Goal: Task Accomplishment & Management: Complete application form

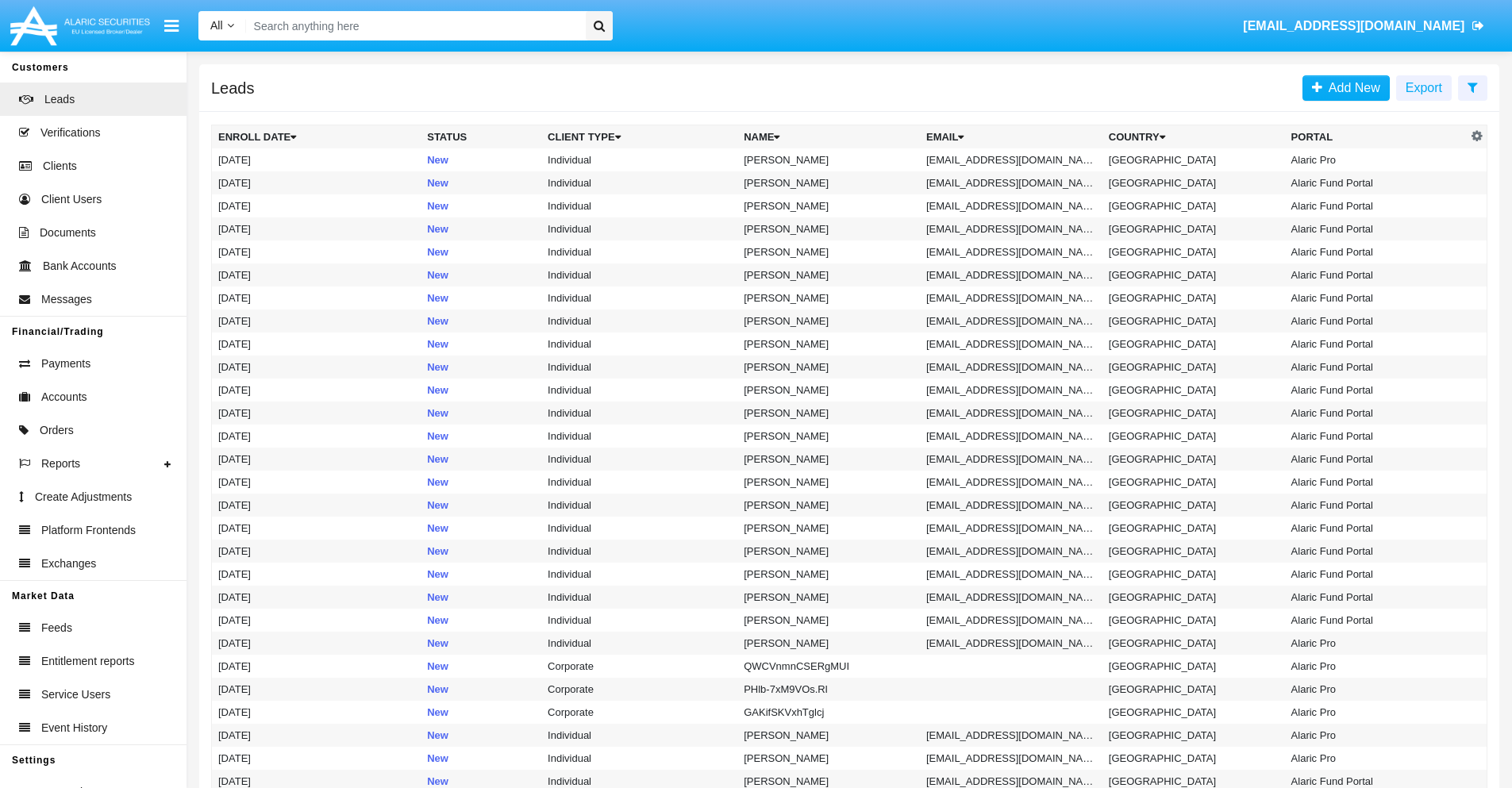
click at [1473, 86] on icon at bounding box center [1473, 87] width 10 height 13
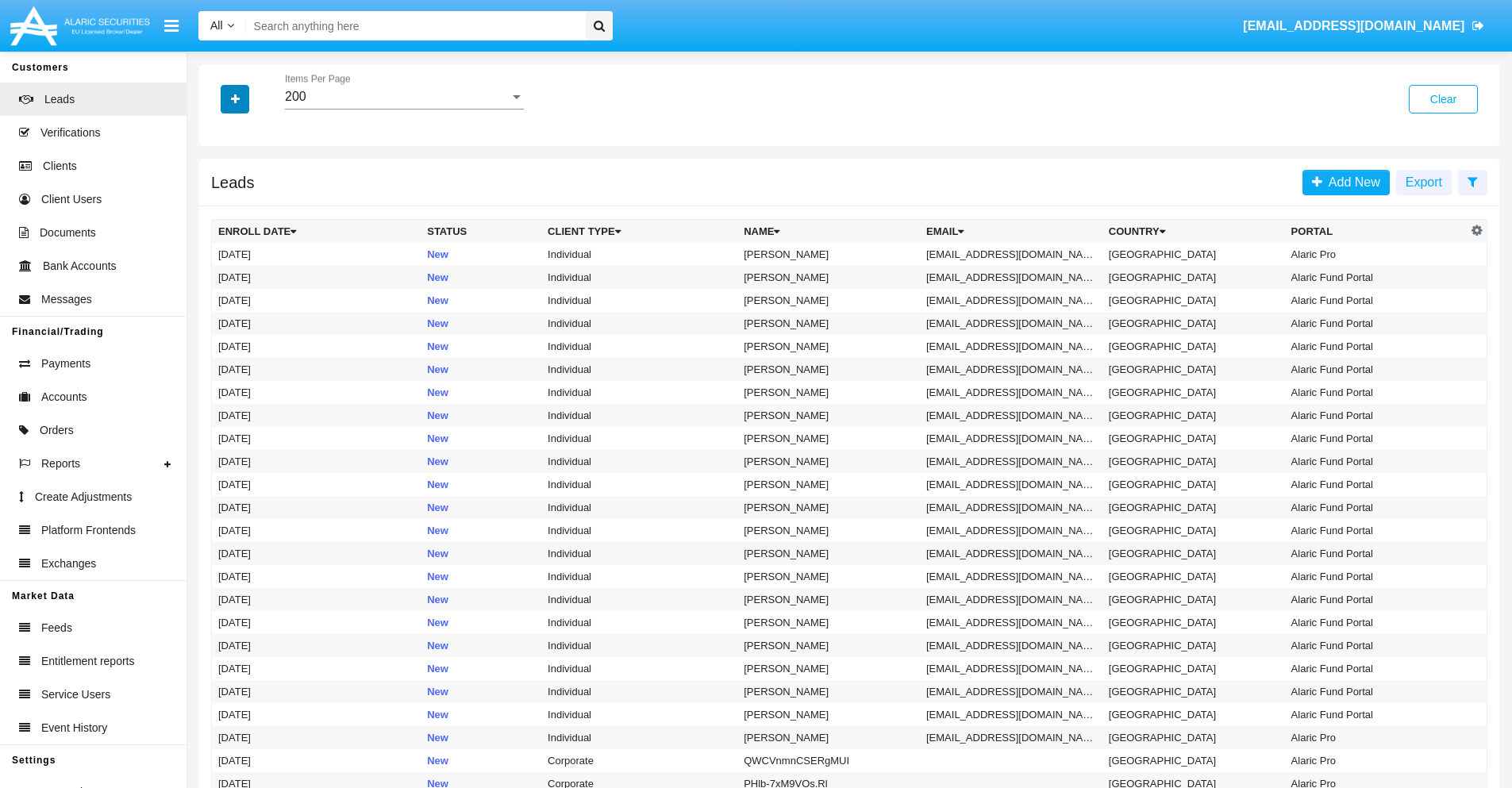
click at [235, 98] on icon "button" at bounding box center [236, 99] width 9 height 11
click at [247, 201] on span "Email" at bounding box center [247, 201] width 32 height 19
click at [219, 207] on input "Email" at bounding box center [218, 207] width 1 height 1
checkbox input "true"
click at [235, 98] on icon "button" at bounding box center [236, 99] width 9 height 11
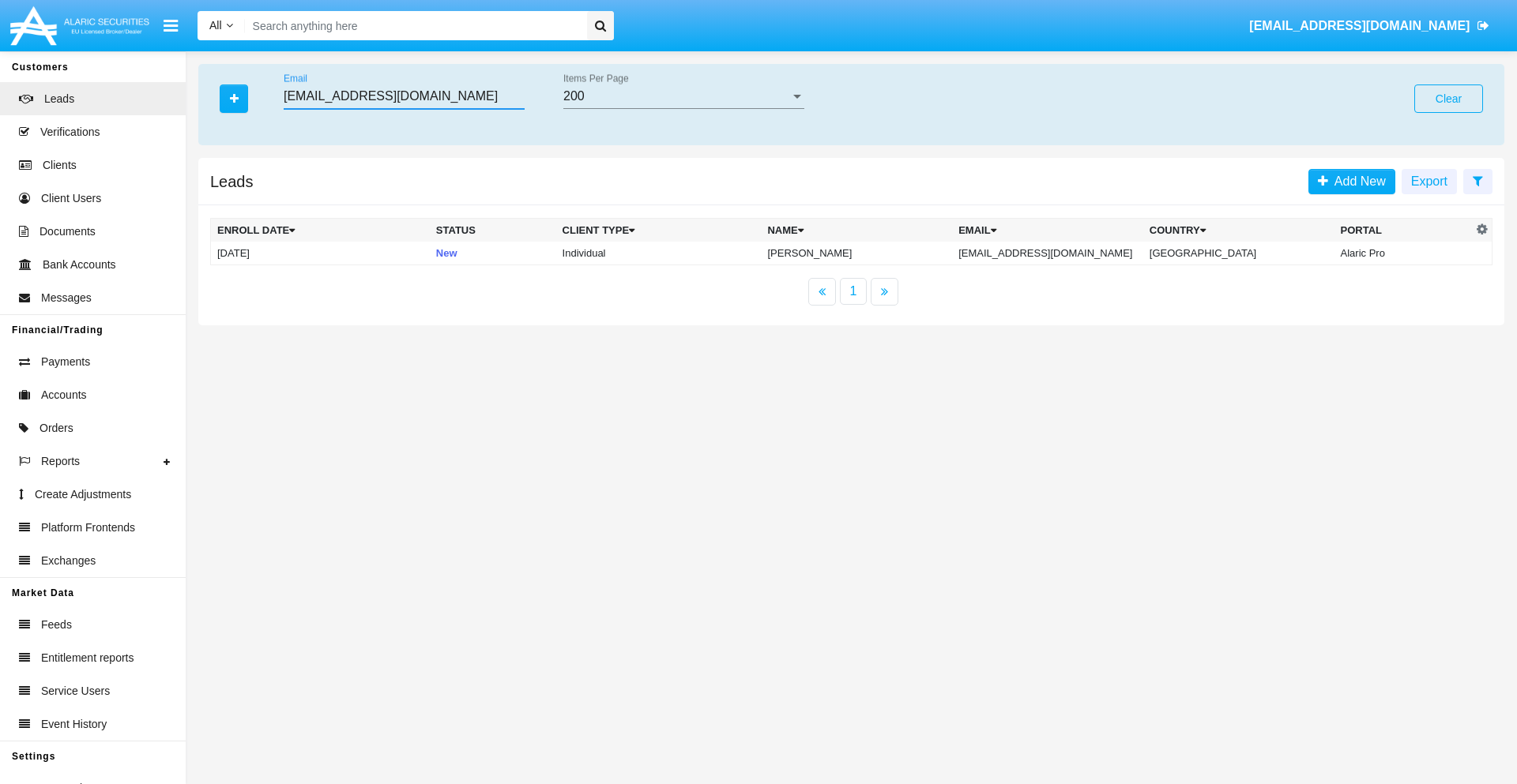
type input "[EMAIL_ADDRESS][DOMAIN_NAME]"
click at [1064, 253] on td "[EMAIL_ADDRESS][DOMAIN_NAME]" at bounding box center [1047, 253] width 191 height 24
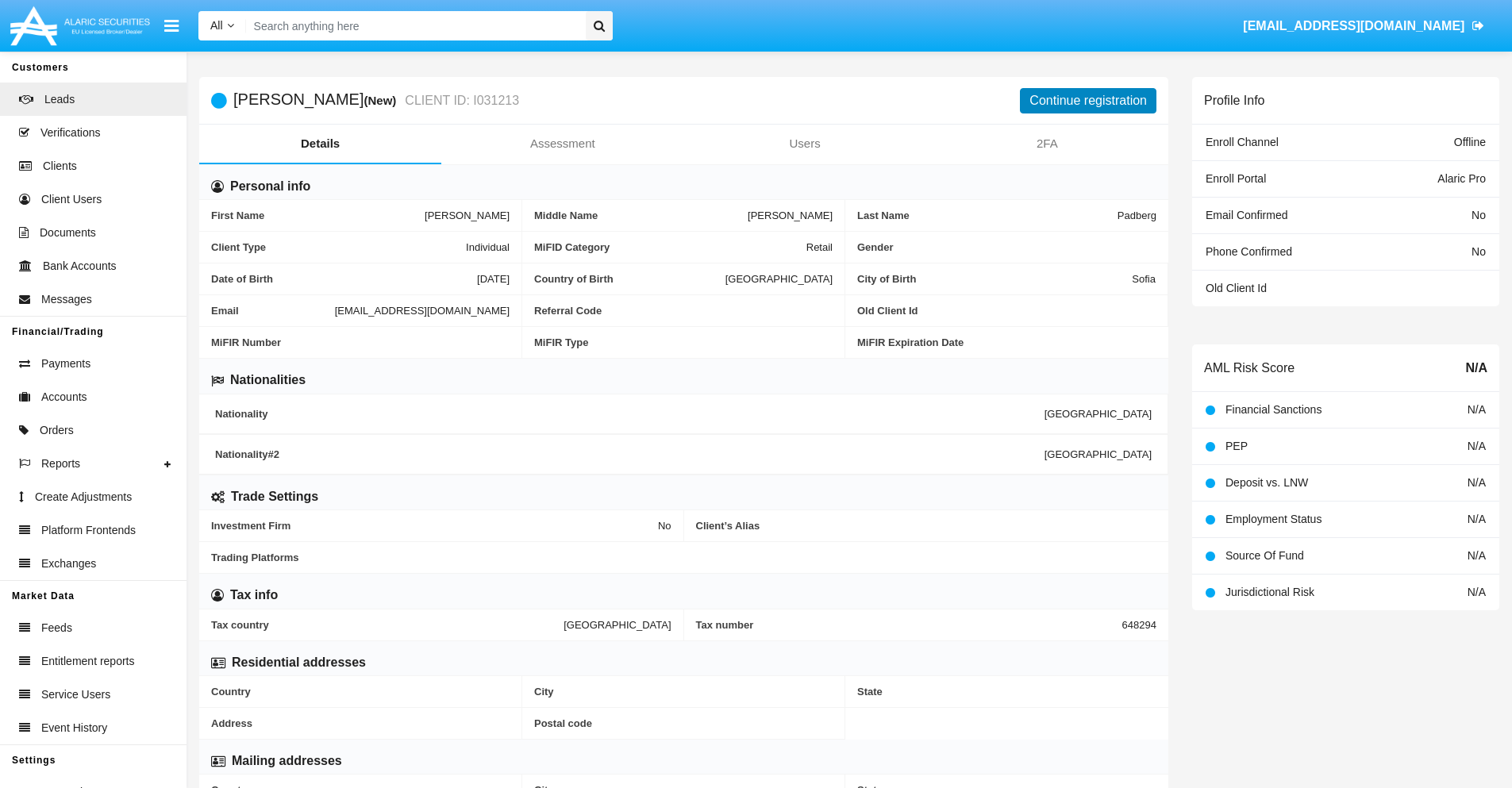
click at [1089, 100] on button "Continue registration" at bounding box center [1089, 101] width 137 height 26
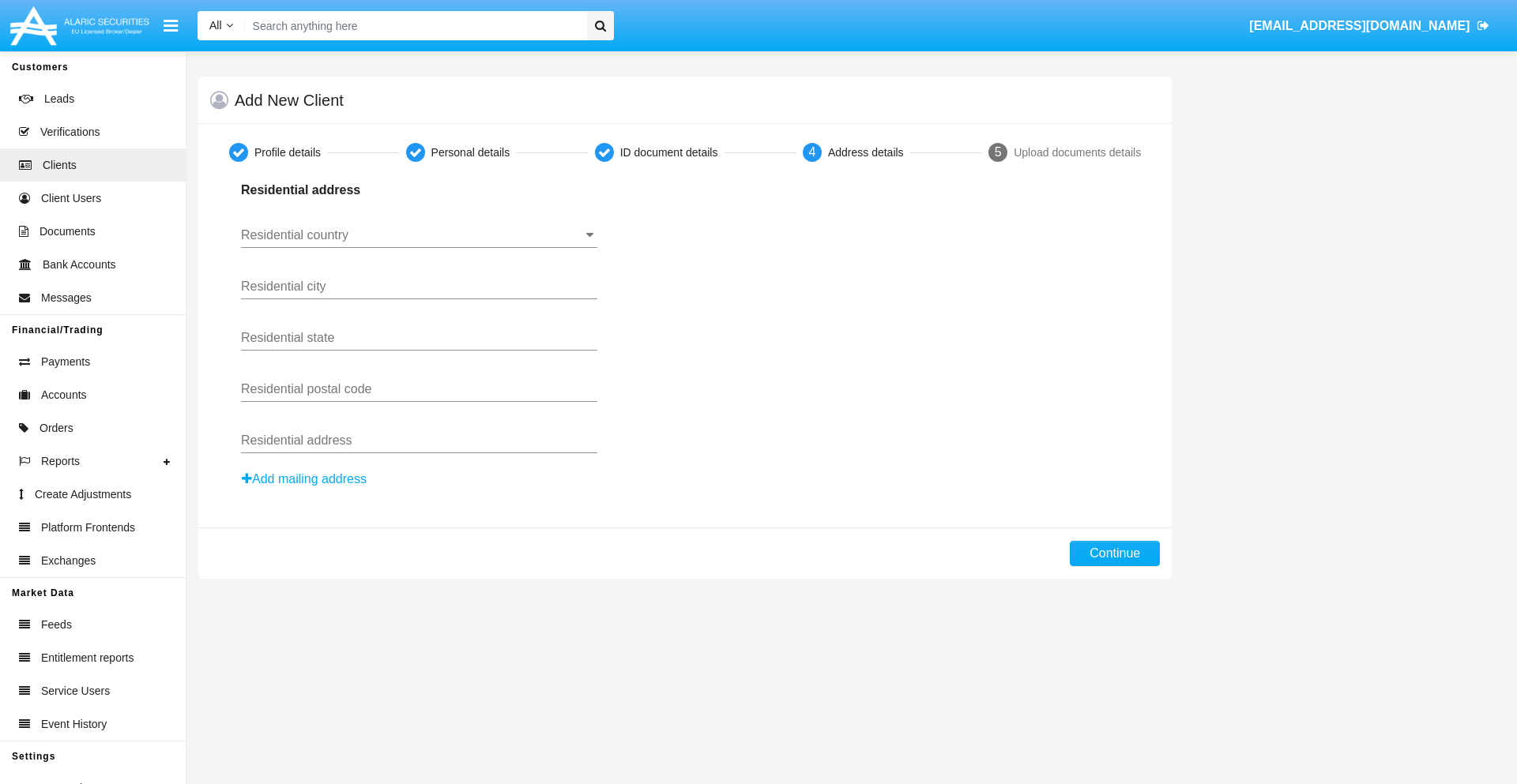
click at [419, 235] on input "Residential country" at bounding box center [419, 235] width 356 height 14
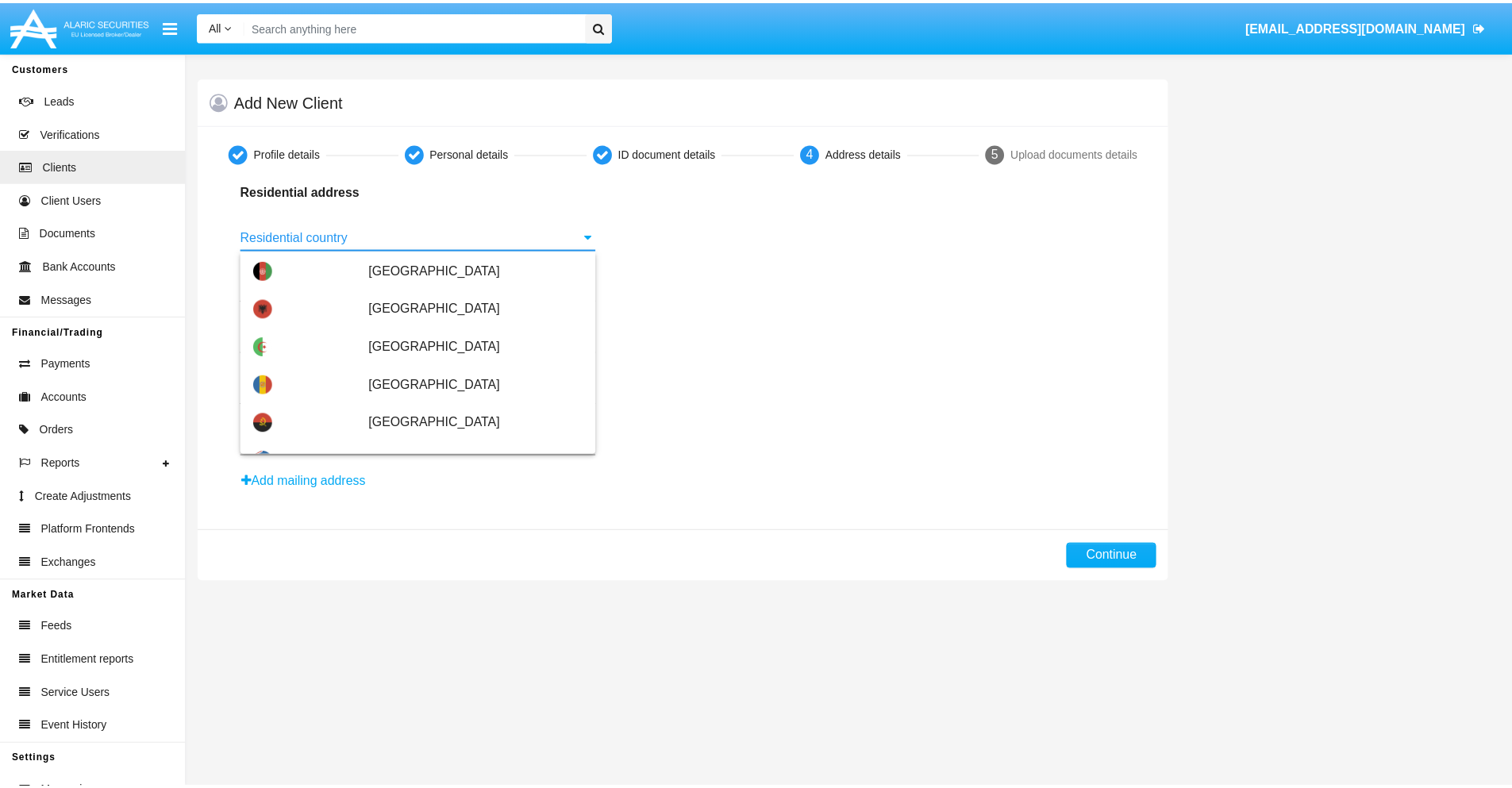
scroll to position [940, 0]
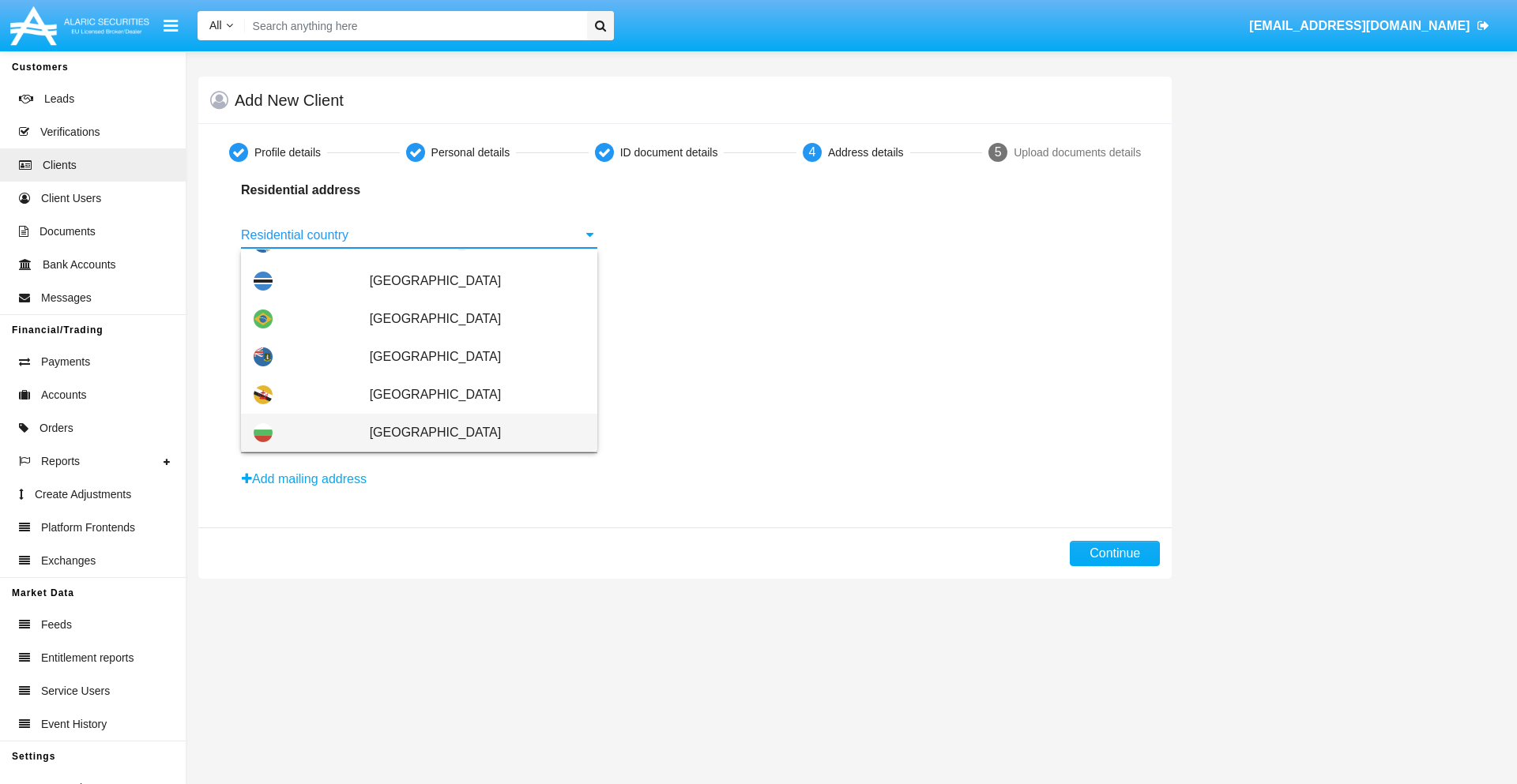
click at [468, 432] on span "[GEOGRAPHIC_DATA]" at bounding box center [477, 432] width 215 height 38
type input "[GEOGRAPHIC_DATA]"
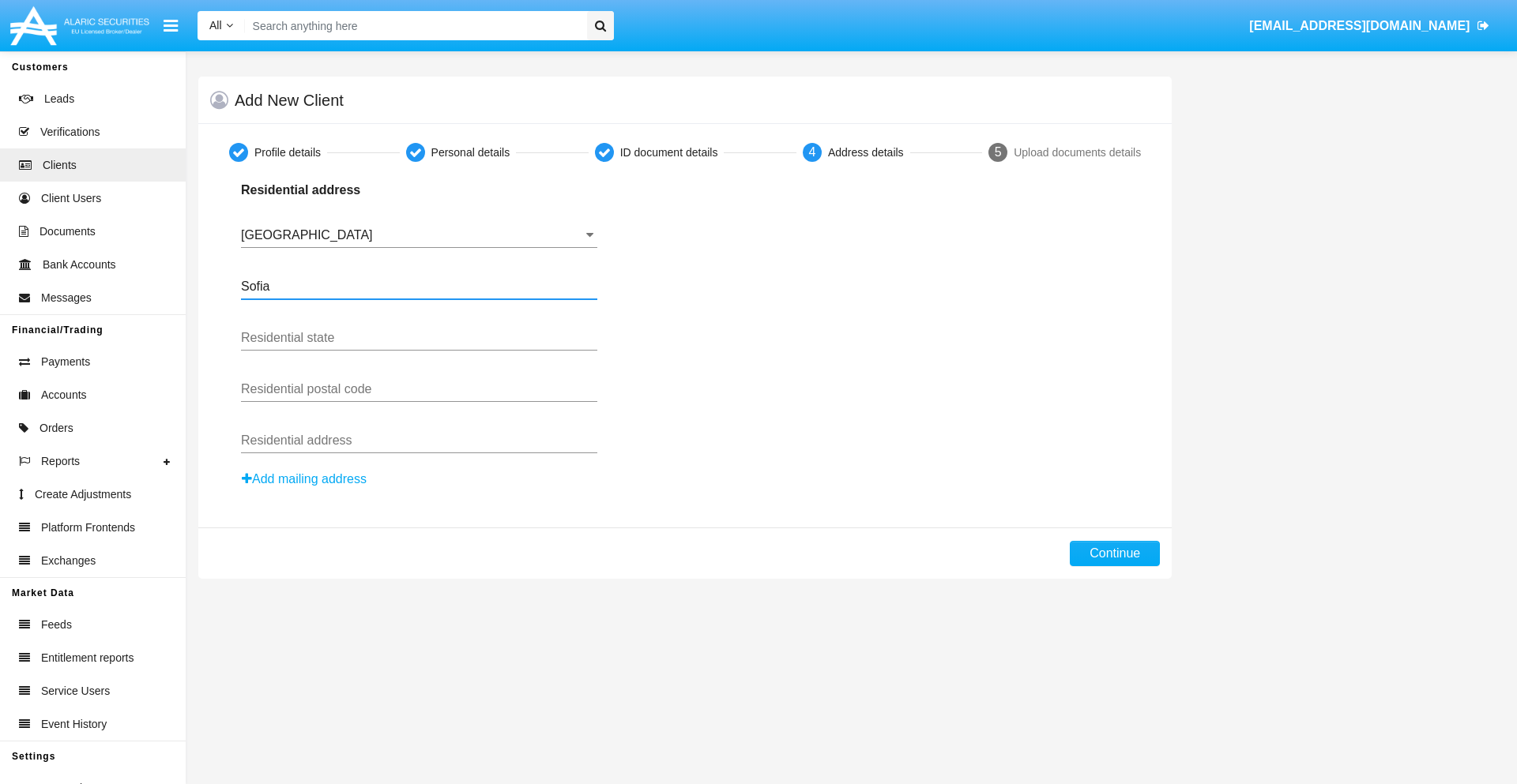
type input "Sofia"
type input "1000"
type input "Vasil Levski"
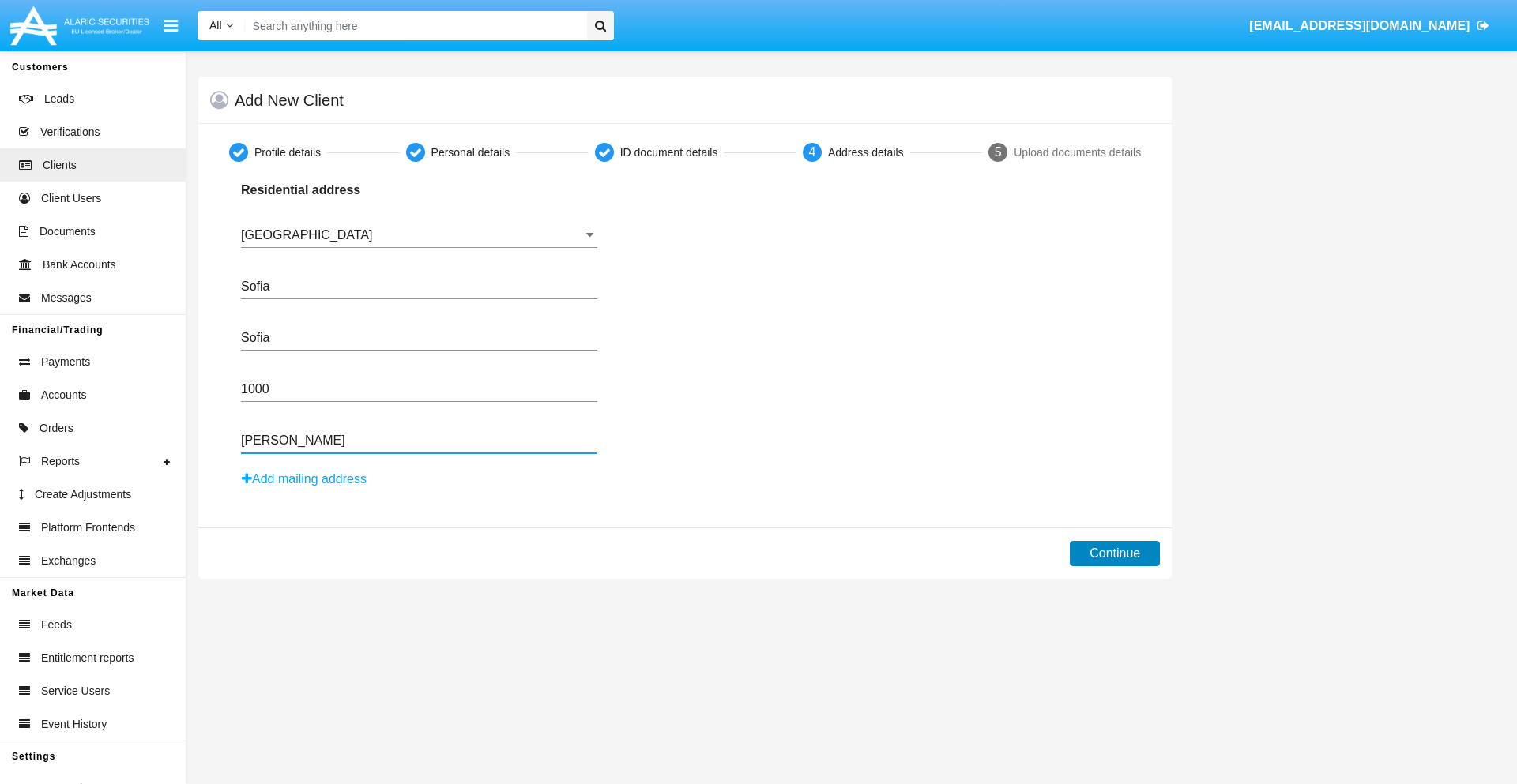
click at [1115, 554] on button "Continue" at bounding box center [1115, 554] width 90 height 25
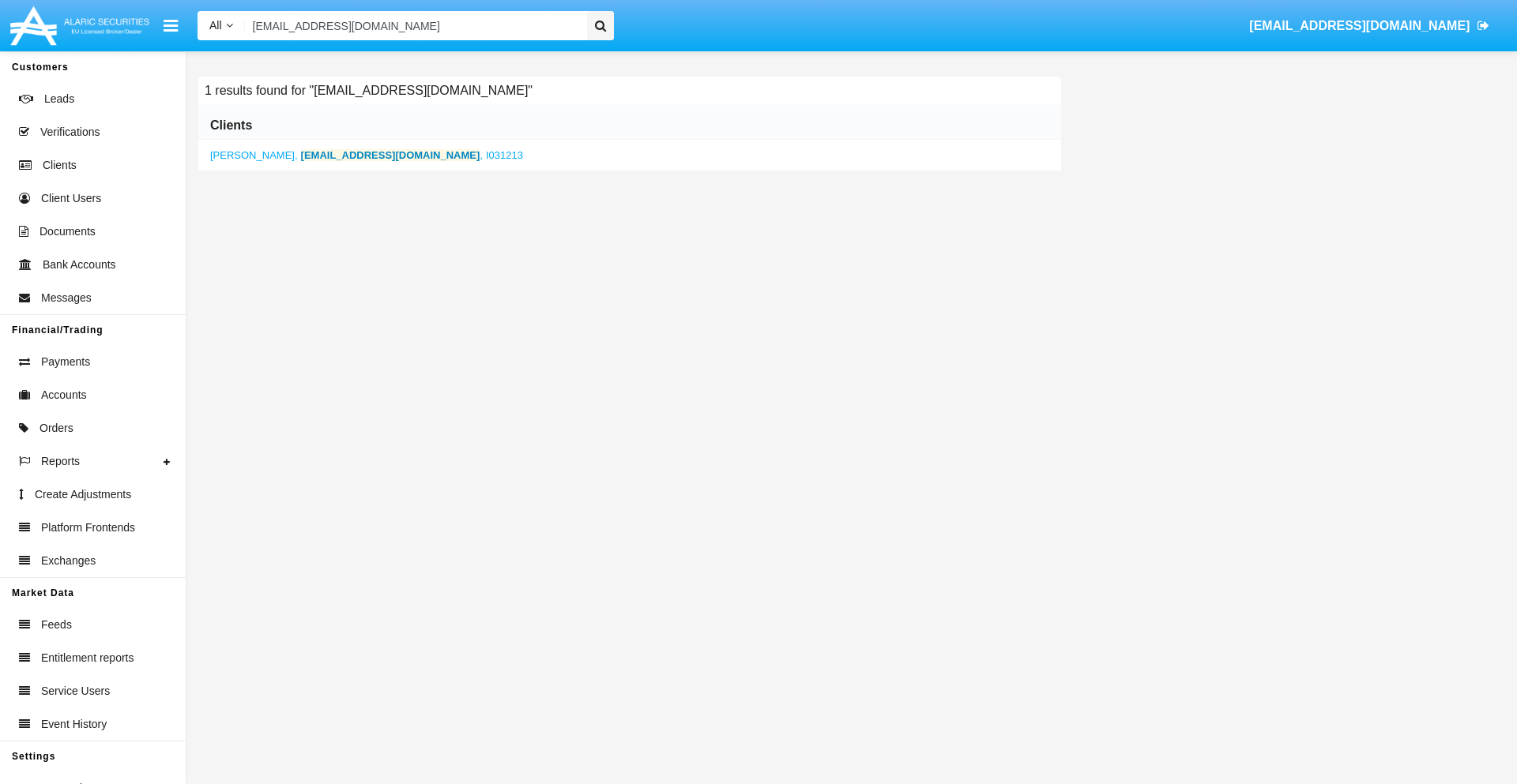
type input "az547on@j74042qj-h.vn"
click at [358, 155] on b "az547on@j74042qj-h.vn" at bounding box center [390, 155] width 179 height 12
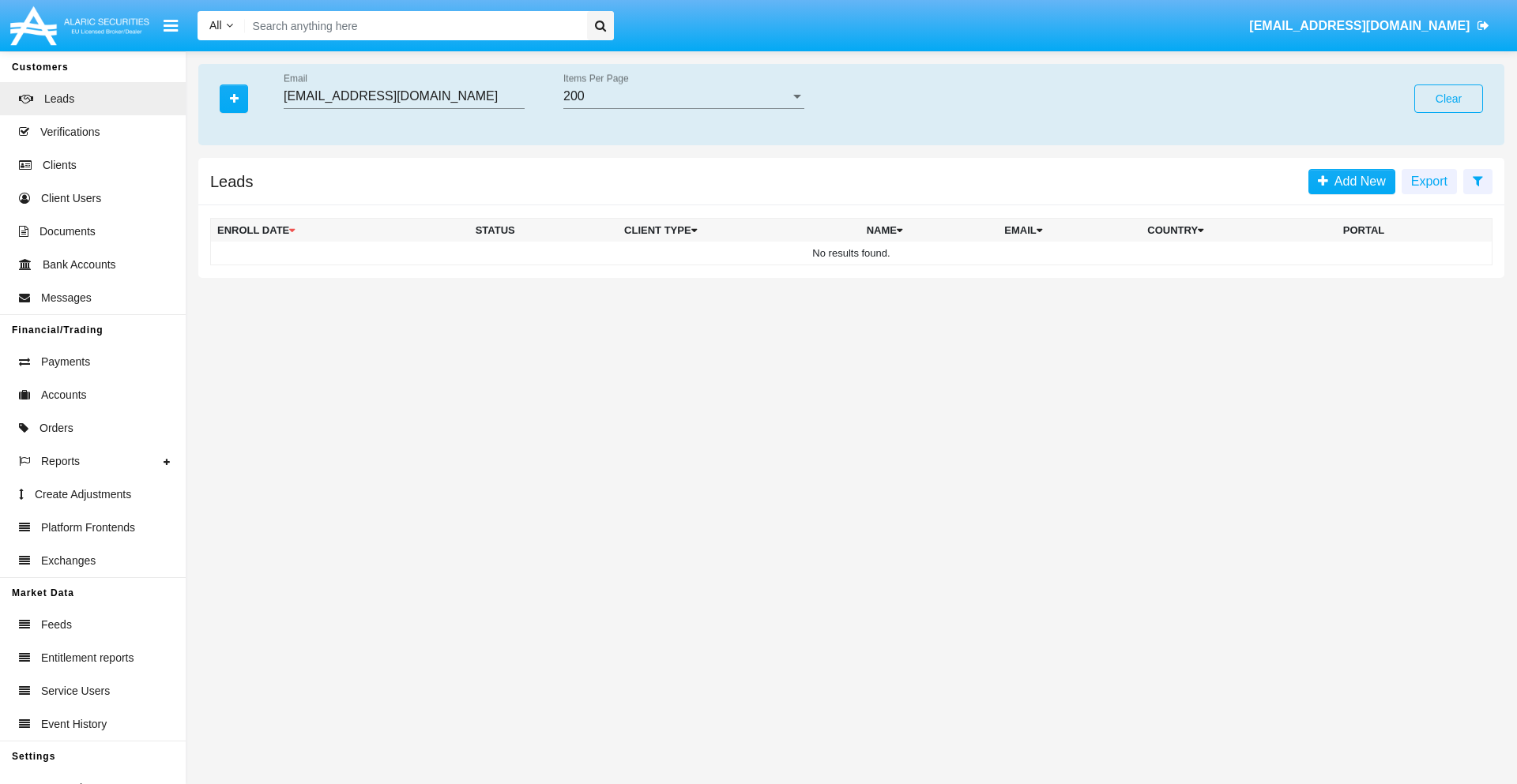
click at [1448, 99] on button "Clear" at bounding box center [1448, 98] width 69 height 28
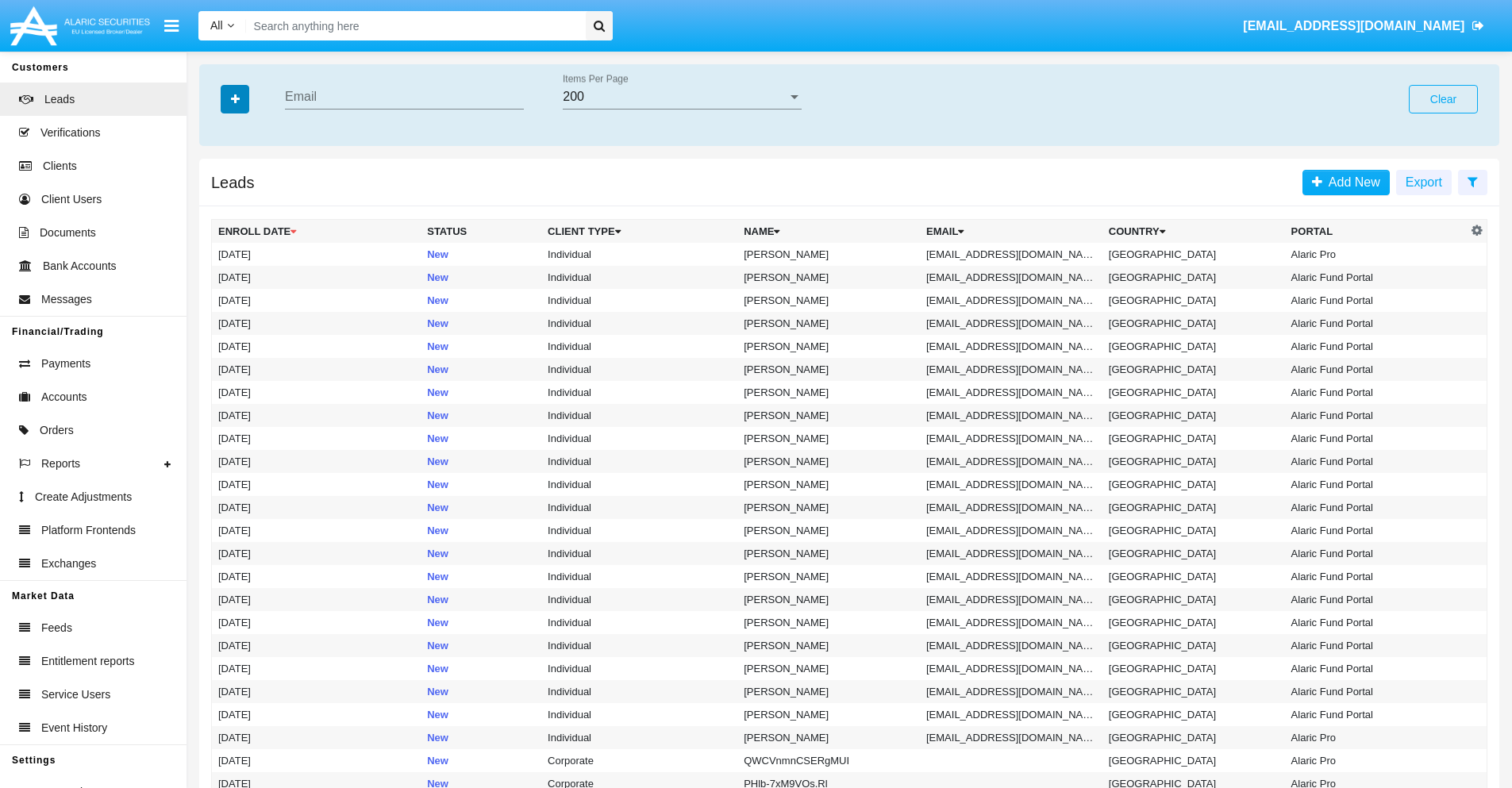
click at [235, 98] on icon "button" at bounding box center [236, 99] width 9 height 11
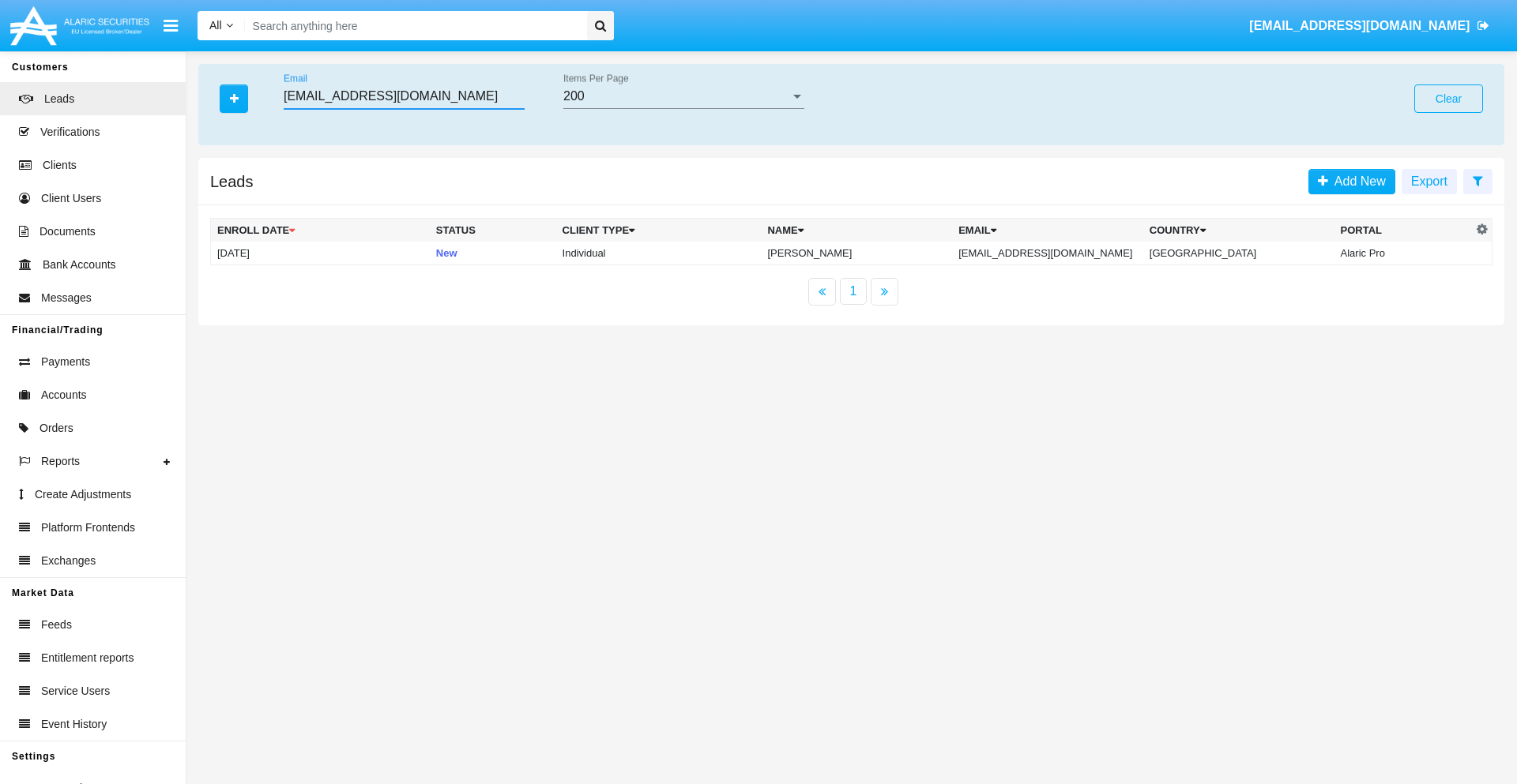
type input "[EMAIL_ADDRESS][DOMAIN_NAME]"
click at [1064, 253] on td "[EMAIL_ADDRESS][DOMAIN_NAME]" at bounding box center [1047, 253] width 191 height 24
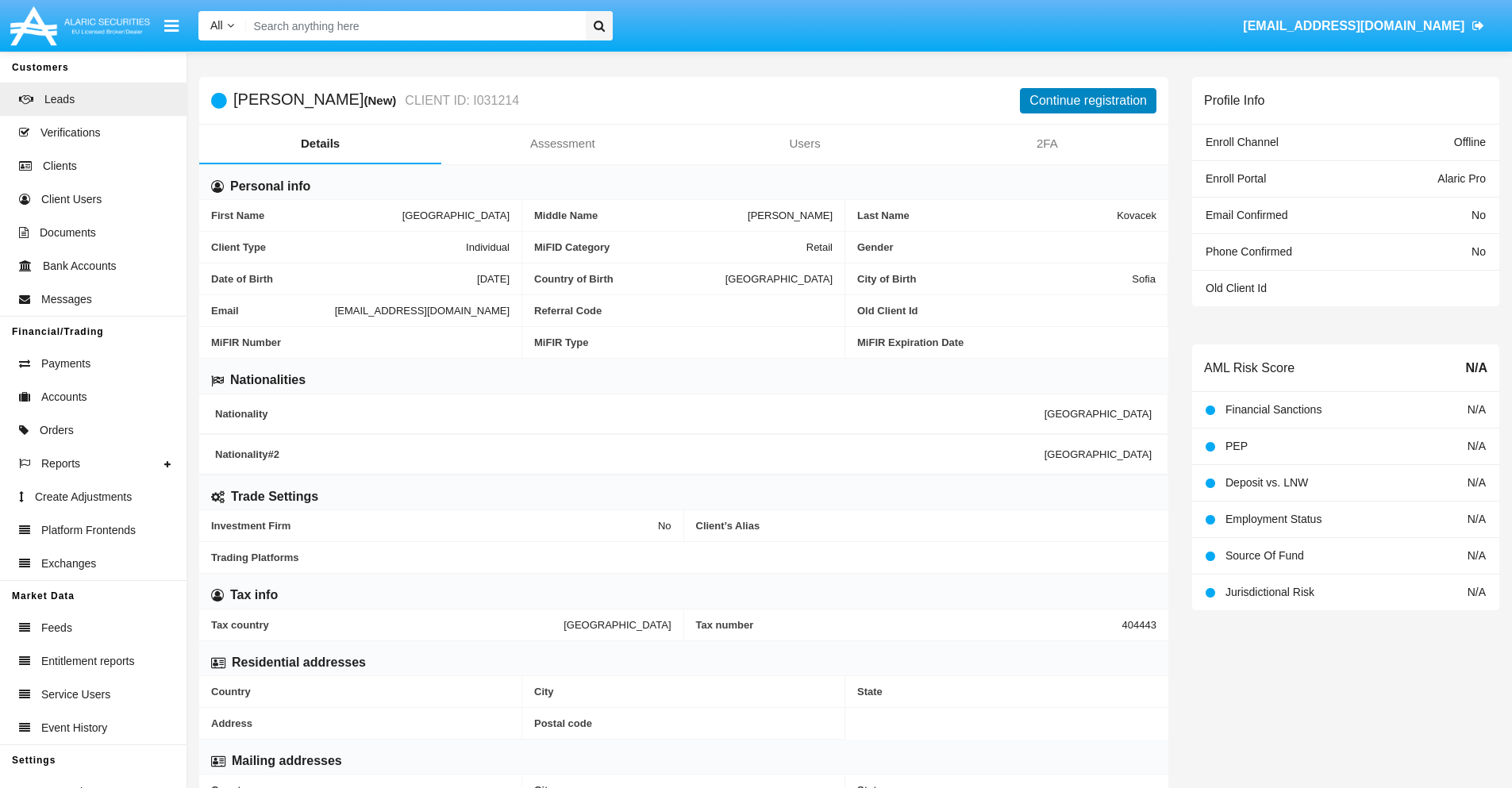
click at [1089, 100] on button "Continue registration" at bounding box center [1089, 101] width 137 height 26
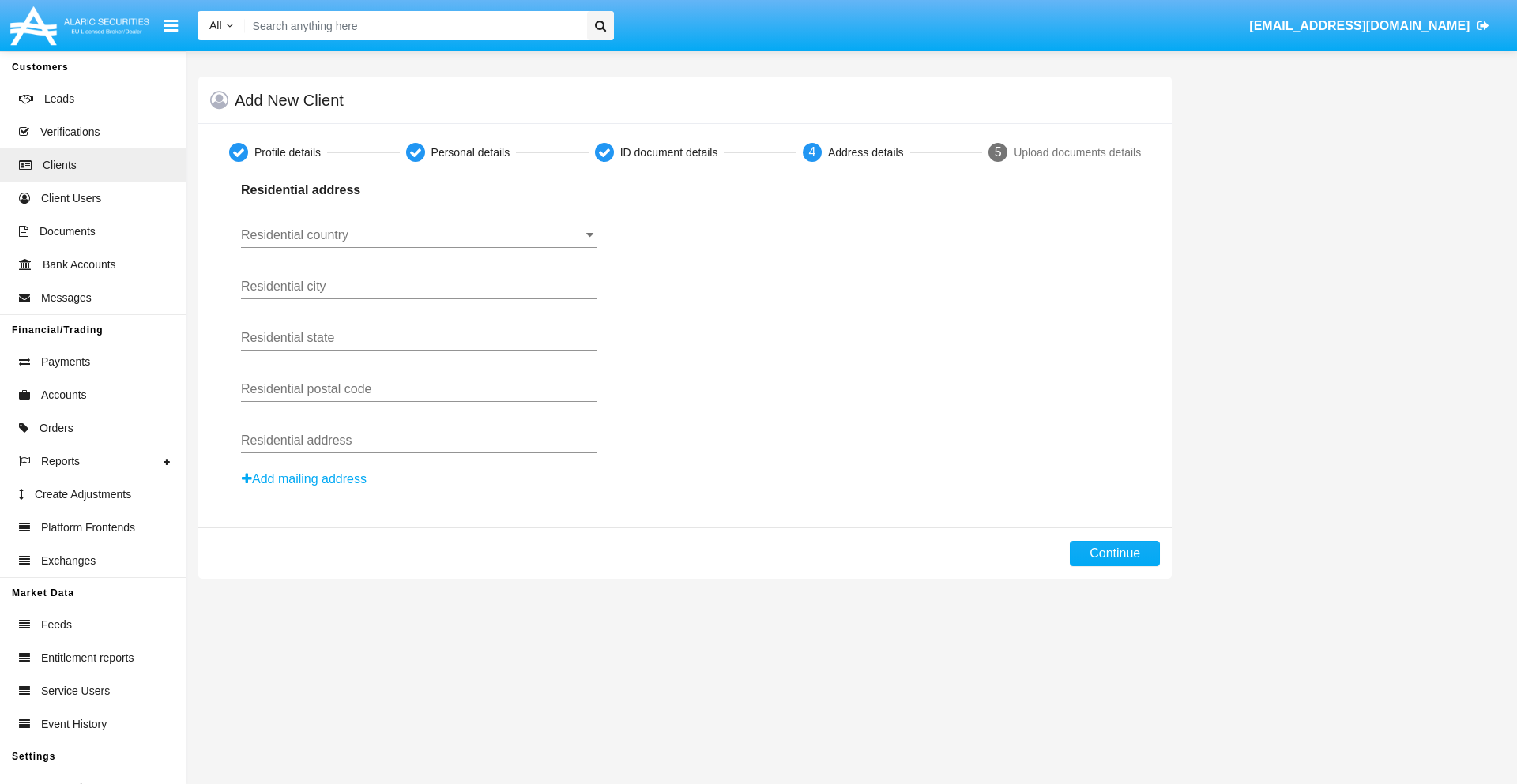
click at [305, 479] on button "Add mailing address" at bounding box center [304, 479] width 127 height 20
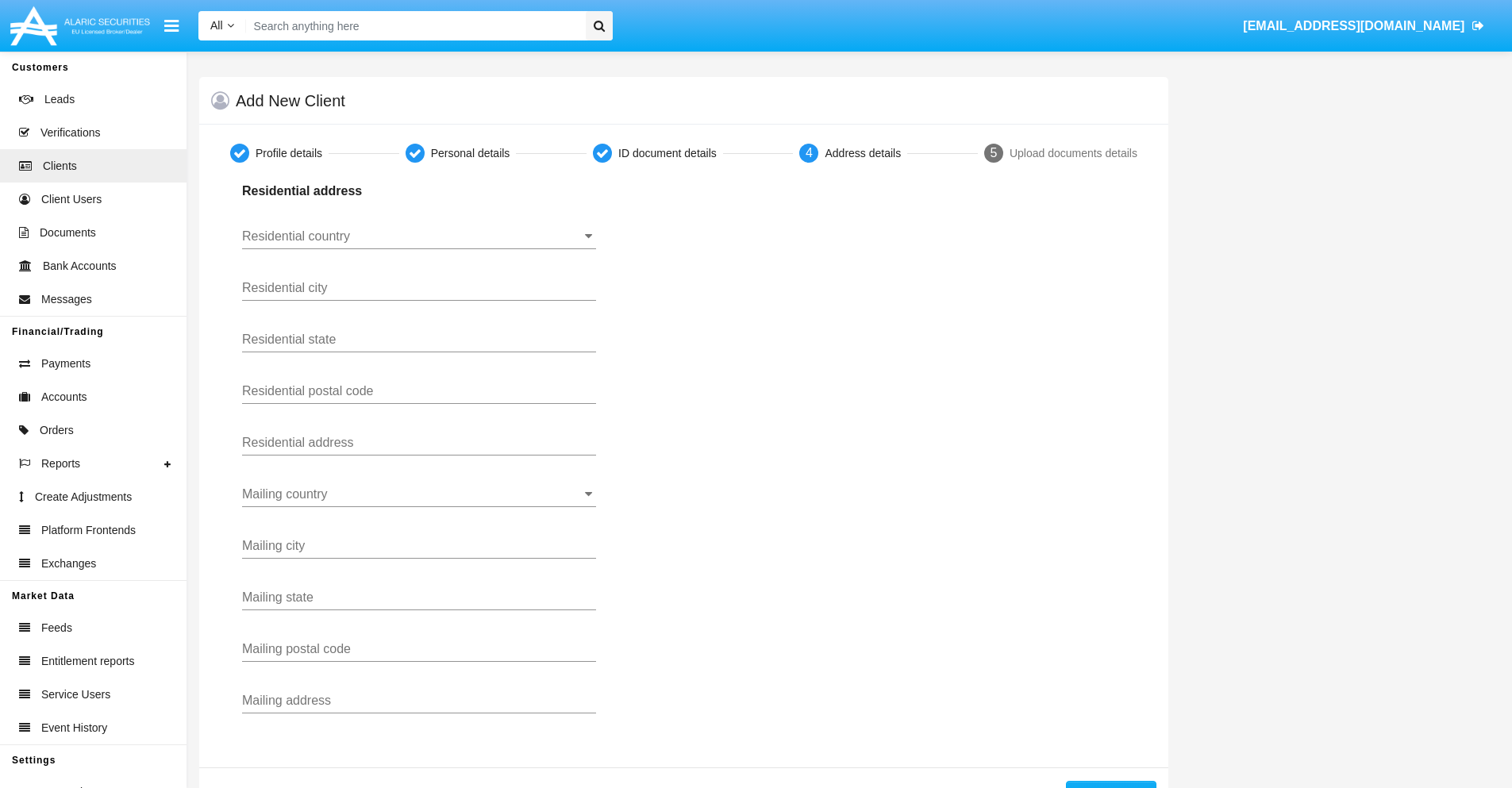
click at [419, 236] on input "Residential country" at bounding box center [419, 236] width 354 height 15
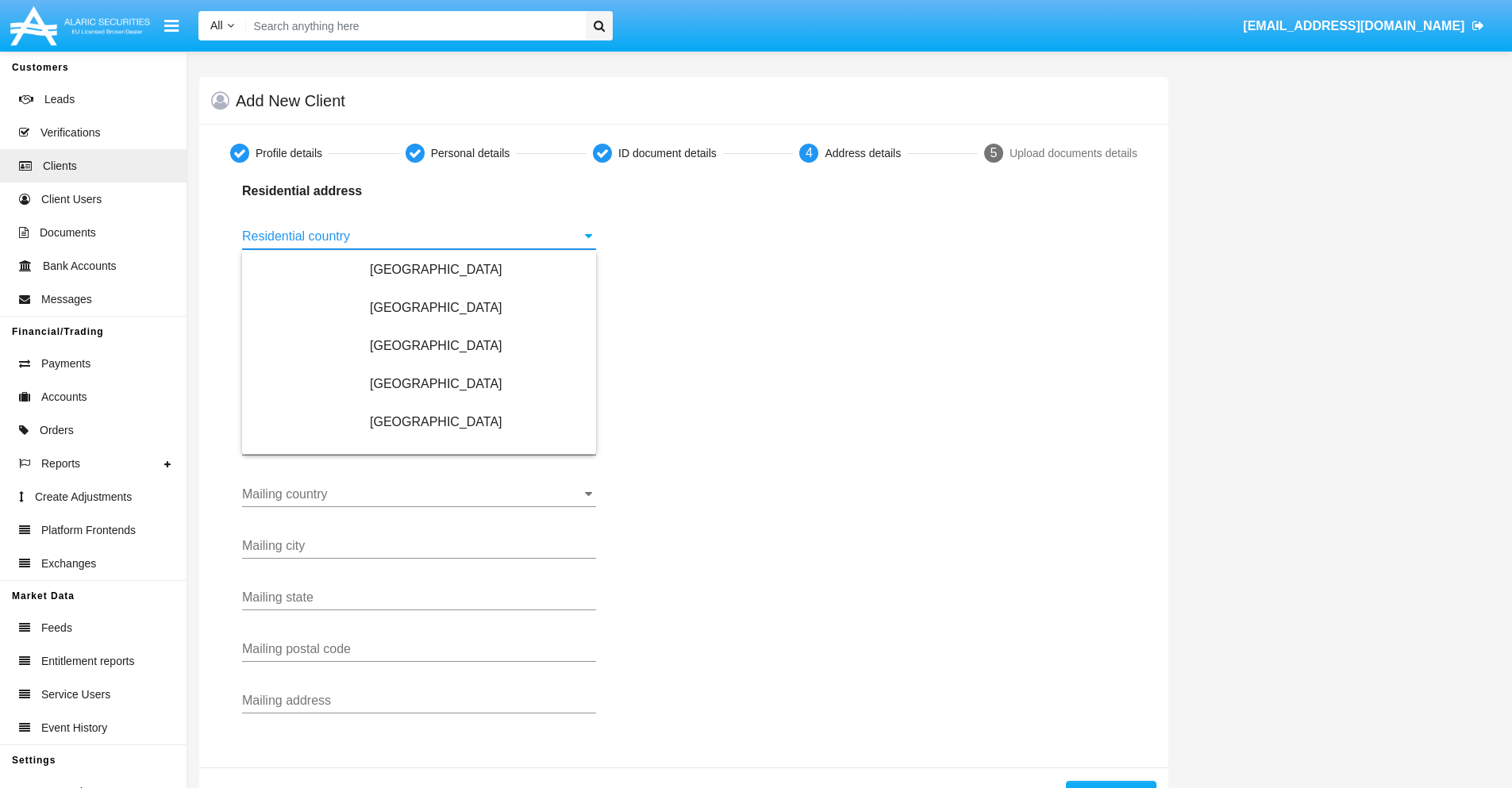
scroll to position [940, 0]
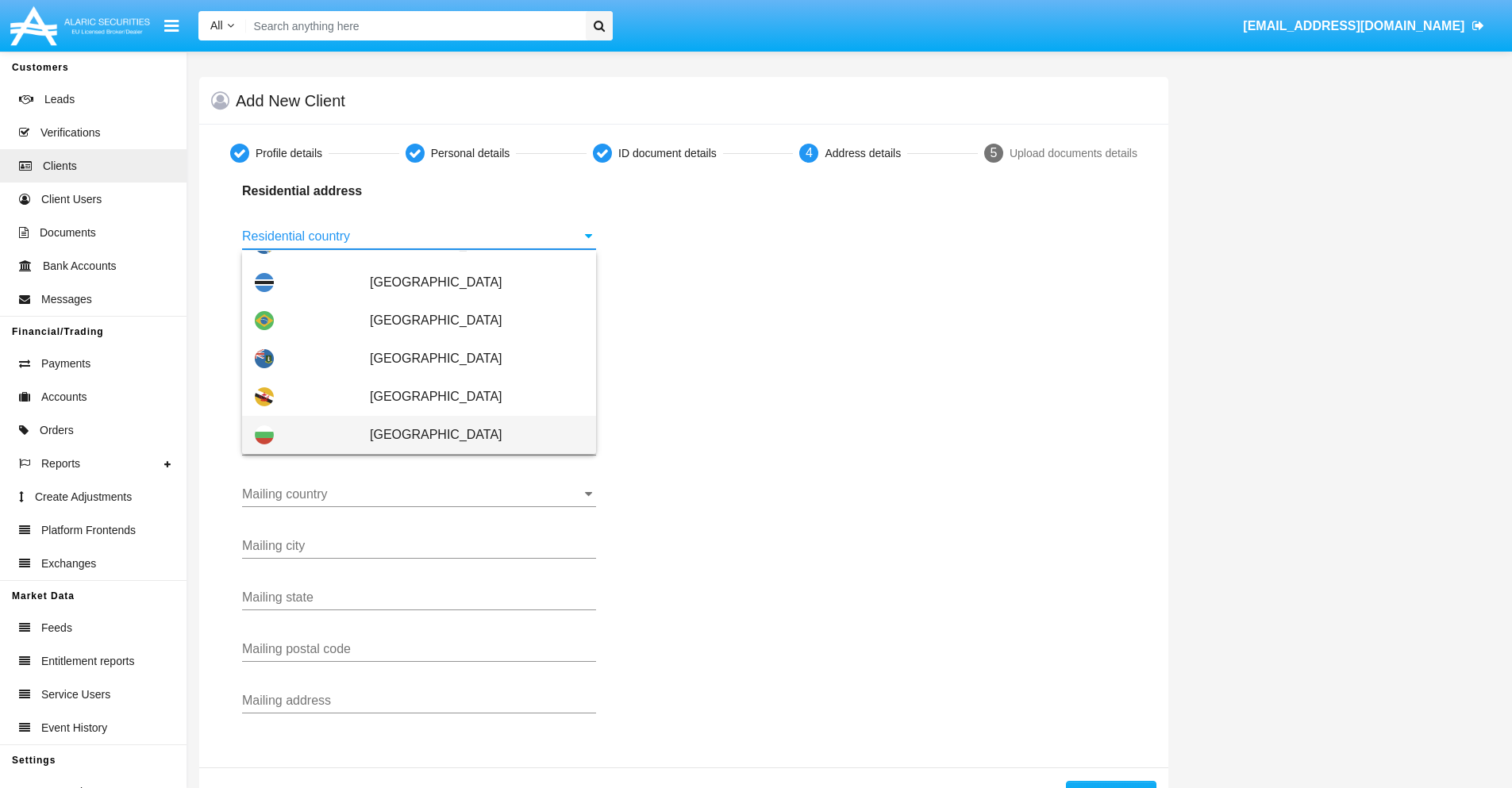
click at [469, 435] on span "[GEOGRAPHIC_DATA]" at bounding box center [476, 435] width 213 height 38
type input "[GEOGRAPHIC_DATA]"
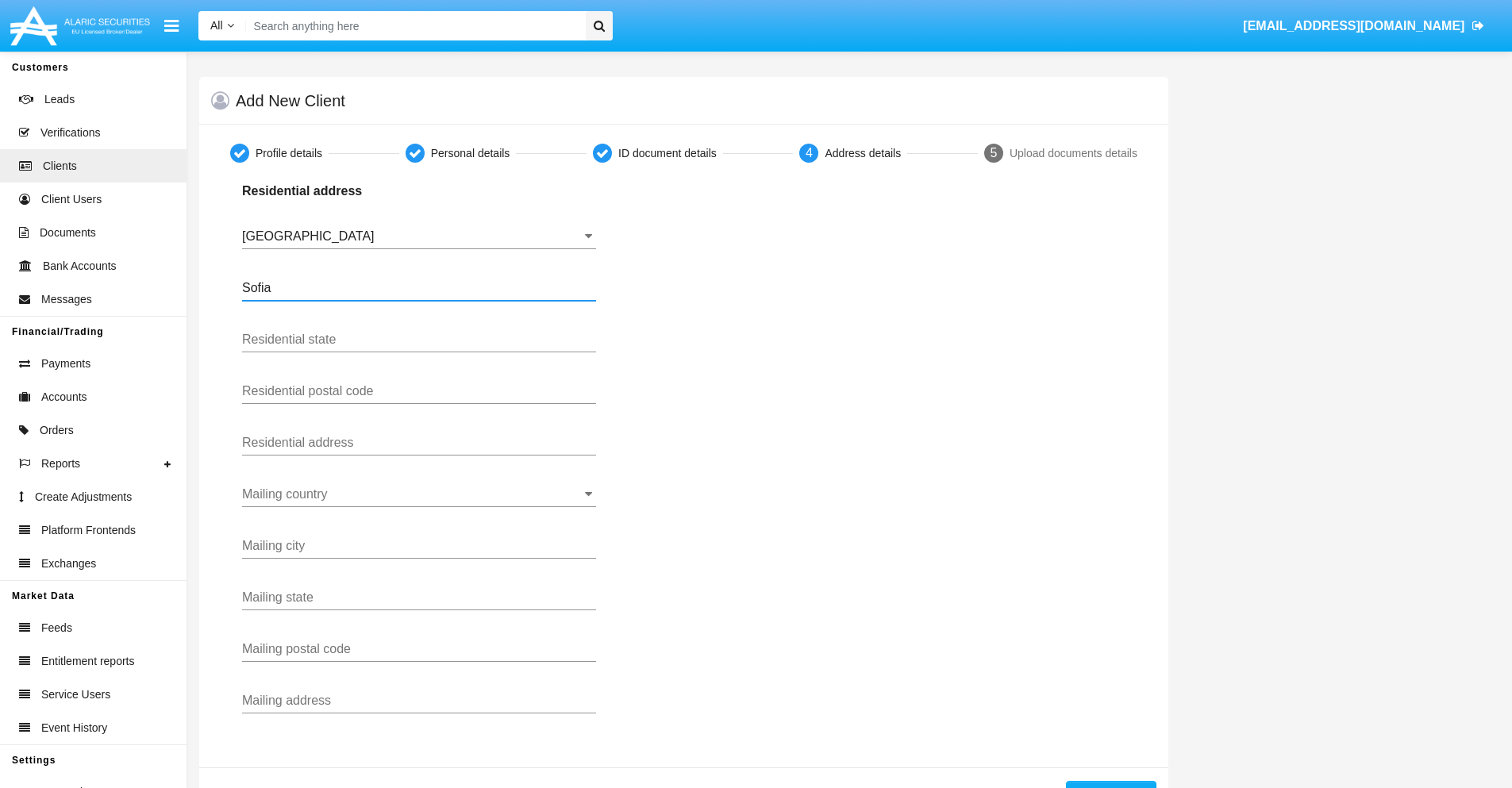
type input "Sofia"
type input "1000"
type input "[PERSON_NAME]"
click at [419, 494] on input "Mailing country" at bounding box center [419, 494] width 354 height 15
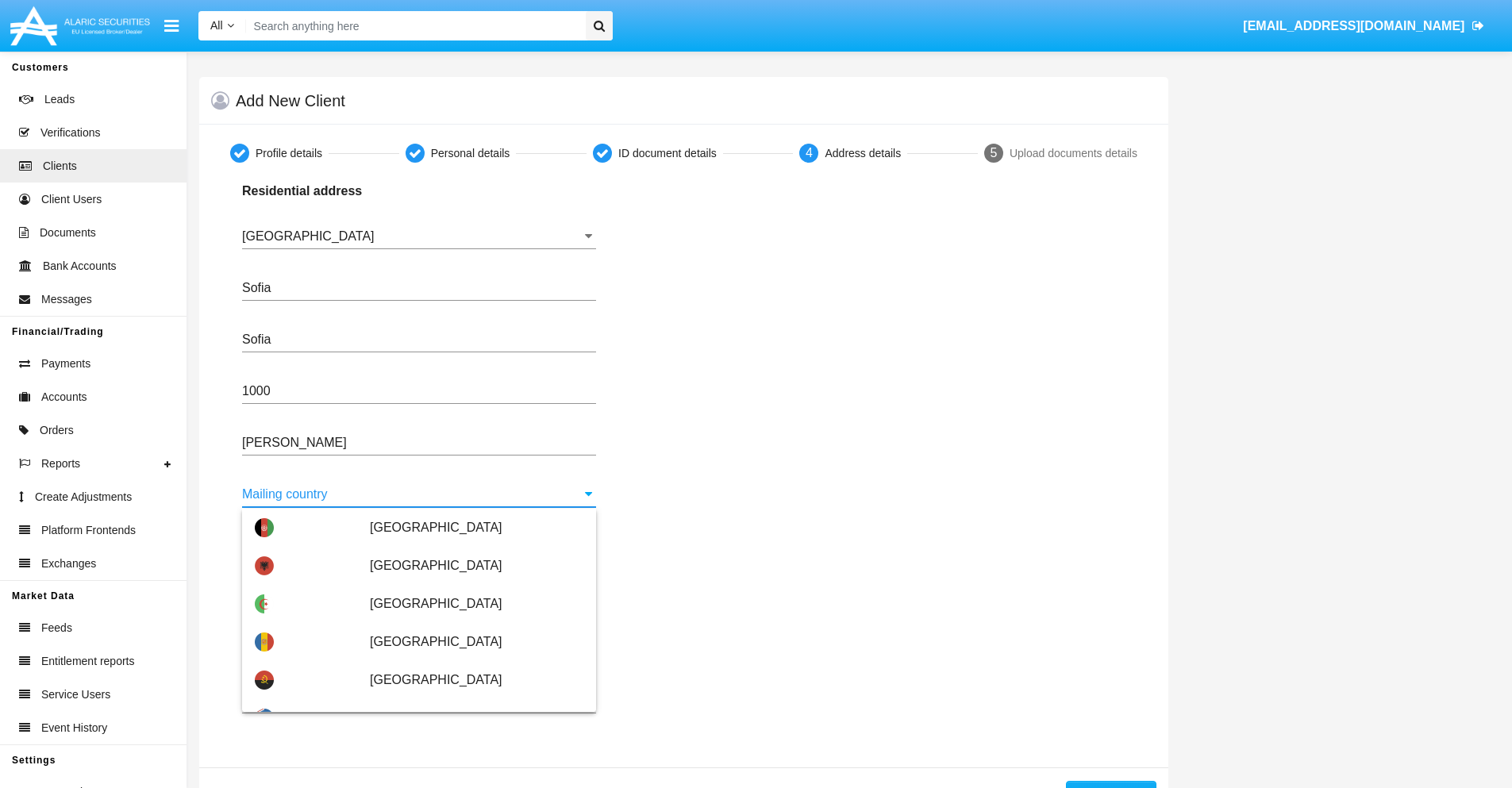
scroll to position [102, 0]
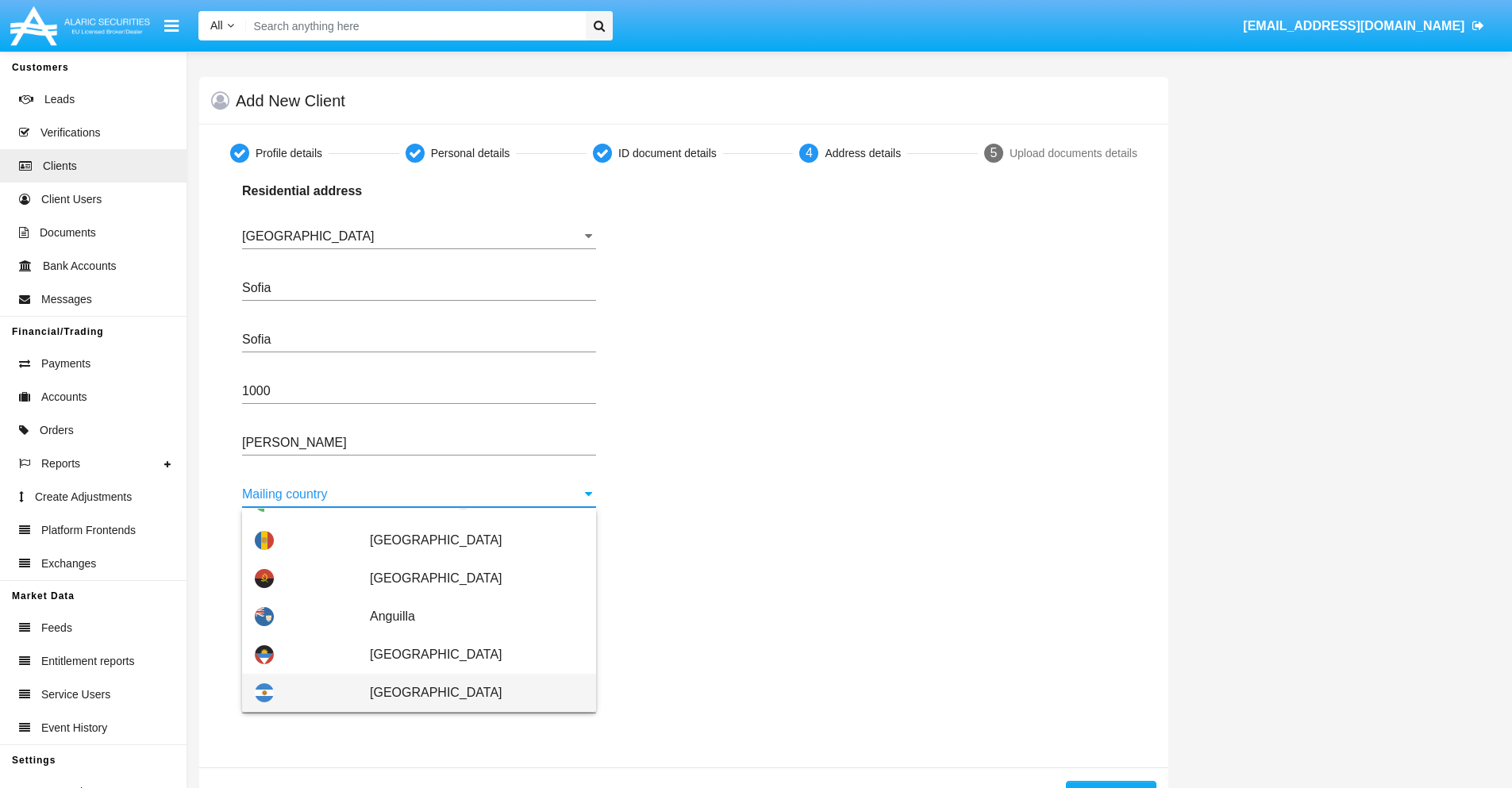
click at [469, 693] on span "Argentina" at bounding box center [476, 692] width 213 height 38
type input "Argentina"
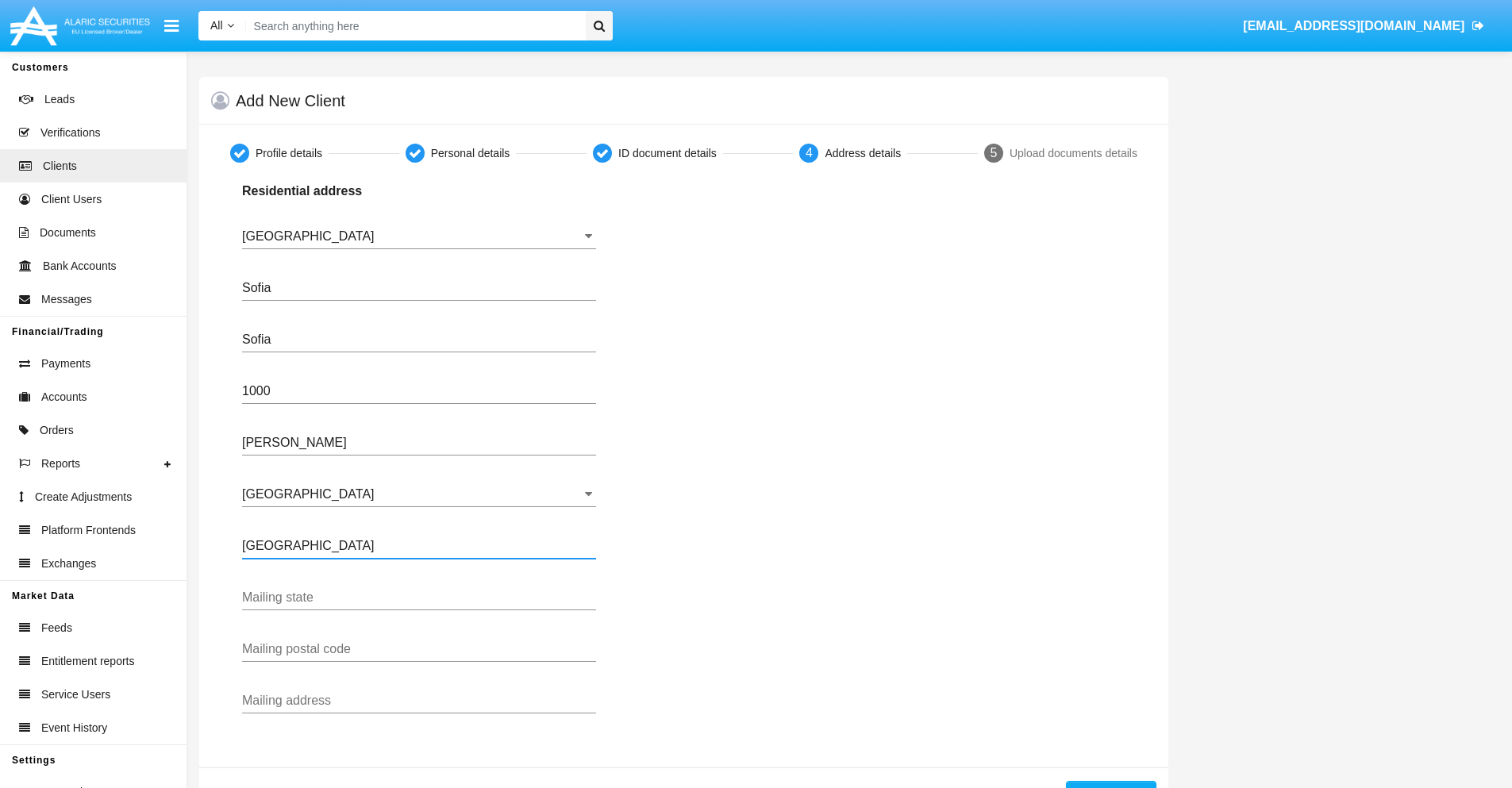
type input "Buenos Aires"
type input "7777"
type input "Test Mail Address"
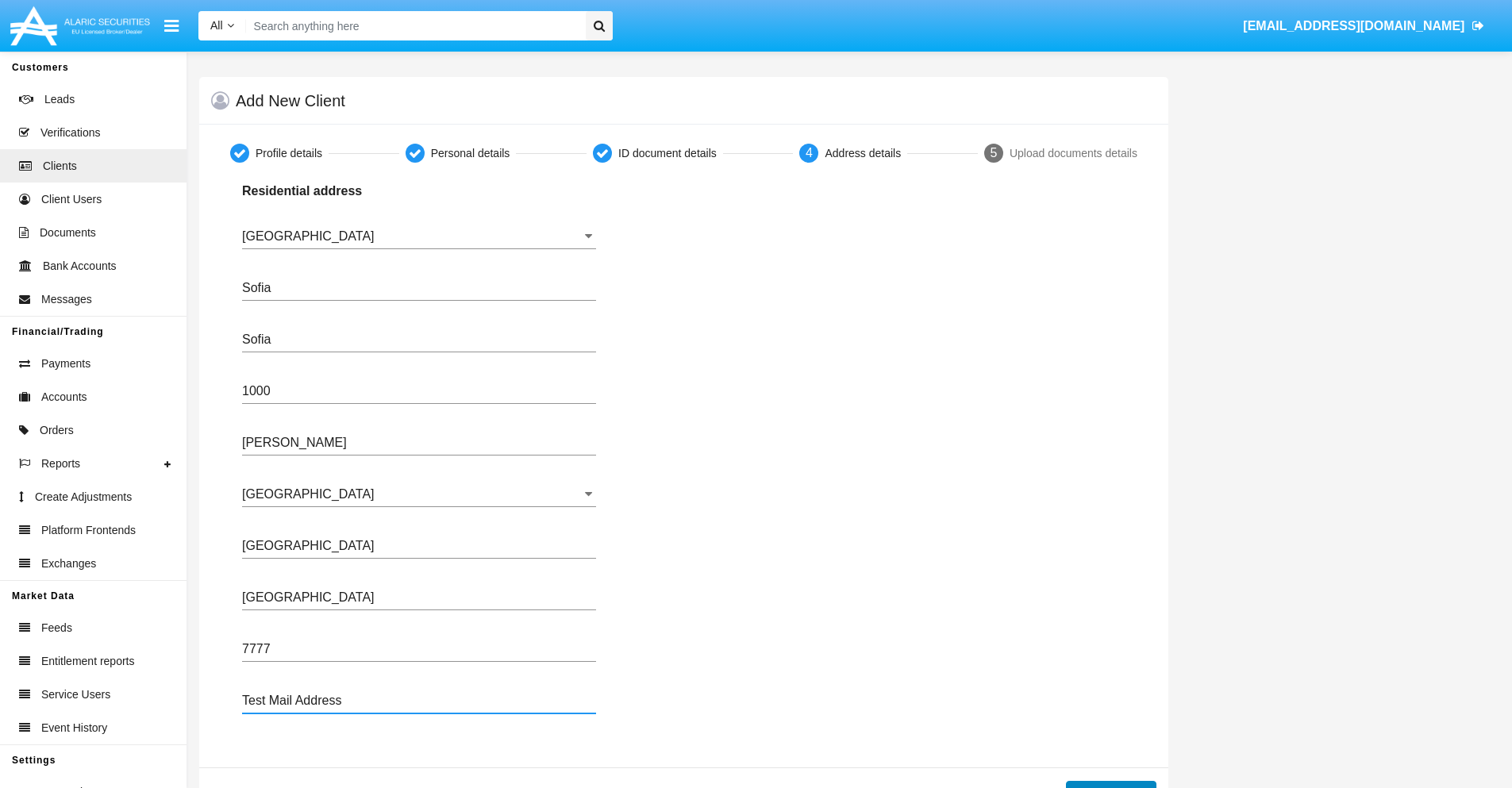
click at [1111, 785] on button "Continue" at bounding box center [1112, 794] width 90 height 26
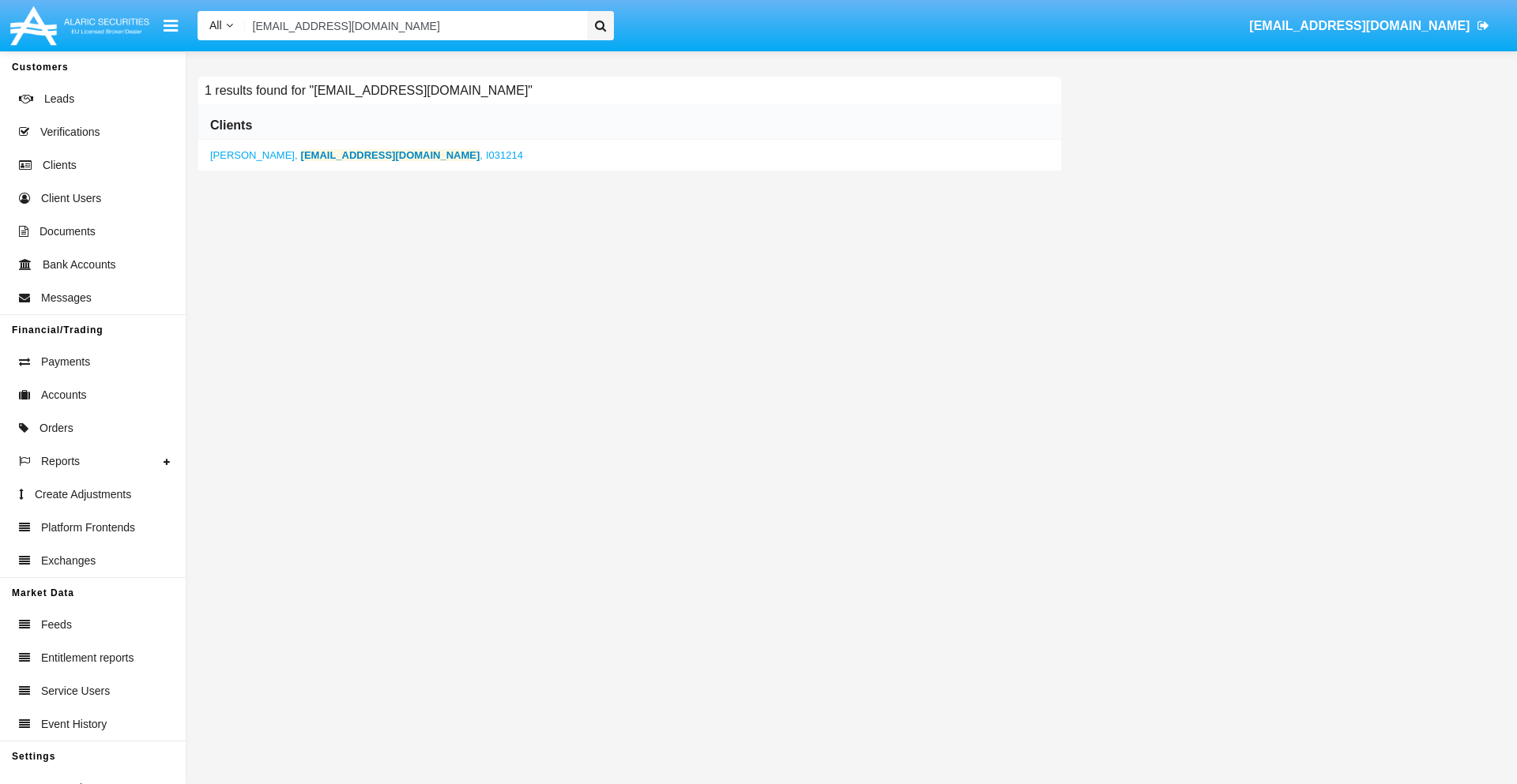
type input "[EMAIL_ADDRESS][DOMAIN_NAME]"
click at [341, 155] on b "[EMAIL_ADDRESS][DOMAIN_NAME]" at bounding box center [390, 155] width 179 height 12
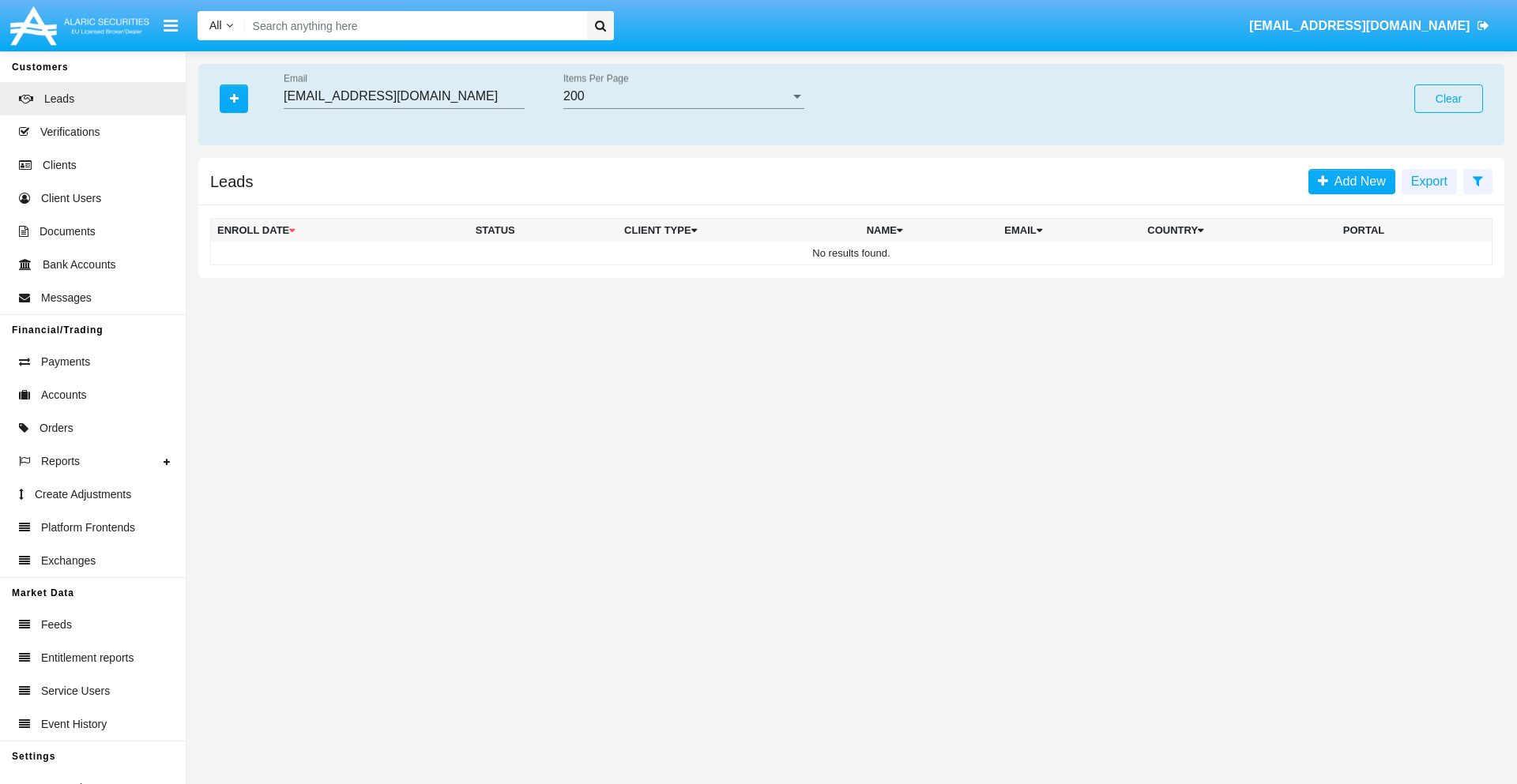
click at [1448, 99] on button "Clear" at bounding box center [1448, 98] width 69 height 28
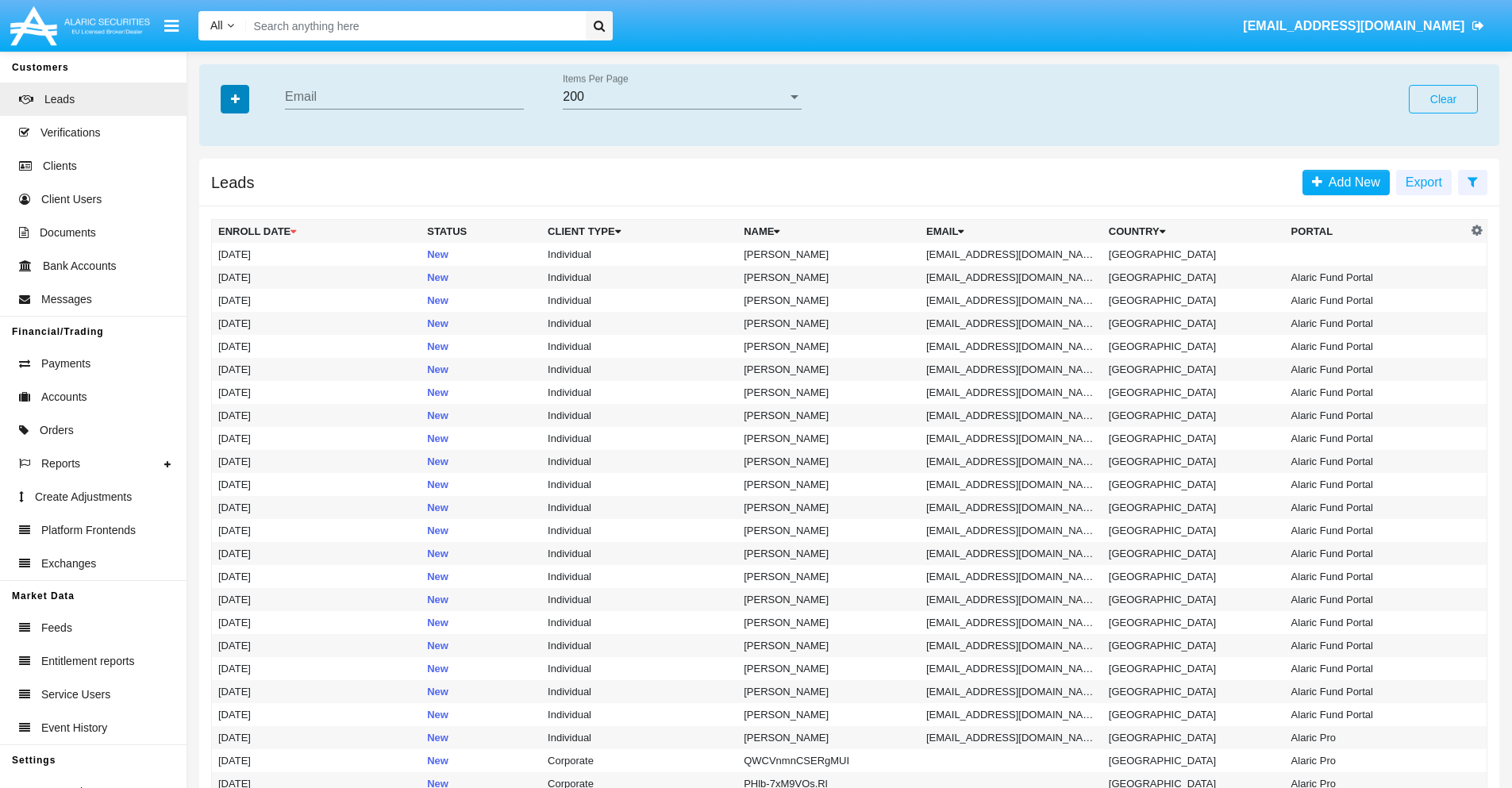
click at [235, 98] on icon "button" at bounding box center [236, 99] width 9 height 11
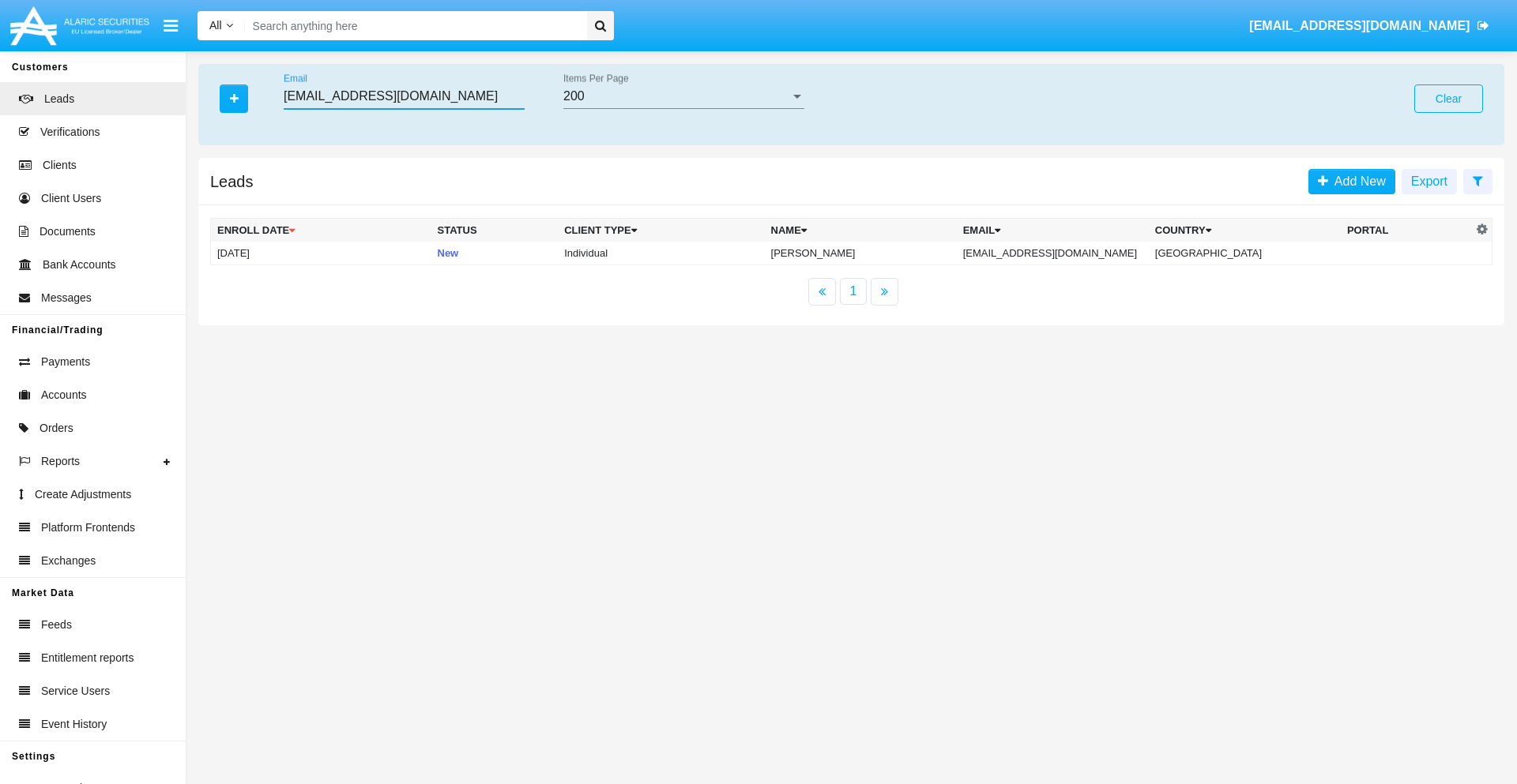
type input "pgz34ay@8waexs9.vn"
click at [1070, 253] on td "pgz34ay@8waexs9.vn" at bounding box center [1053, 253] width 192 height 24
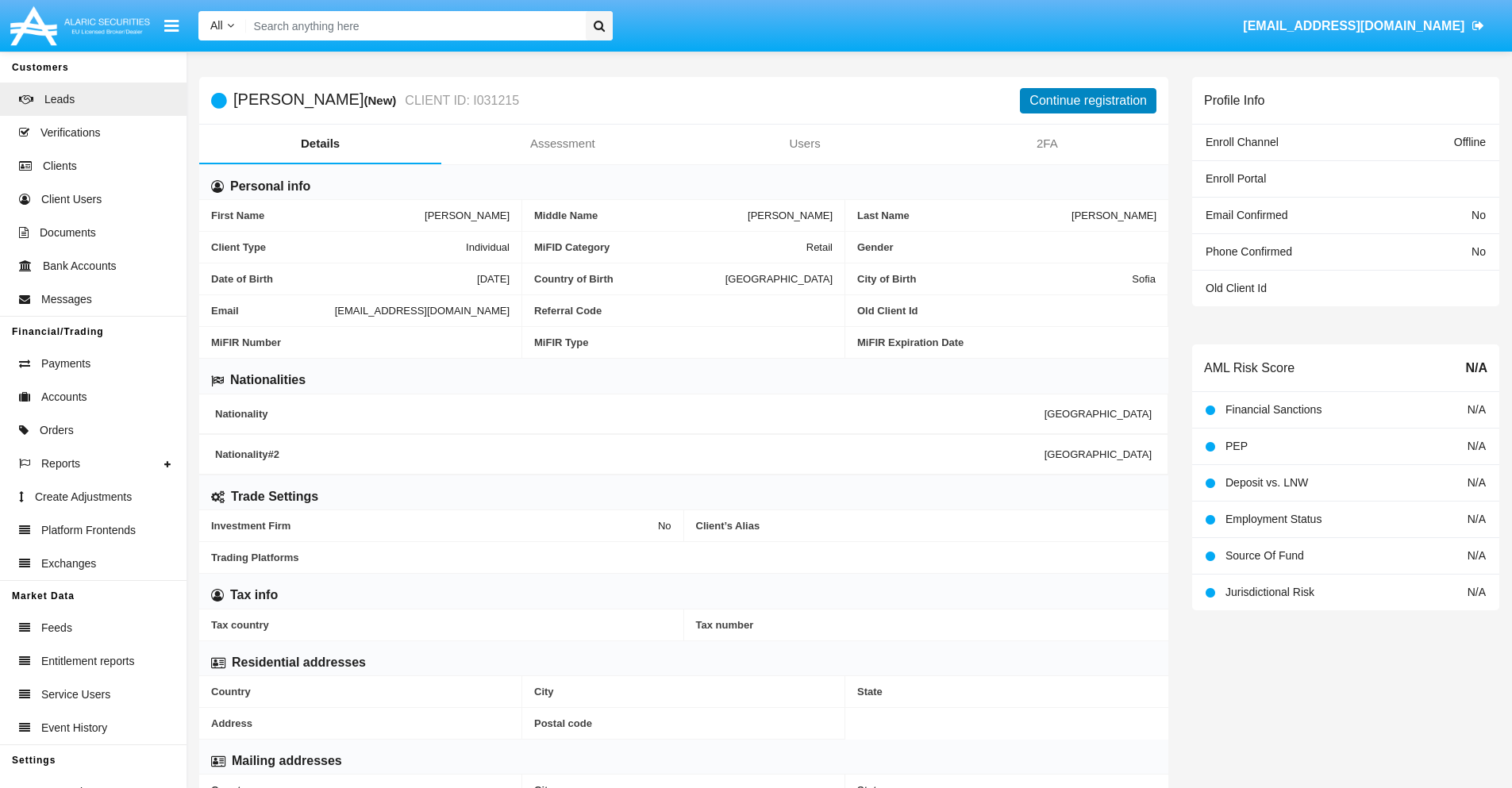
click at [1089, 100] on button "Continue registration" at bounding box center [1089, 101] width 137 height 26
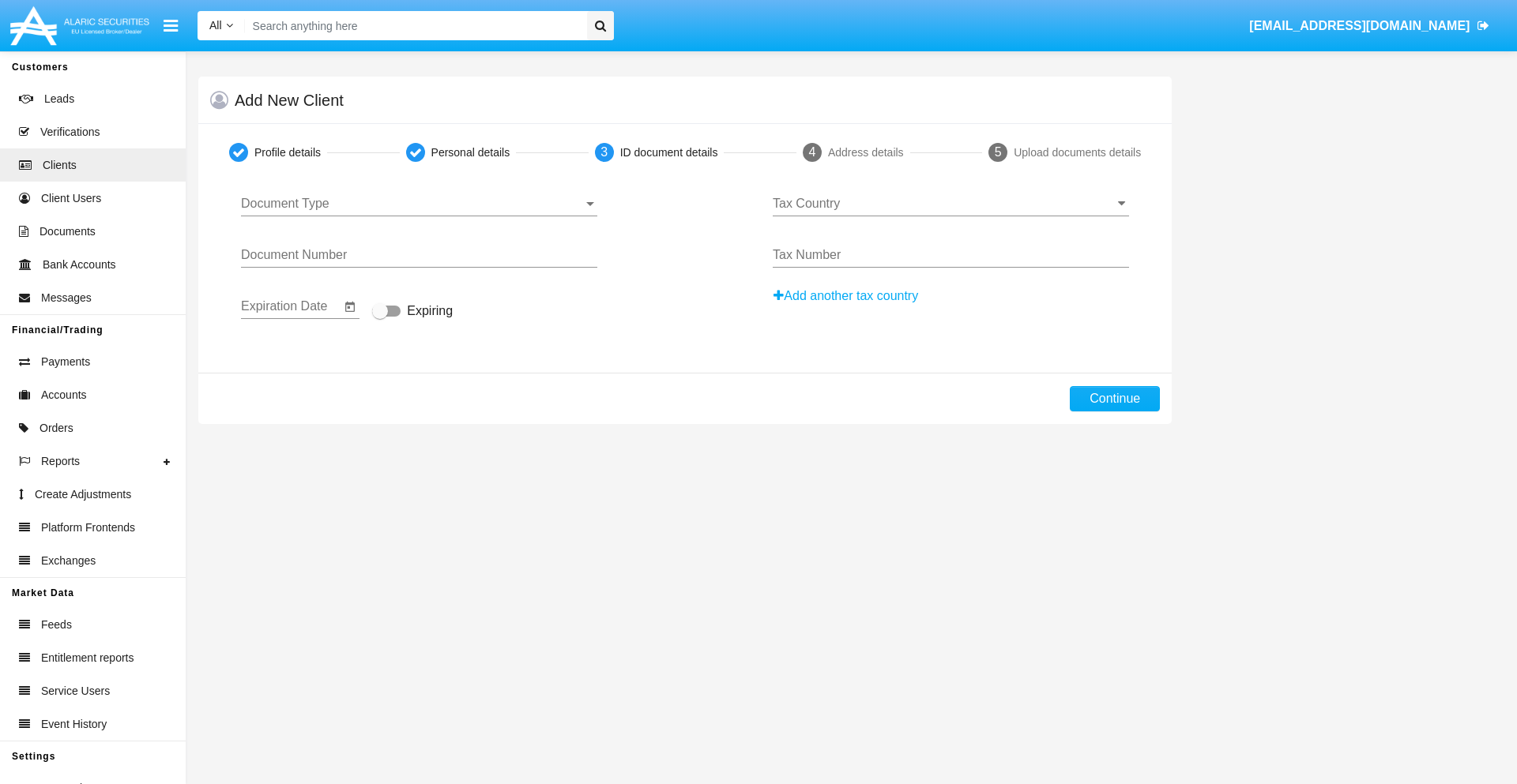
click at [419, 204] on span "Document Type" at bounding box center [412, 204] width 342 height 14
click at [419, 216] on span "Passport" at bounding box center [419, 216] width 356 height 38
type input "IeNsCmxxbbiDgyQ"
click at [412, 312] on span "Expiring" at bounding box center [430, 311] width 46 height 19
click at [380, 317] on input "Expiring" at bounding box center [379, 317] width 1 height 1
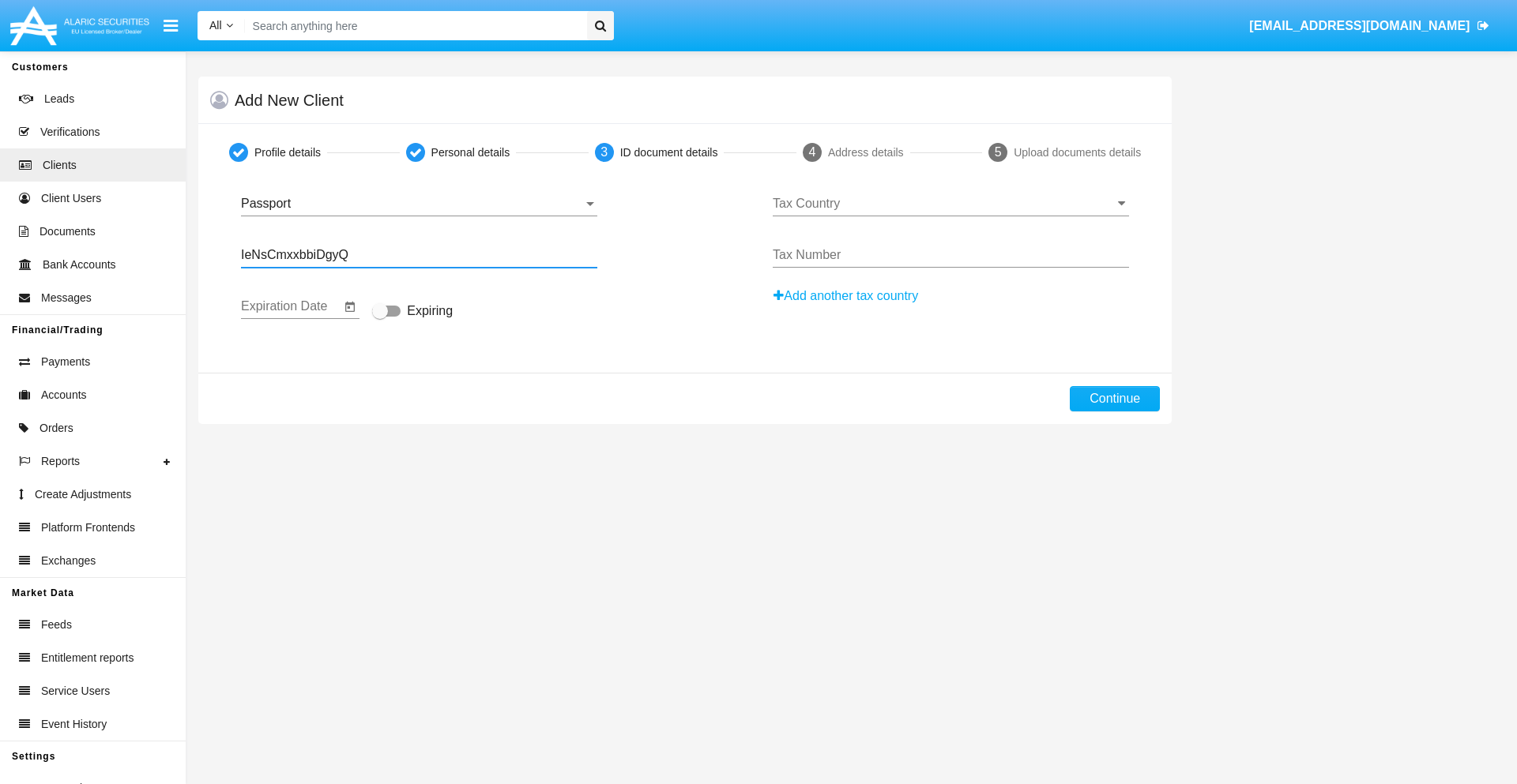
checkbox input "true"
click at [950, 204] on input "Tax Country" at bounding box center [950, 204] width 356 height 14
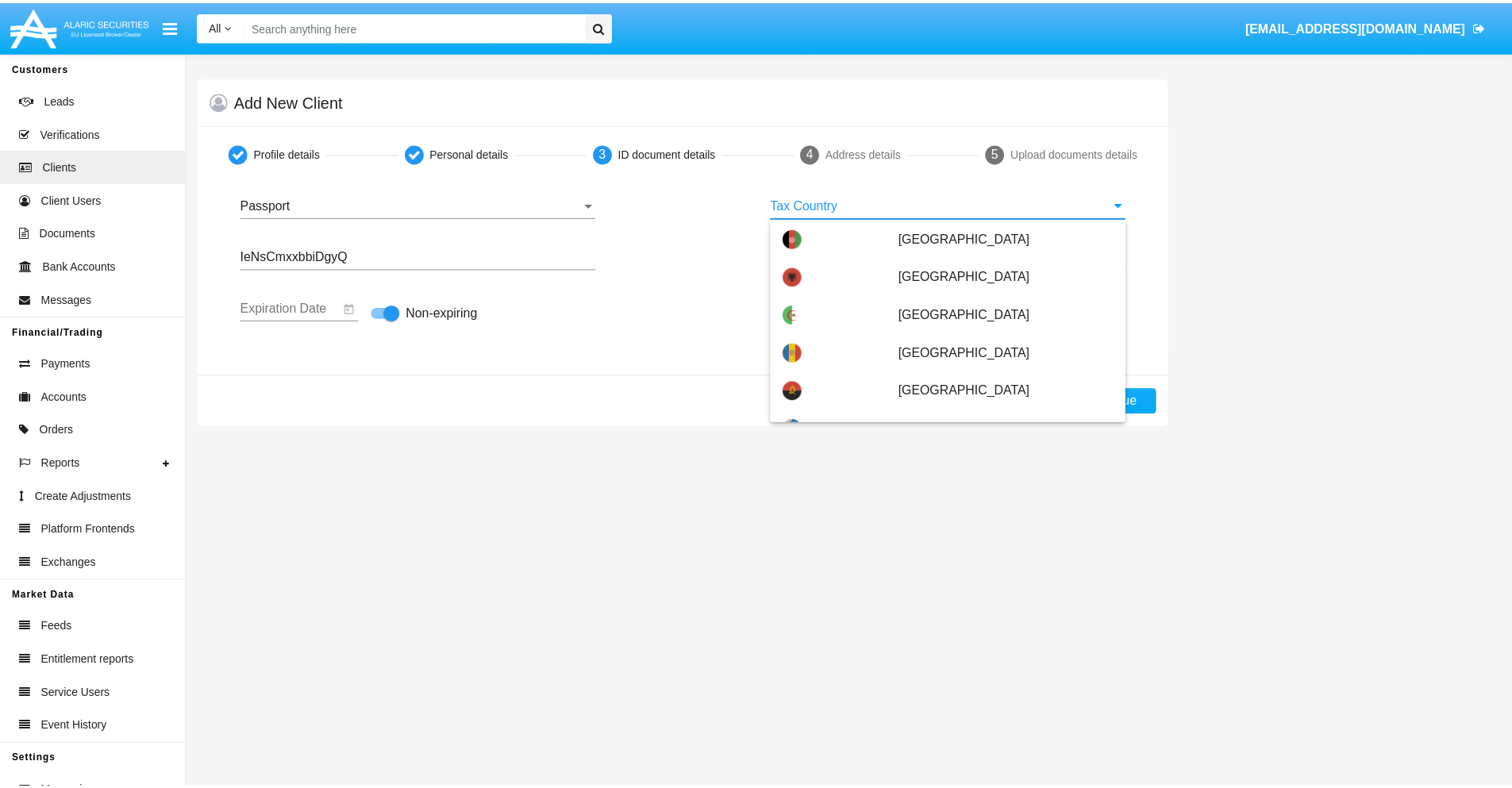
scroll to position [4331, 0]
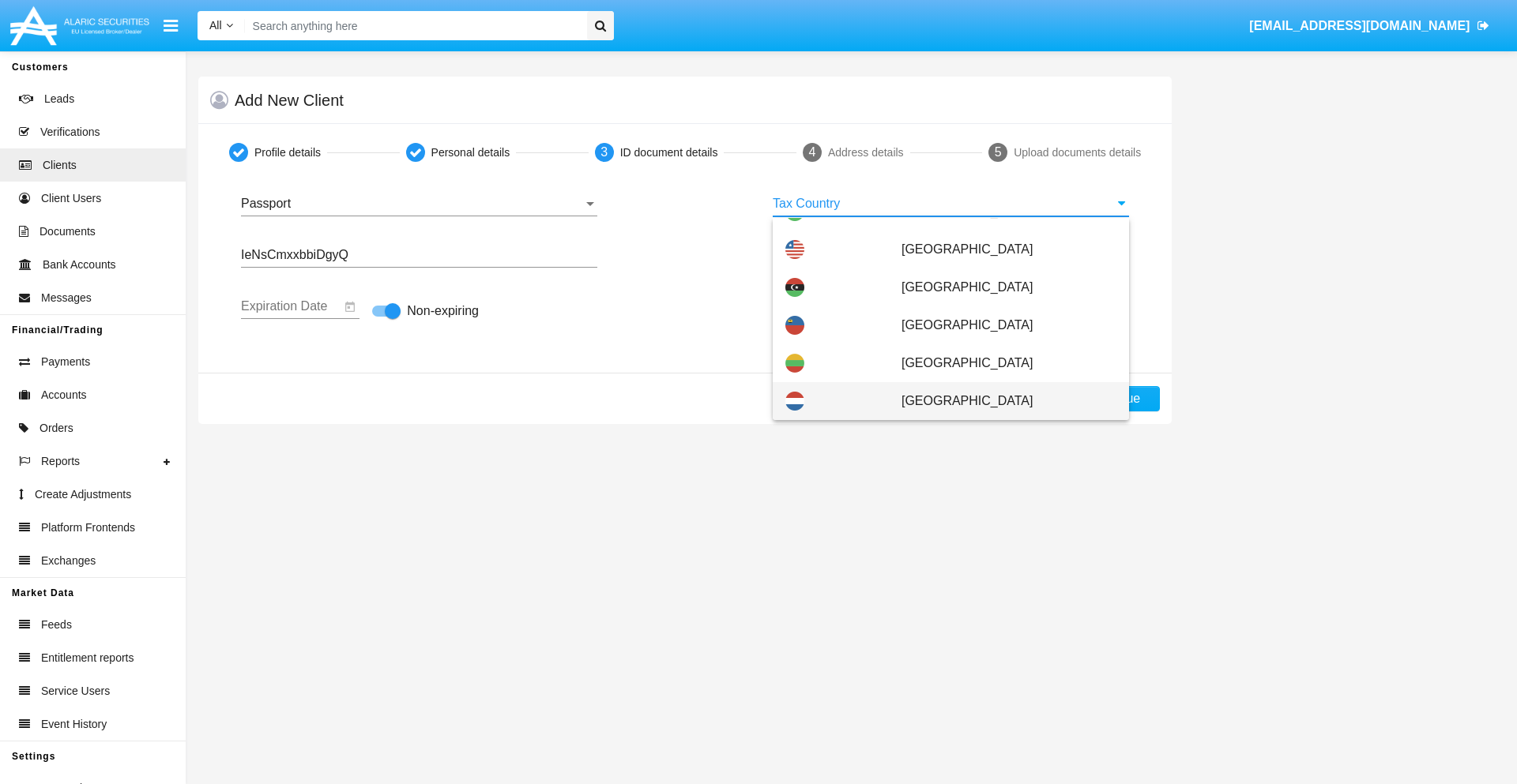
click at [1000, 401] on span "[GEOGRAPHIC_DATA]" at bounding box center [1009, 401] width 215 height 38
type input "[GEOGRAPHIC_DATA]"
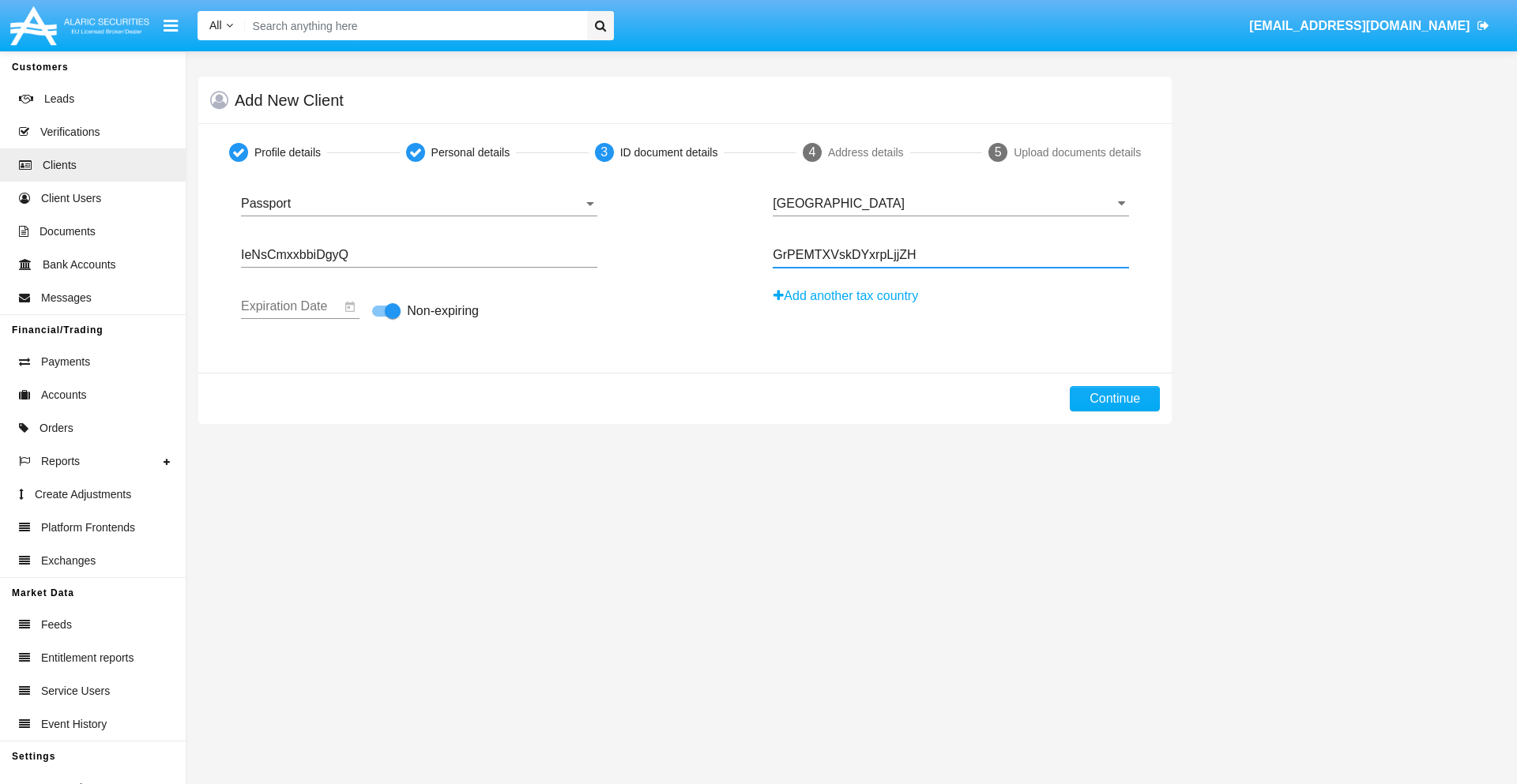
type input "GrPEMTXVskDYxrpLjjZH"
click at [1115, 399] on button "Continue" at bounding box center [1115, 399] width 90 height 25
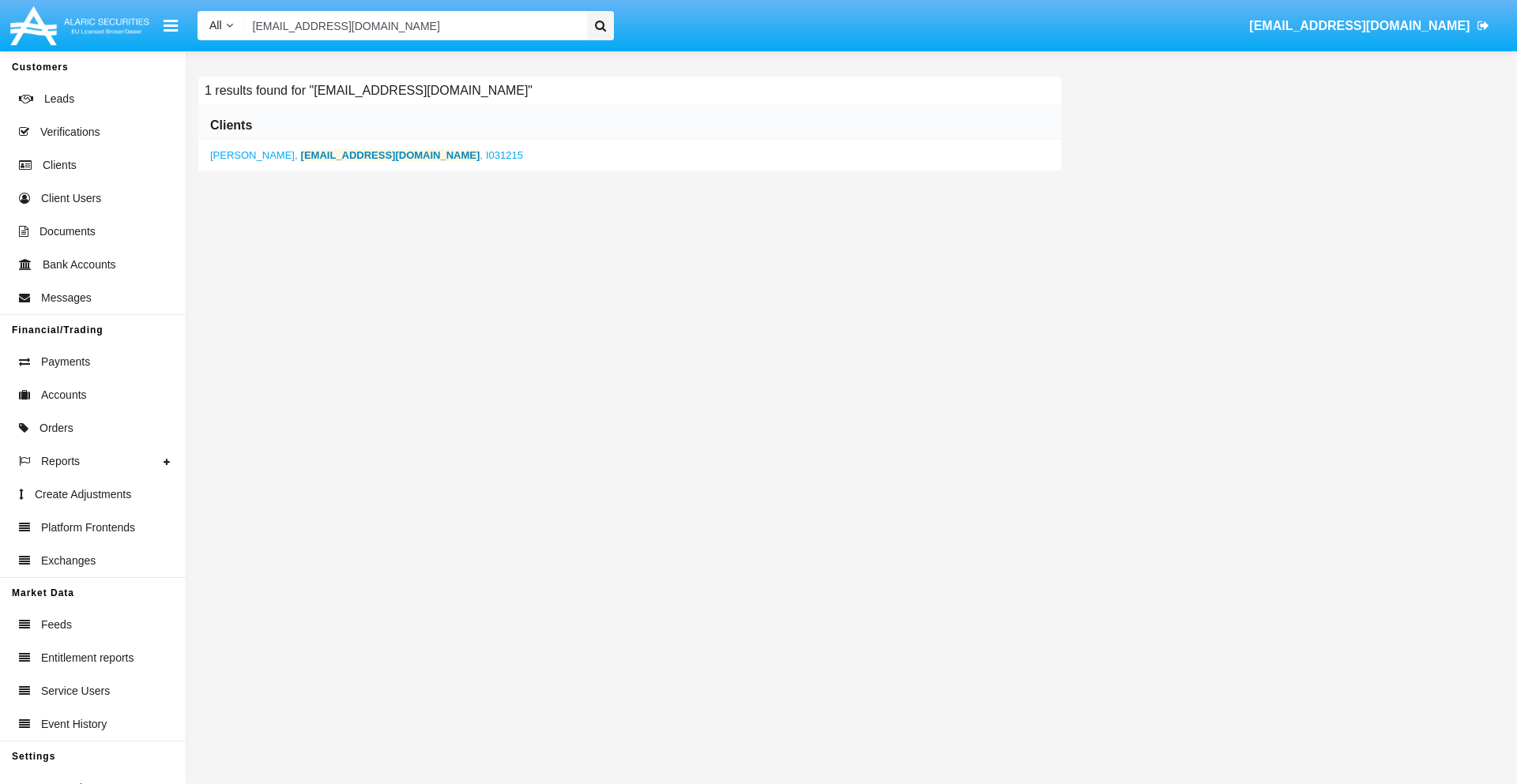
type input "[EMAIL_ADDRESS][DOMAIN_NAME]"
click at [344, 155] on b "[EMAIL_ADDRESS][DOMAIN_NAME]" at bounding box center [390, 155] width 179 height 12
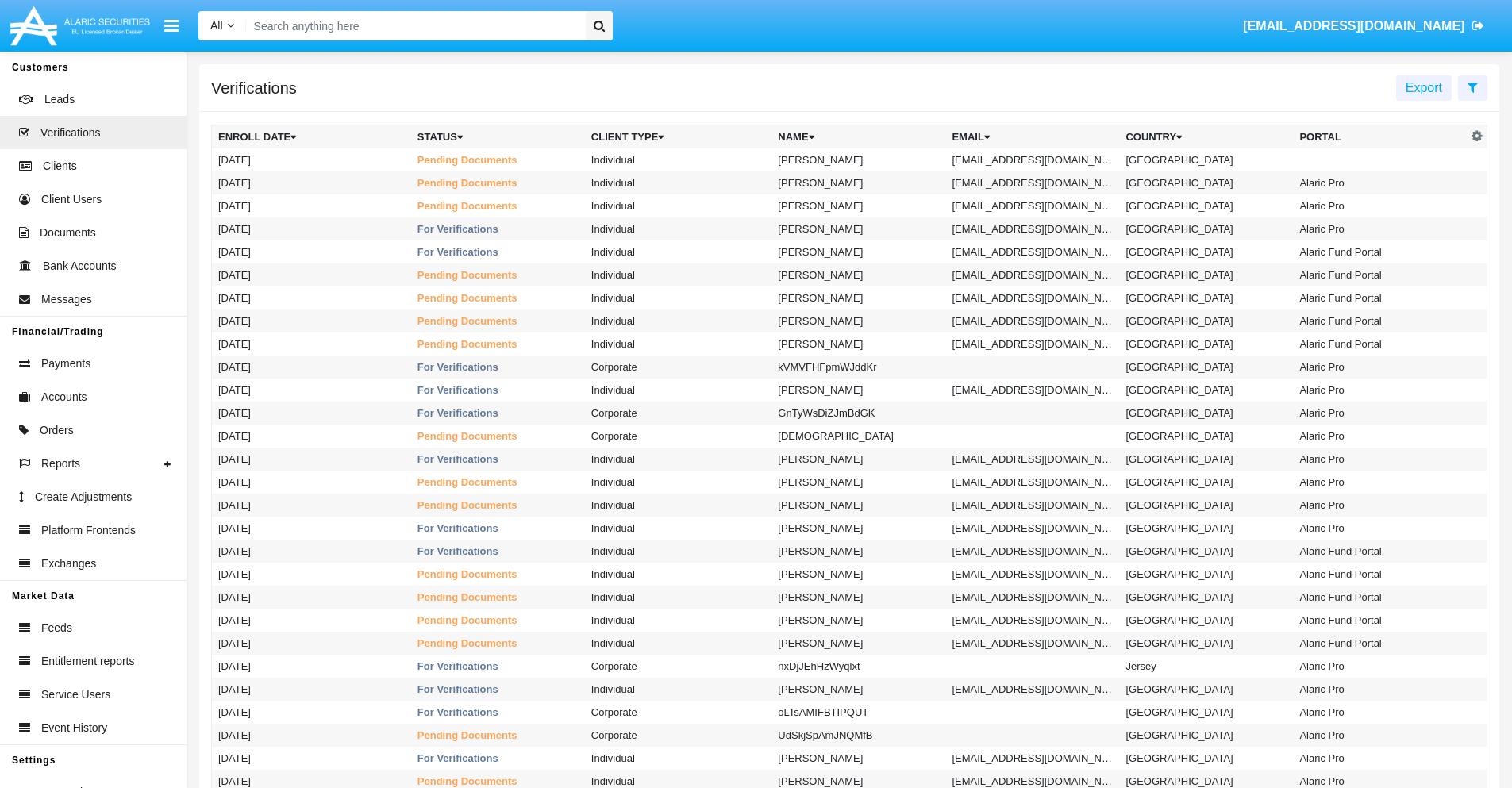
click at [1473, 86] on icon at bounding box center [1473, 87] width 10 height 13
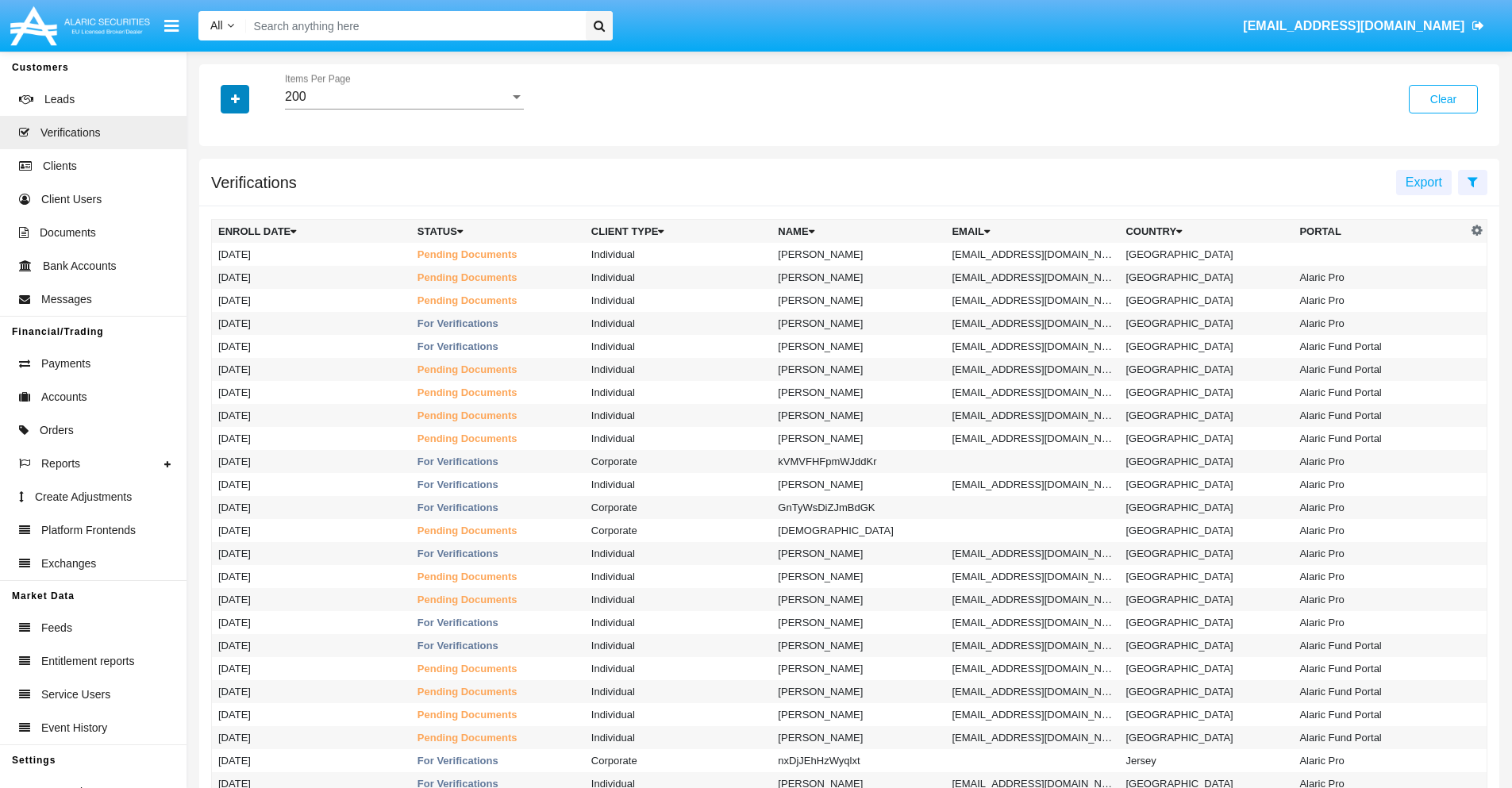
click at [235, 98] on icon "button" at bounding box center [236, 99] width 9 height 11
click at [247, 224] on span "Email" at bounding box center [247, 224] width 32 height 19
click at [219, 231] on input "Email" at bounding box center [218, 231] width 1 height 1
checkbox input "true"
click at [235, 98] on icon "button" at bounding box center [236, 99] width 9 height 11
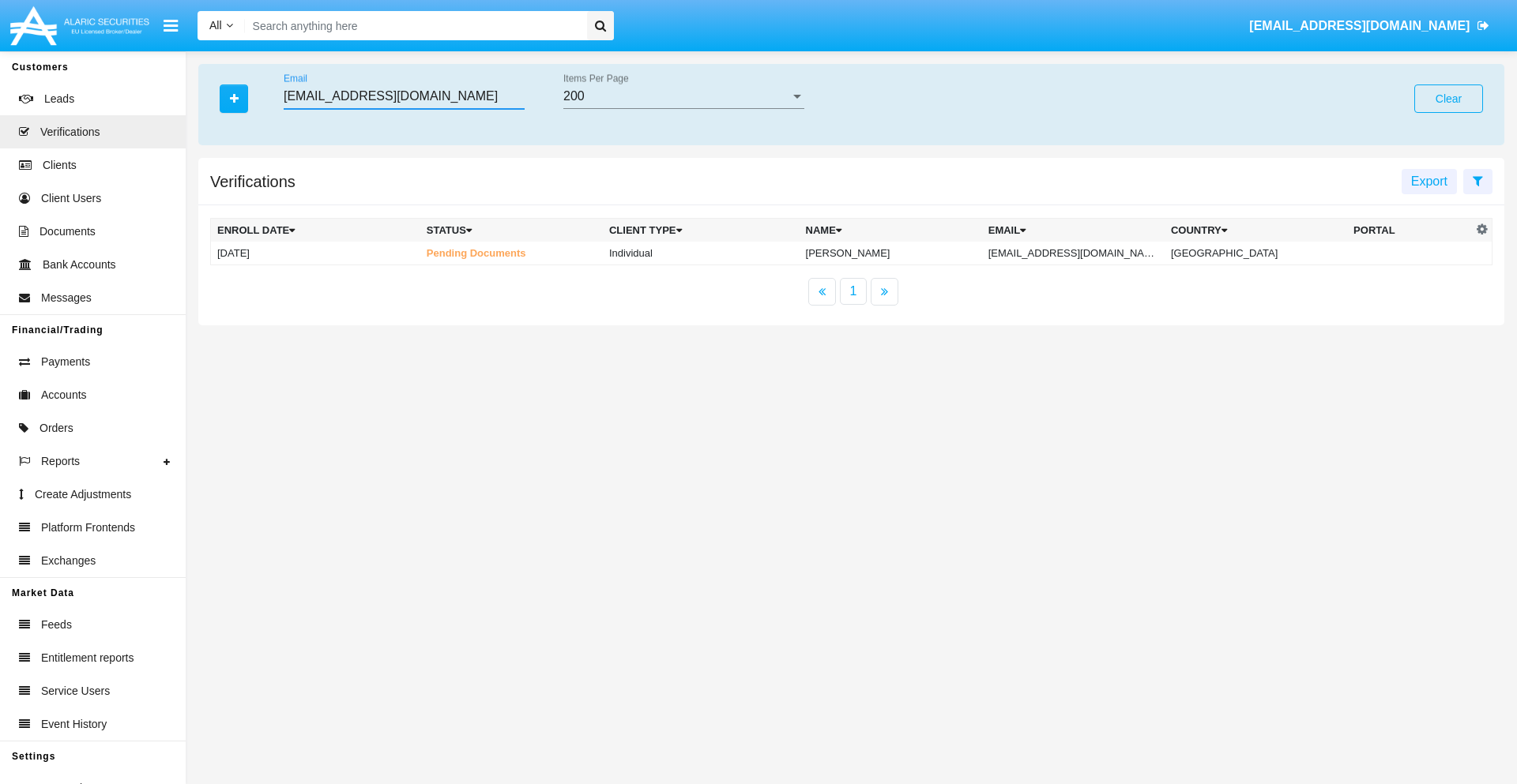
type input "[EMAIL_ADDRESS][DOMAIN_NAME]"
click at [1081, 253] on td "[EMAIL_ADDRESS][DOMAIN_NAME]" at bounding box center [1073, 253] width 183 height 24
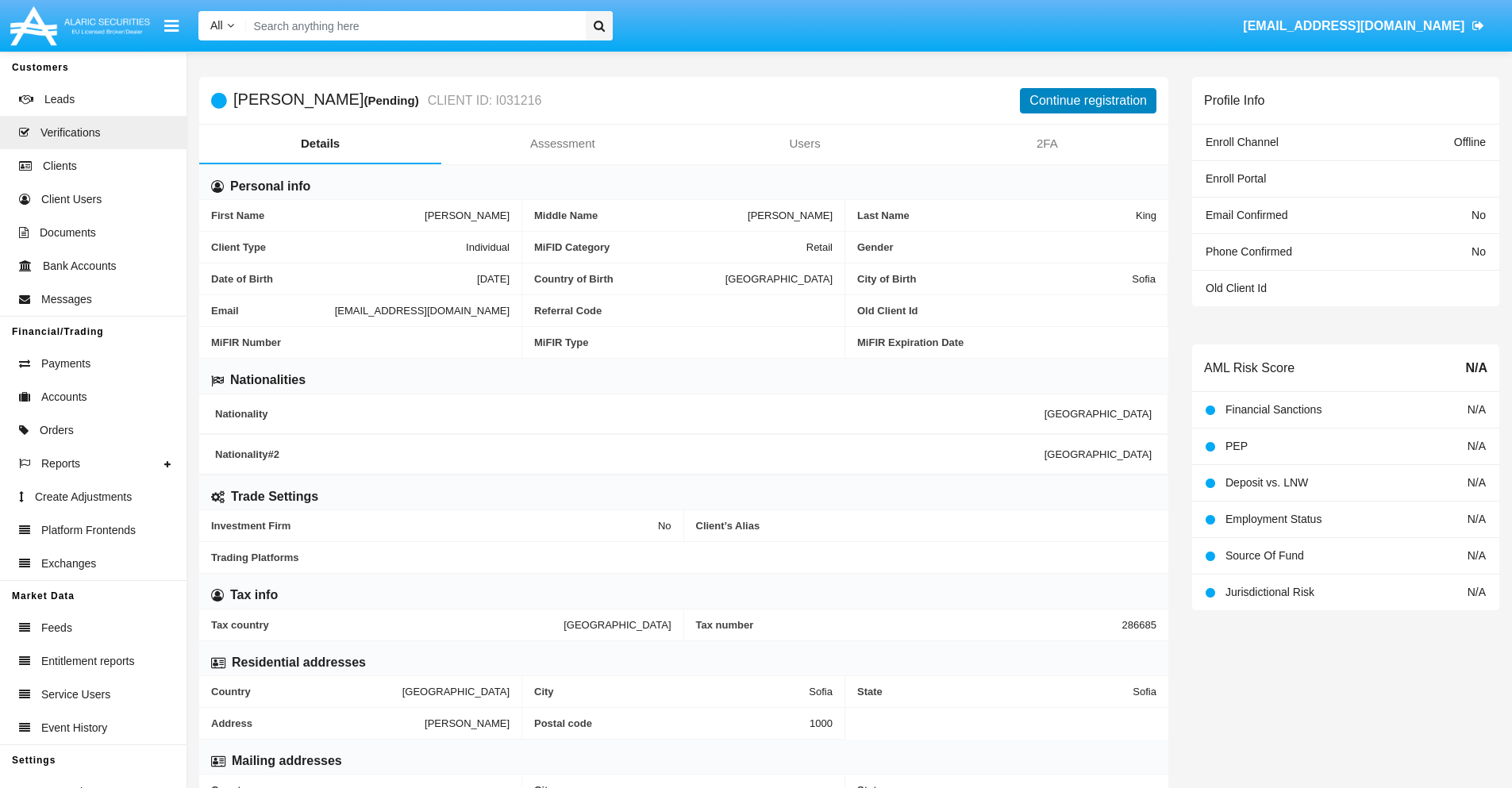
click at [1089, 100] on button "Continue registration" at bounding box center [1089, 101] width 137 height 26
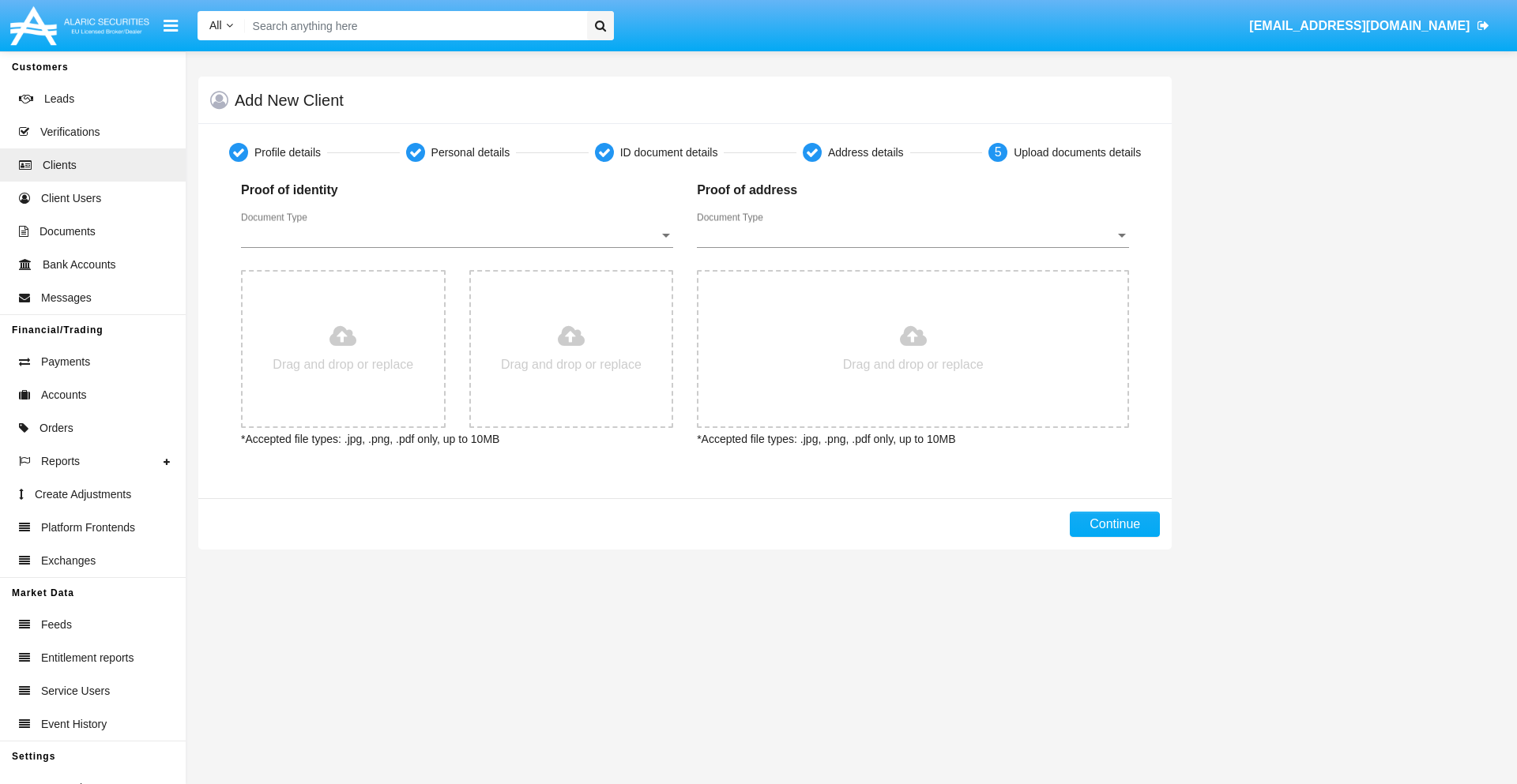
click at [456, 235] on span "Document Type" at bounding box center [450, 235] width 418 height 14
click at [456, 247] on span "Passport" at bounding box center [457, 247] width 433 height 38
type input "C:\fakepath\passport.png"
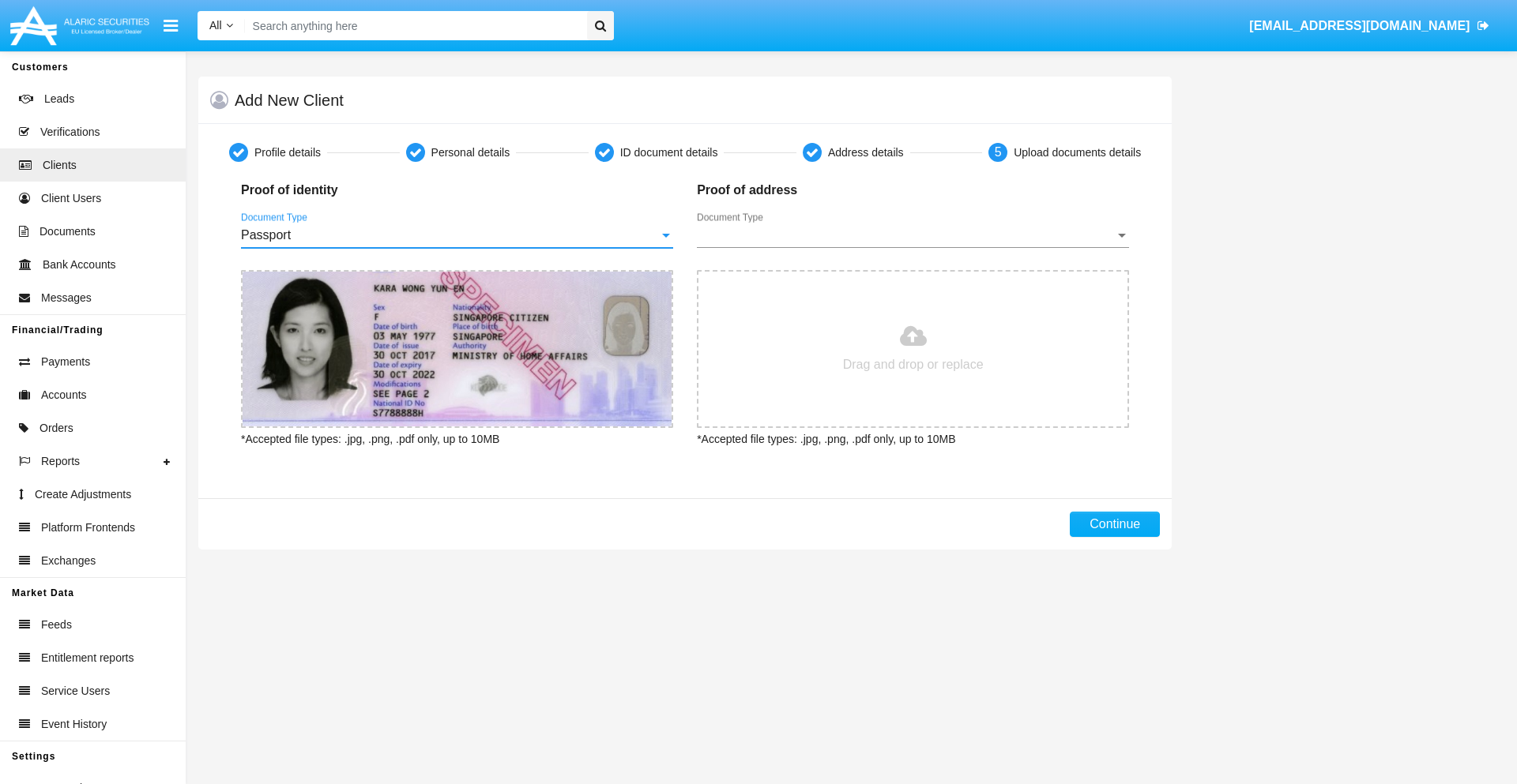
click at [913, 235] on span "Document Type" at bounding box center [906, 235] width 418 height 14
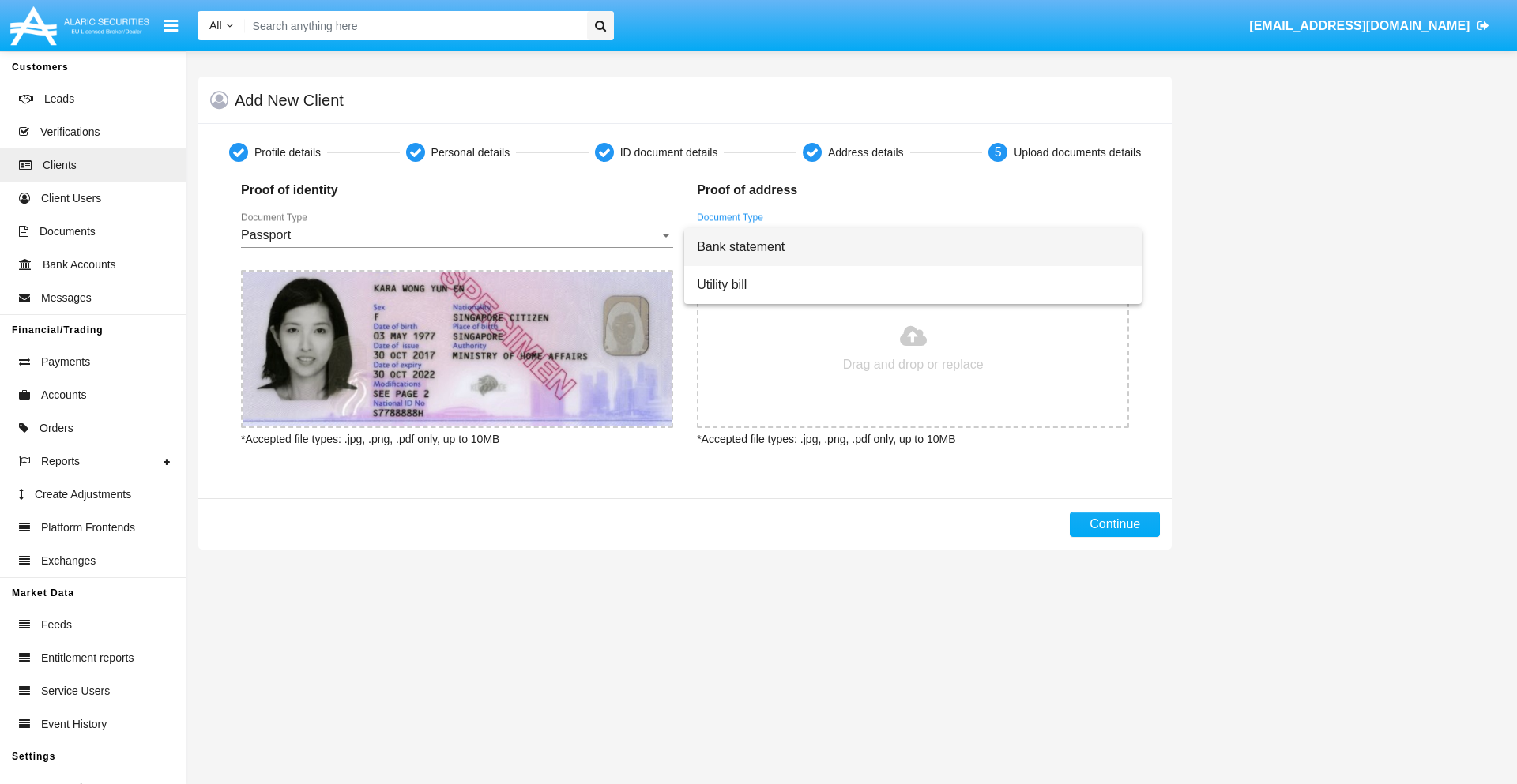
click at [913, 247] on span "Bank statement" at bounding box center [913, 247] width 433 height 38
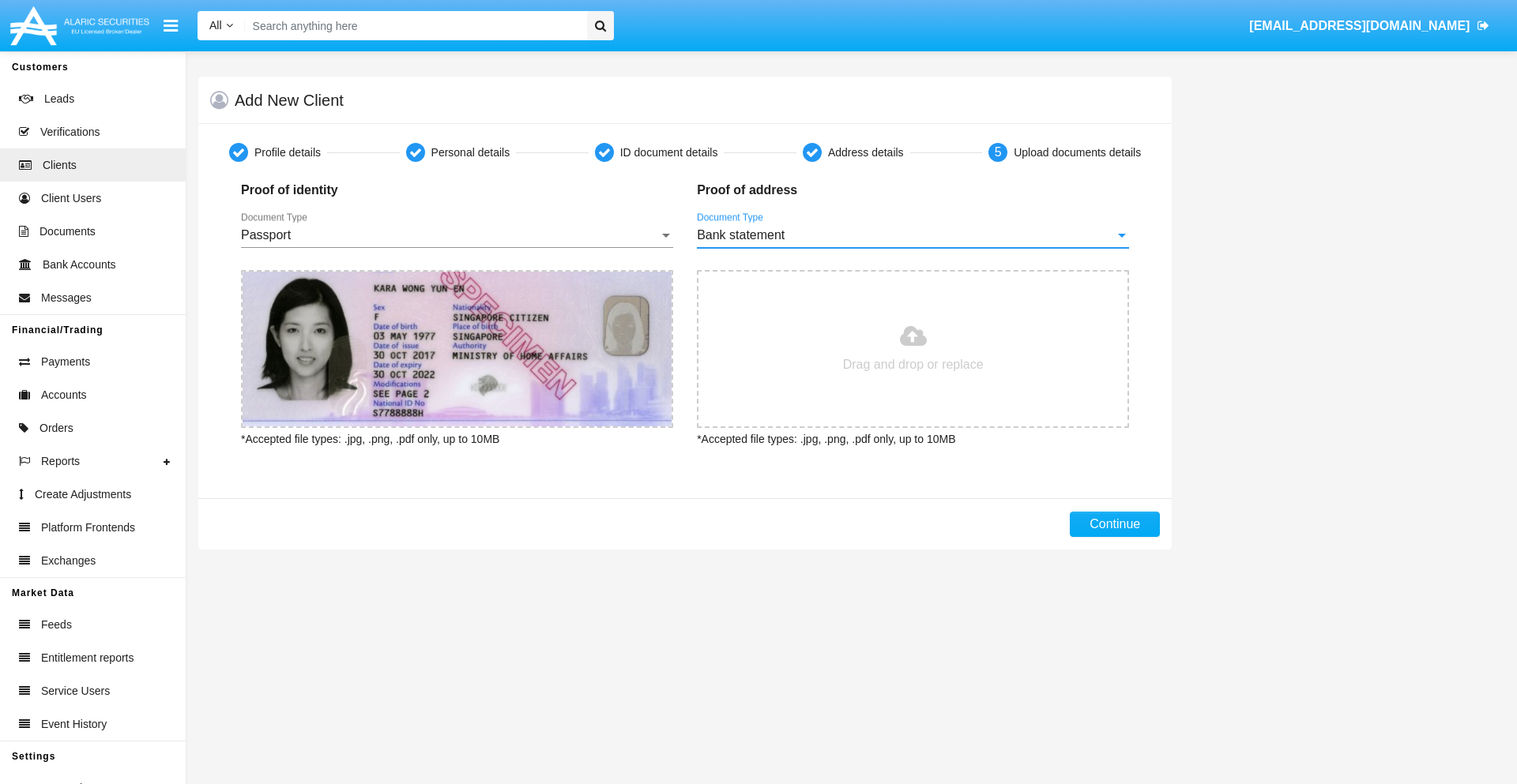
type input "C:\fakepath\bank-statement.png"
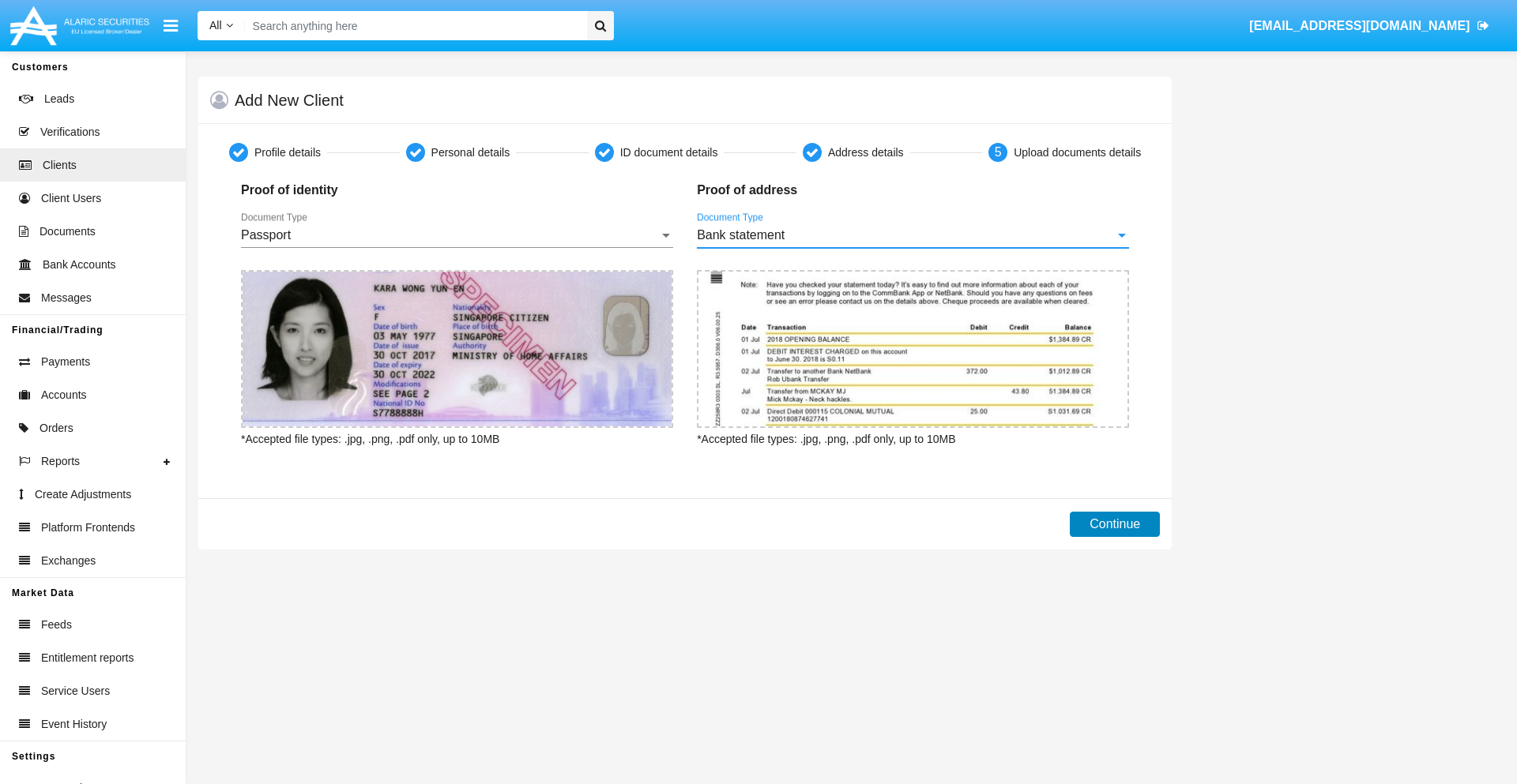
click at [1115, 524] on button "Continue" at bounding box center [1115, 524] width 90 height 25
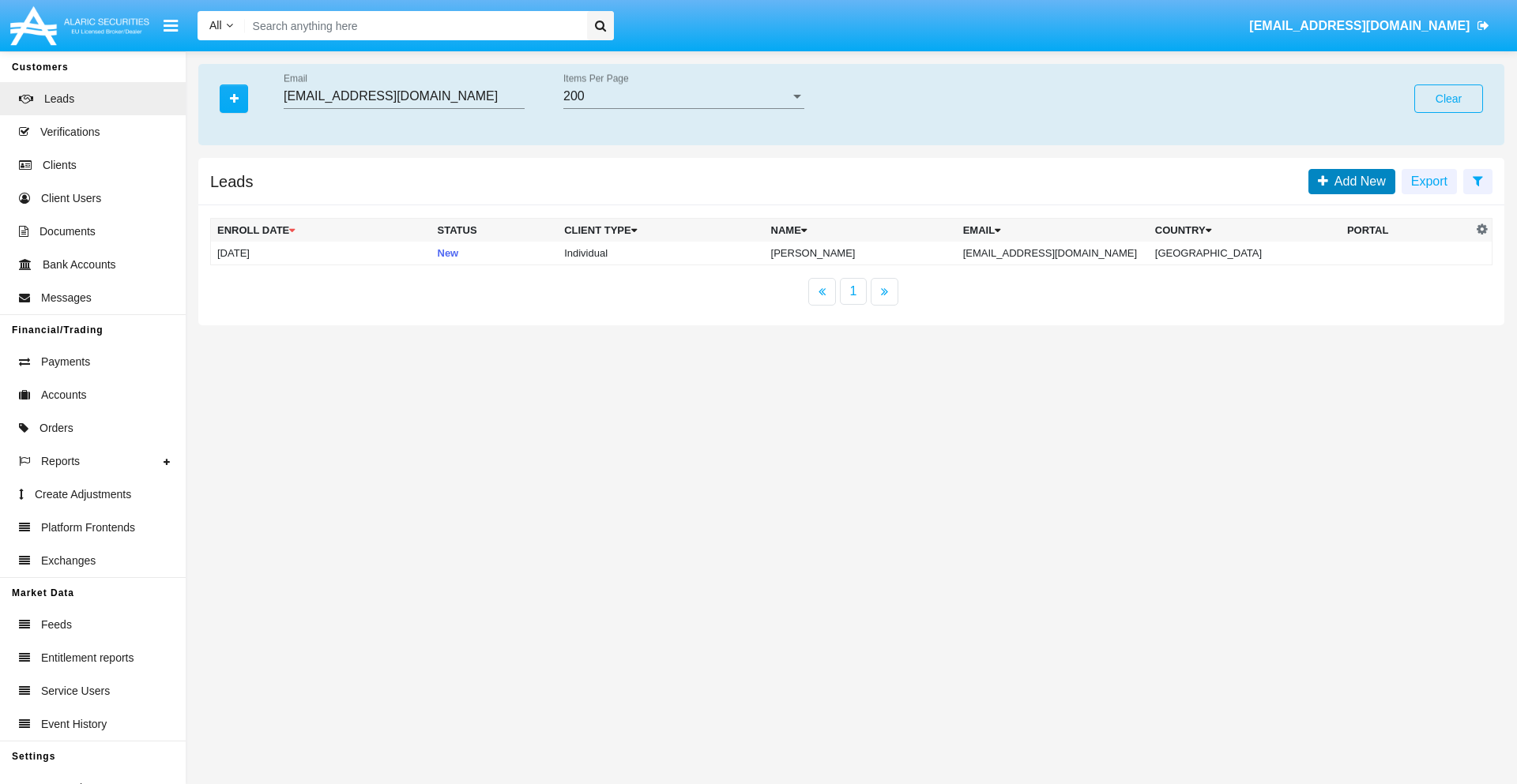
click at [1356, 181] on span "Add New" at bounding box center [1357, 181] width 58 height 14
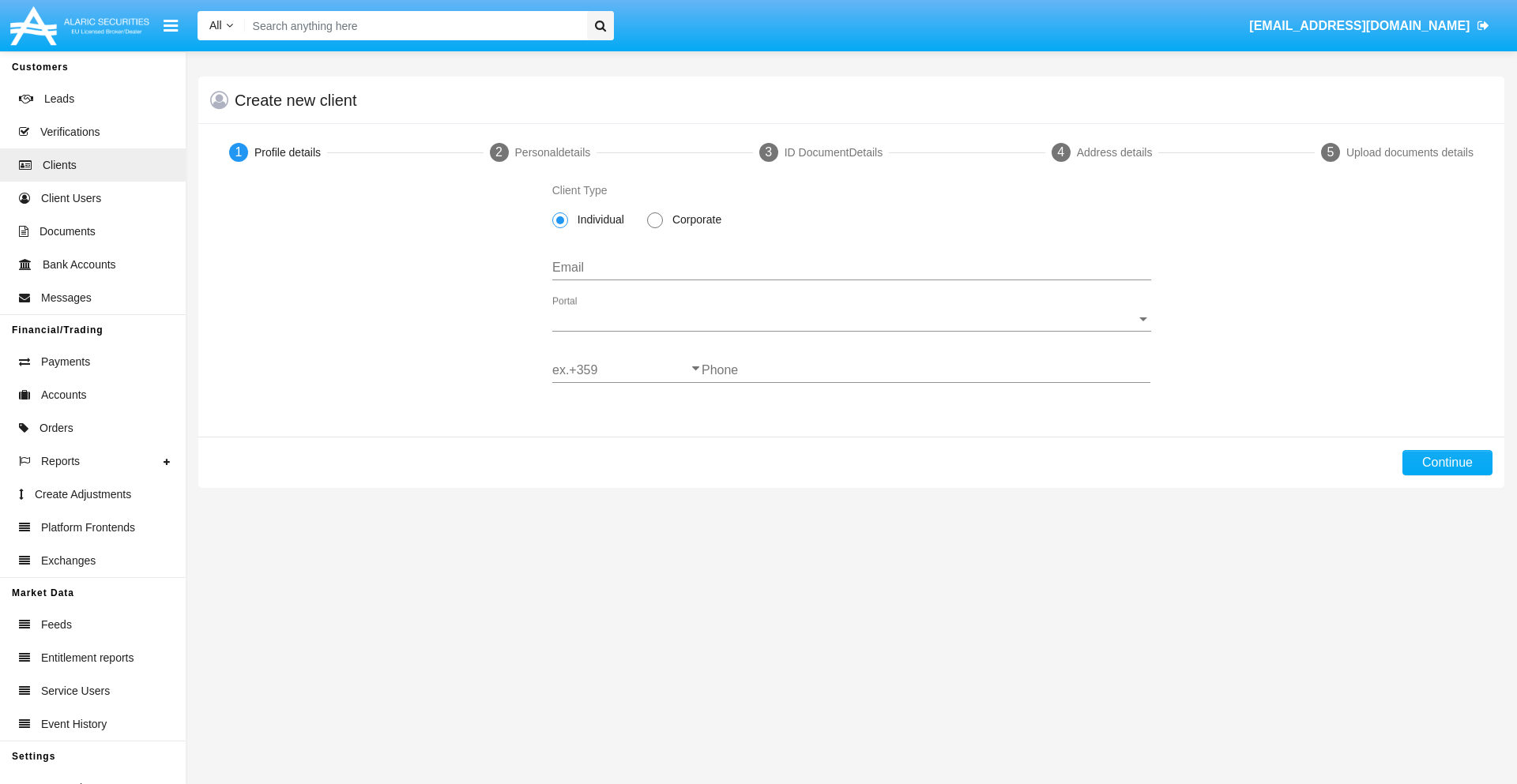
click at [597, 219] on span "Individual" at bounding box center [597, 220] width 60 height 17
click at [560, 228] on input "Individual" at bounding box center [559, 228] width 1 height 1
type input "[EMAIL_ADDRESS][DOMAIN_NAME]"
click at [851, 319] on span "Portal" at bounding box center [845, 319] width 585 height 14
click at [846, 331] on span "Alaric Pro" at bounding box center [852, 330] width 599 height 38
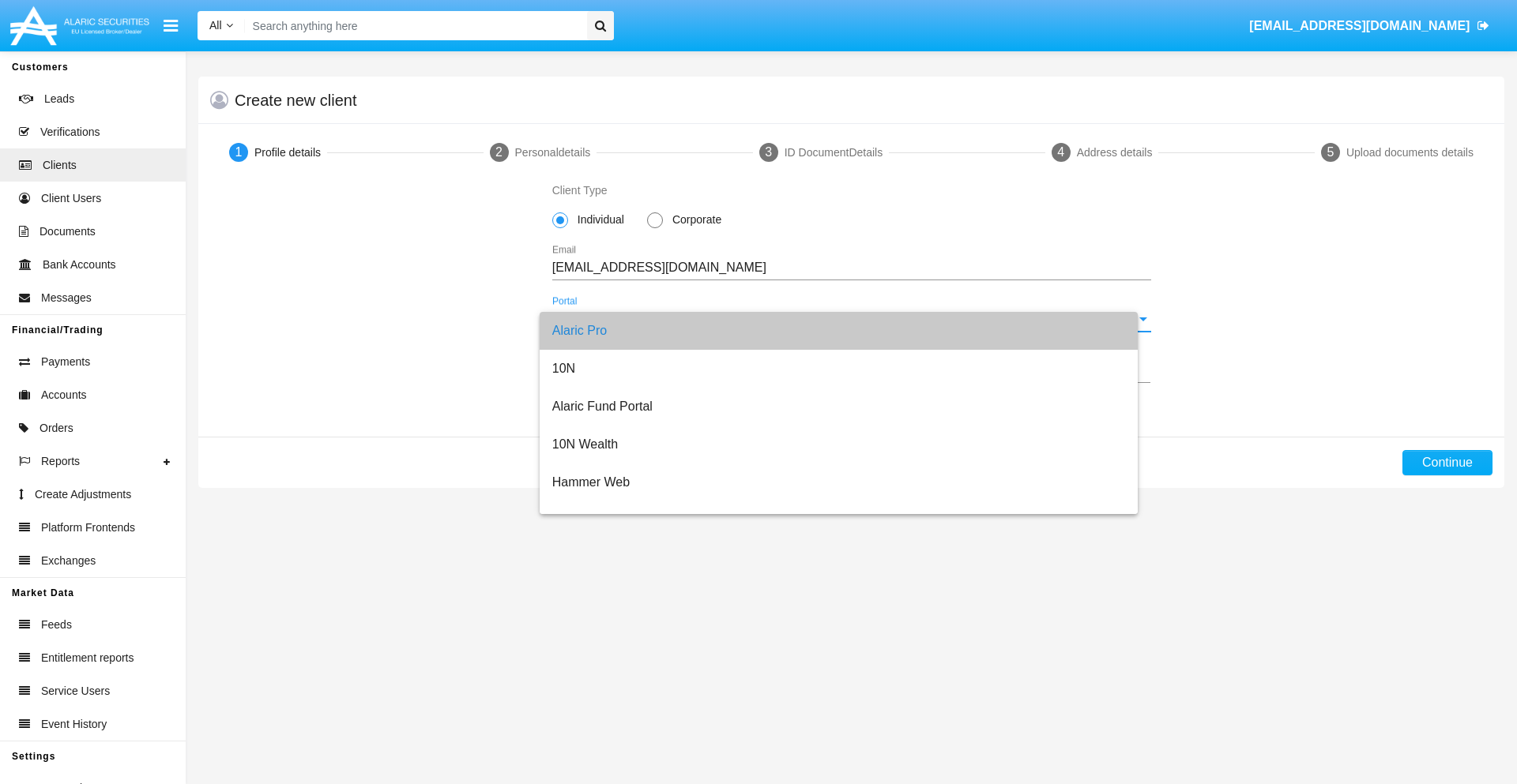
click at [626, 370] on input "ex.+359" at bounding box center [627, 370] width 150 height 14
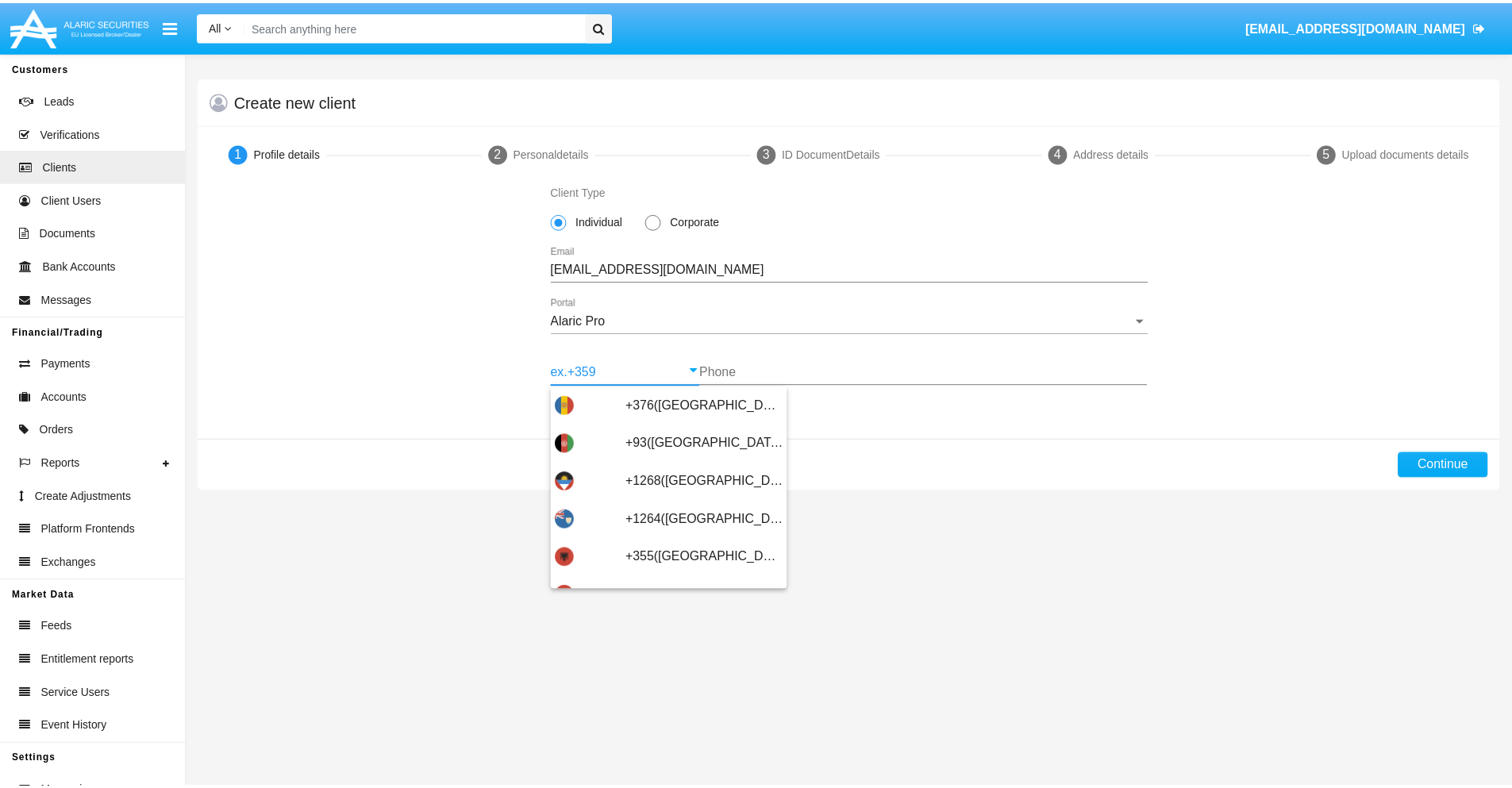
scroll to position [521, 0]
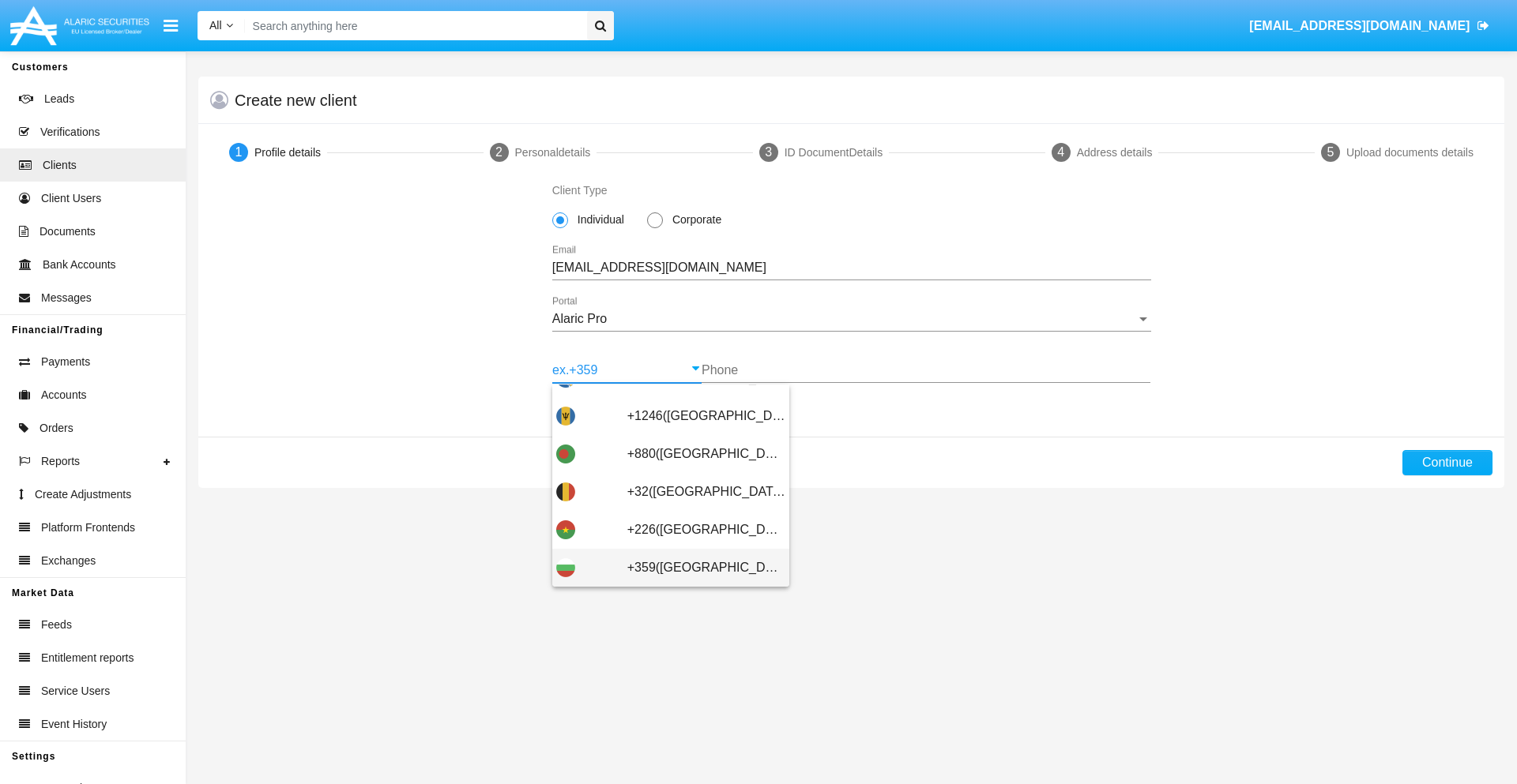
click at [693, 567] on span "+359([GEOGRAPHIC_DATA])" at bounding box center [706, 567] width 158 height 38
type input "+359([GEOGRAPHIC_DATA])"
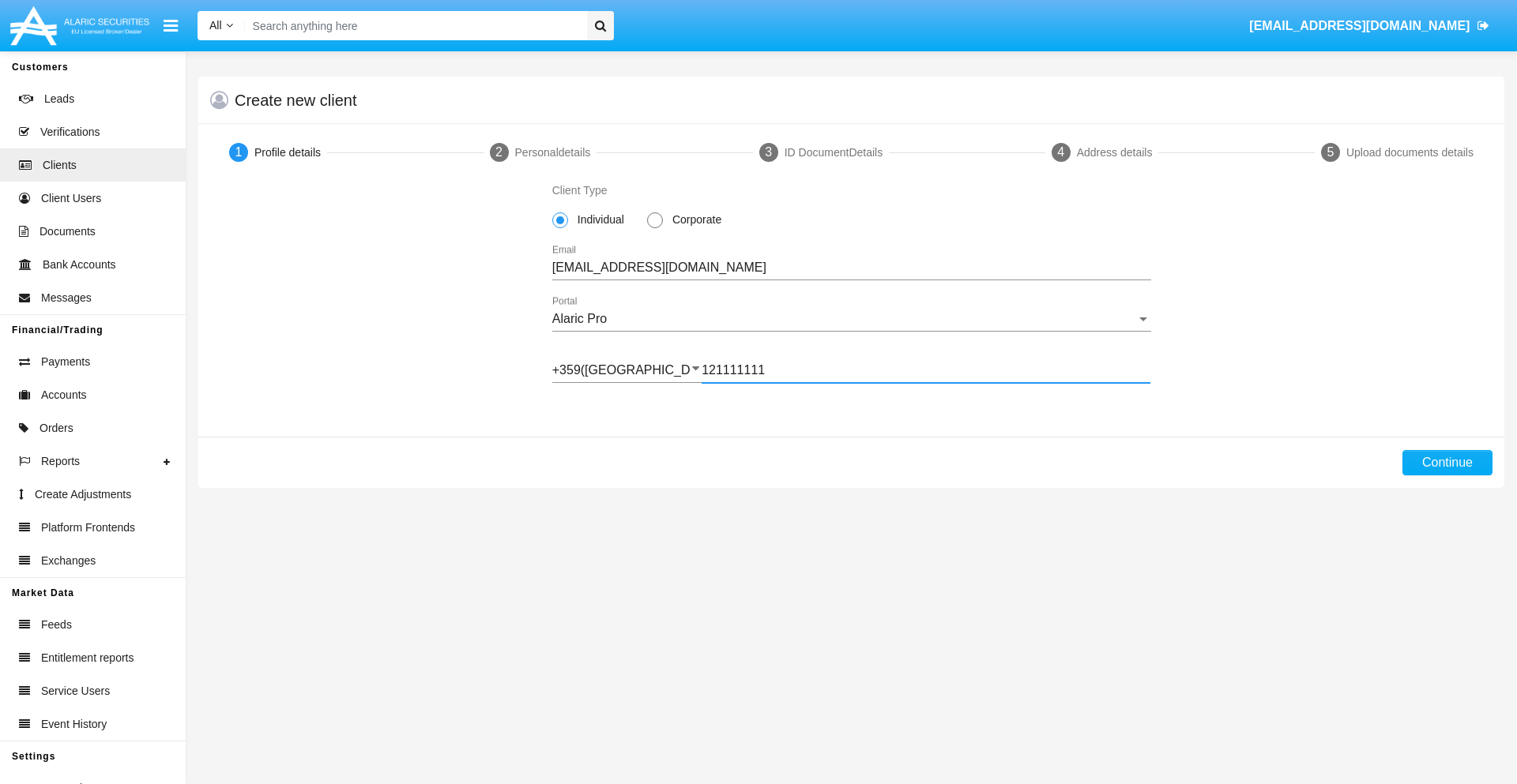
type input "121111111"
click at [1446, 463] on button "Continue" at bounding box center [1447, 463] width 90 height 25
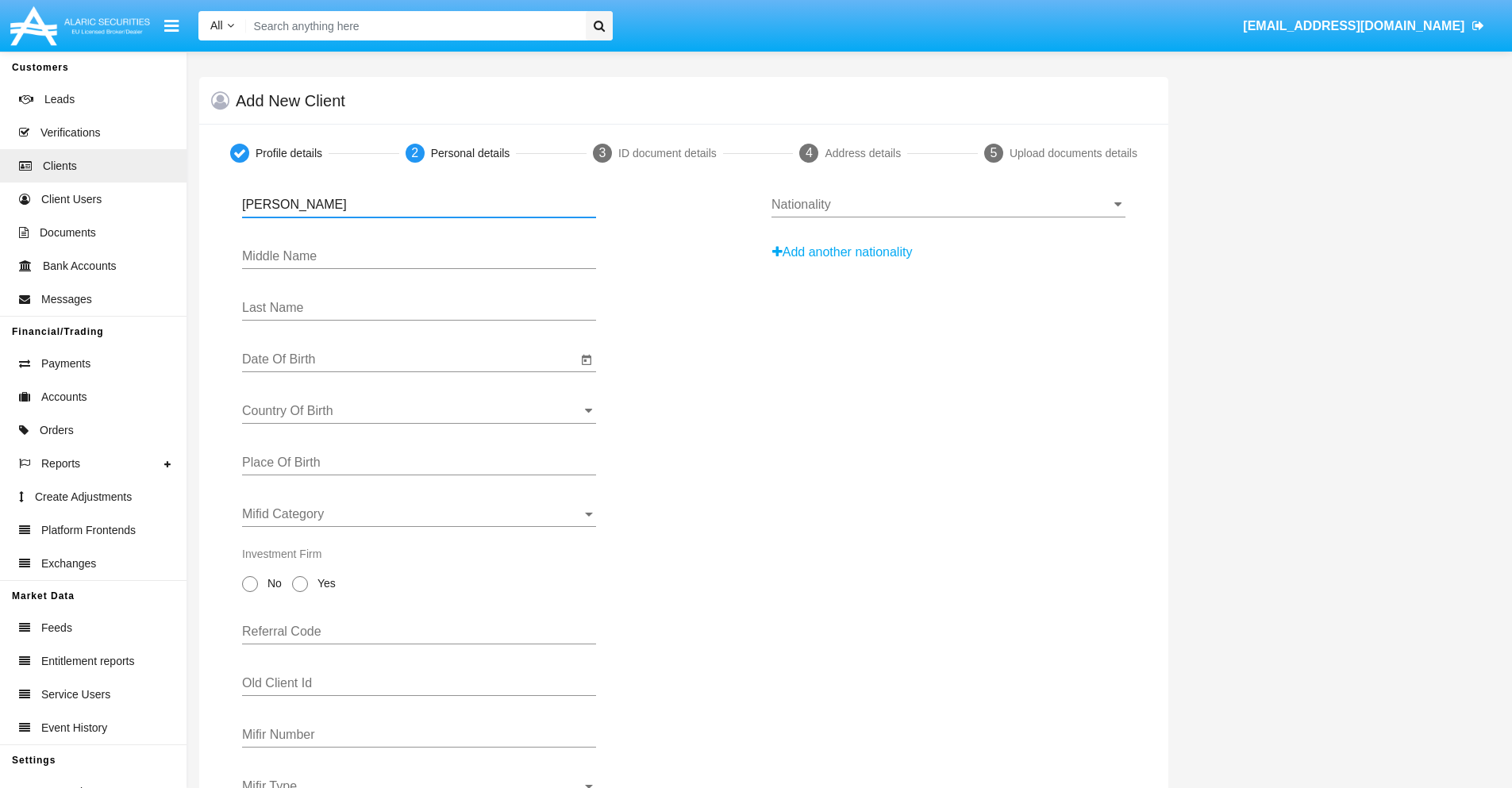
type input "[PERSON_NAME]"
click at [410, 359] on input "Date Of Birth" at bounding box center [410, 359] width 335 height 15
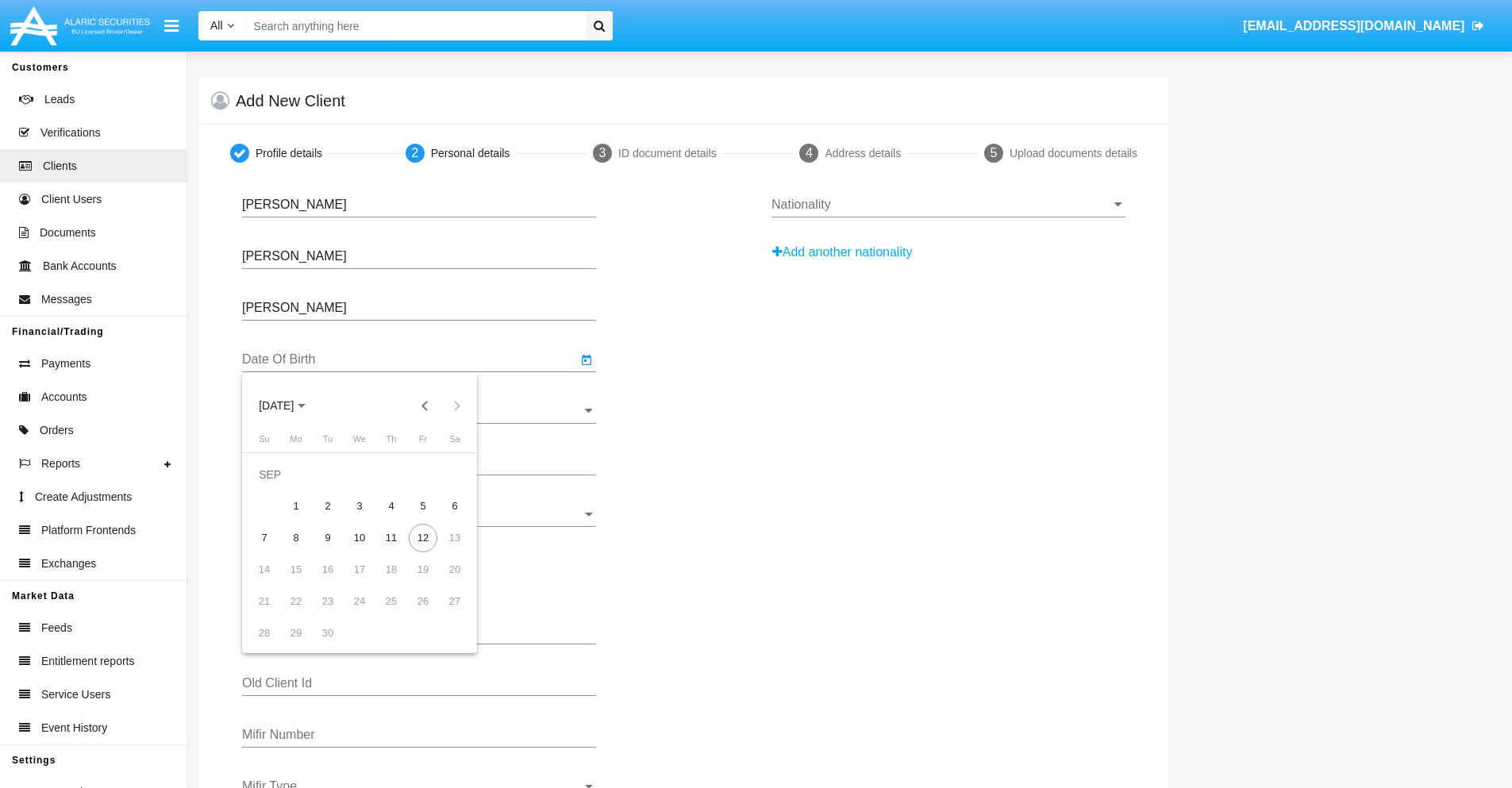
click at [289, 406] on span "[DATE]" at bounding box center [276, 406] width 35 height 13
click at [424, 406] on button "Previous 20 years" at bounding box center [425, 405] width 32 height 32
click at [388, 614] on div "2000" at bounding box center [388, 613] width 50 height 28
click at [277, 487] on div "JAN" at bounding box center [277, 486] width 50 height 28
click at [455, 474] on div "1" at bounding box center [454, 474] width 28 height 28
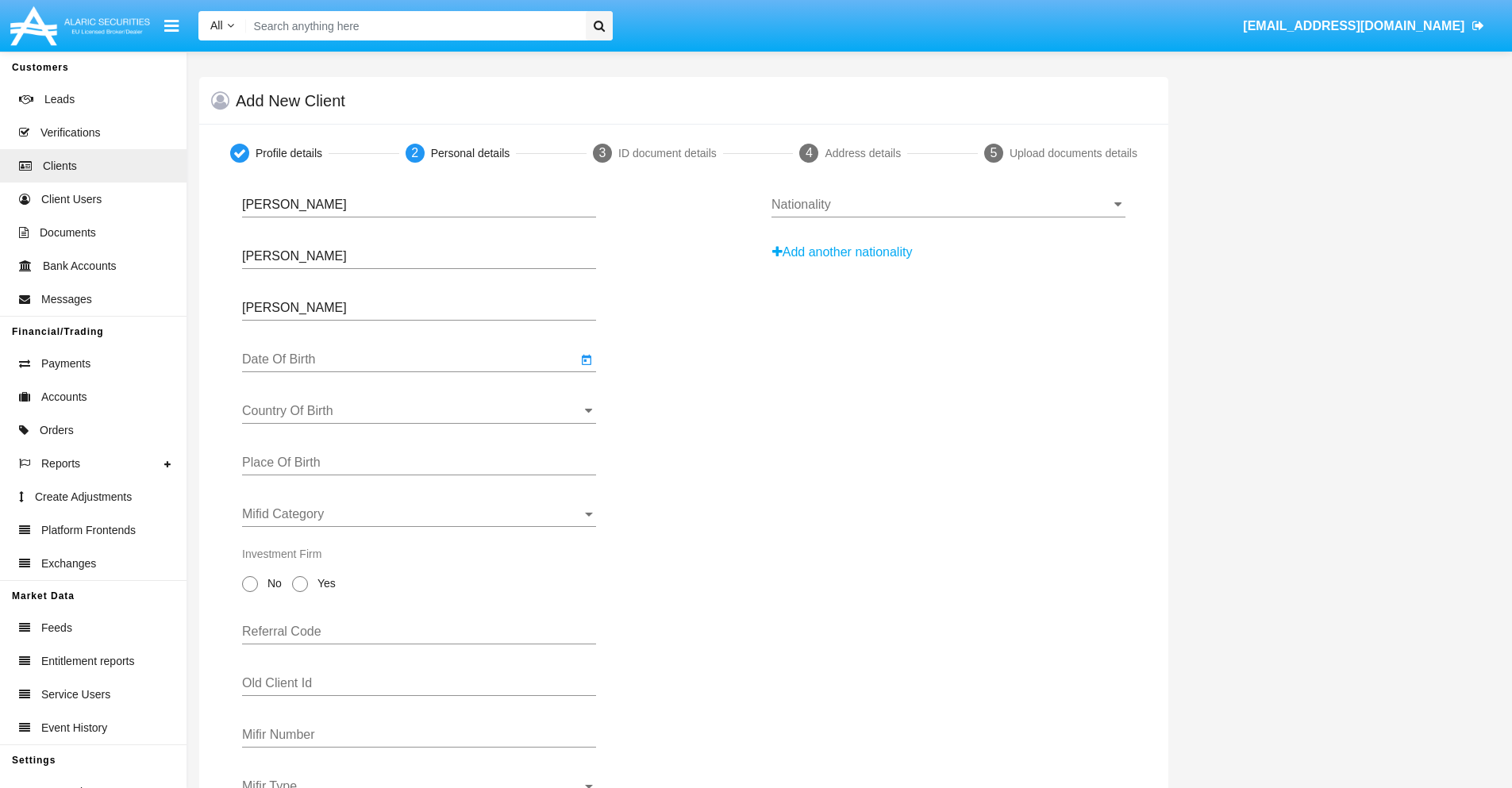
type input "[DATE]"
click at [419, 412] on input "Country Of Birth" at bounding box center [419, 411] width 354 height 15
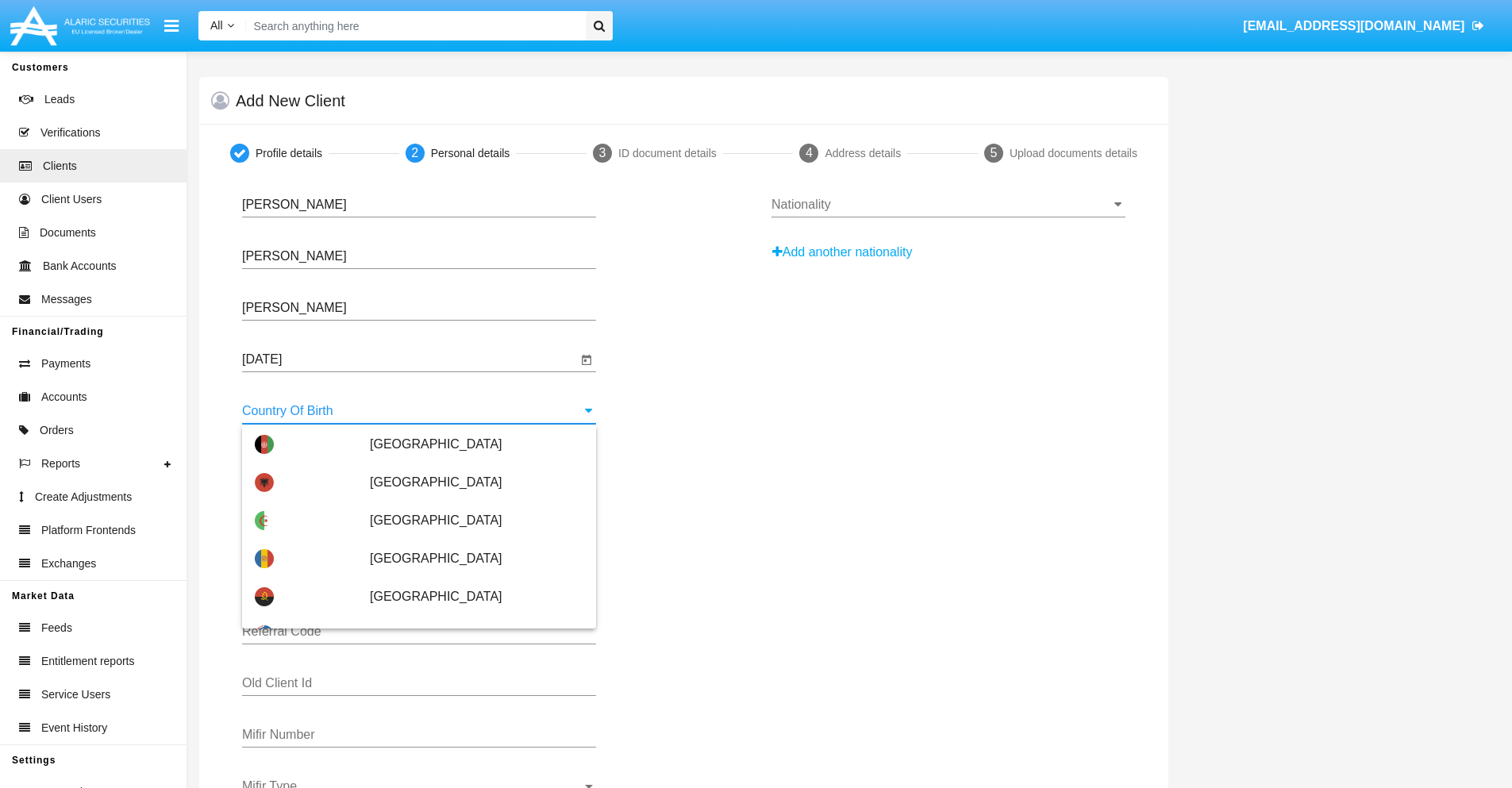
scroll to position [1016, 0]
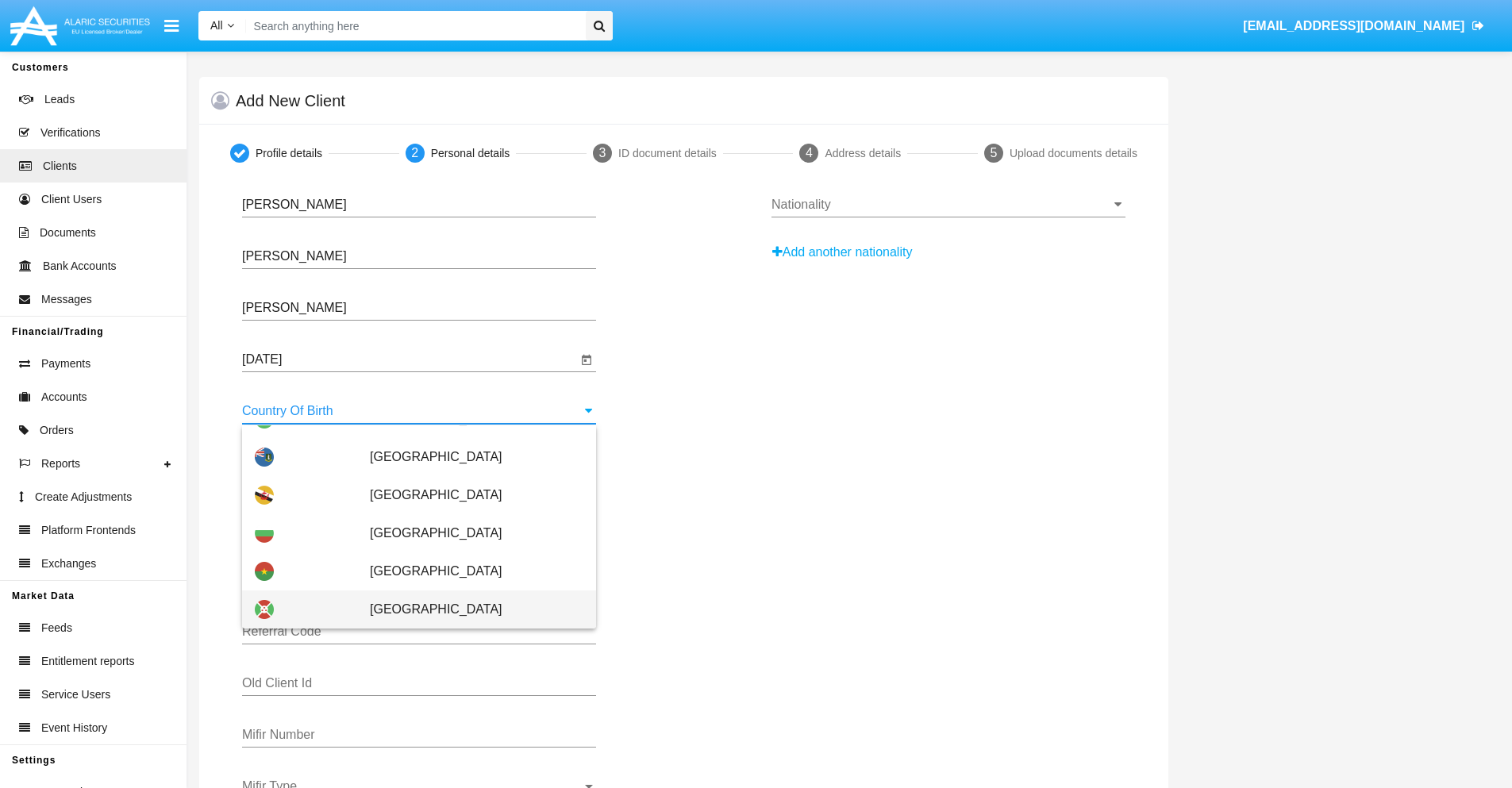
click at [469, 610] on span "[GEOGRAPHIC_DATA]" at bounding box center [476, 610] width 213 height 38
type input "[GEOGRAPHIC_DATA]"
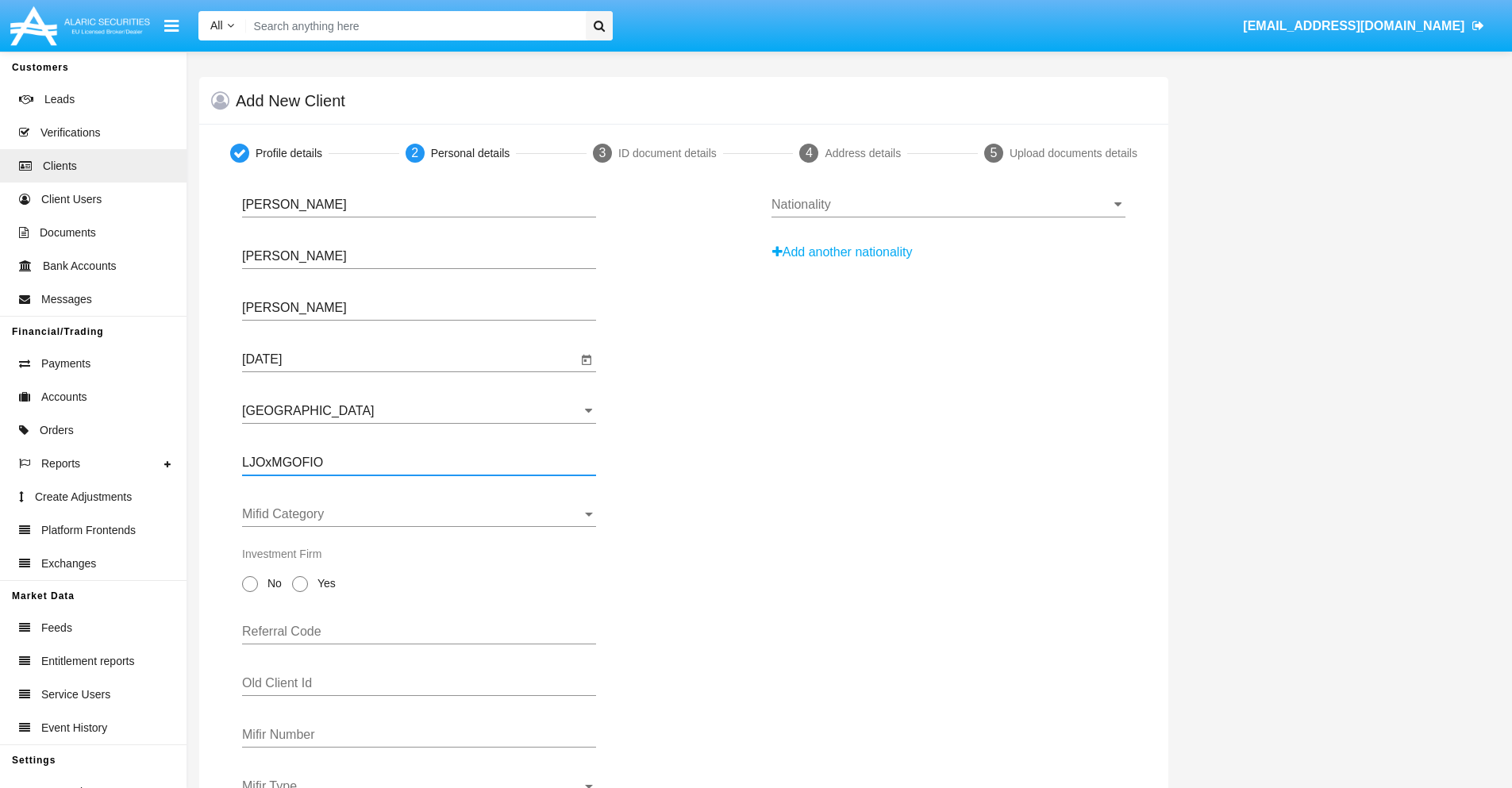
type input "LJOxMGOFIO"
click at [419, 514] on span "Mifid Category" at bounding box center [412, 514] width 340 height 15
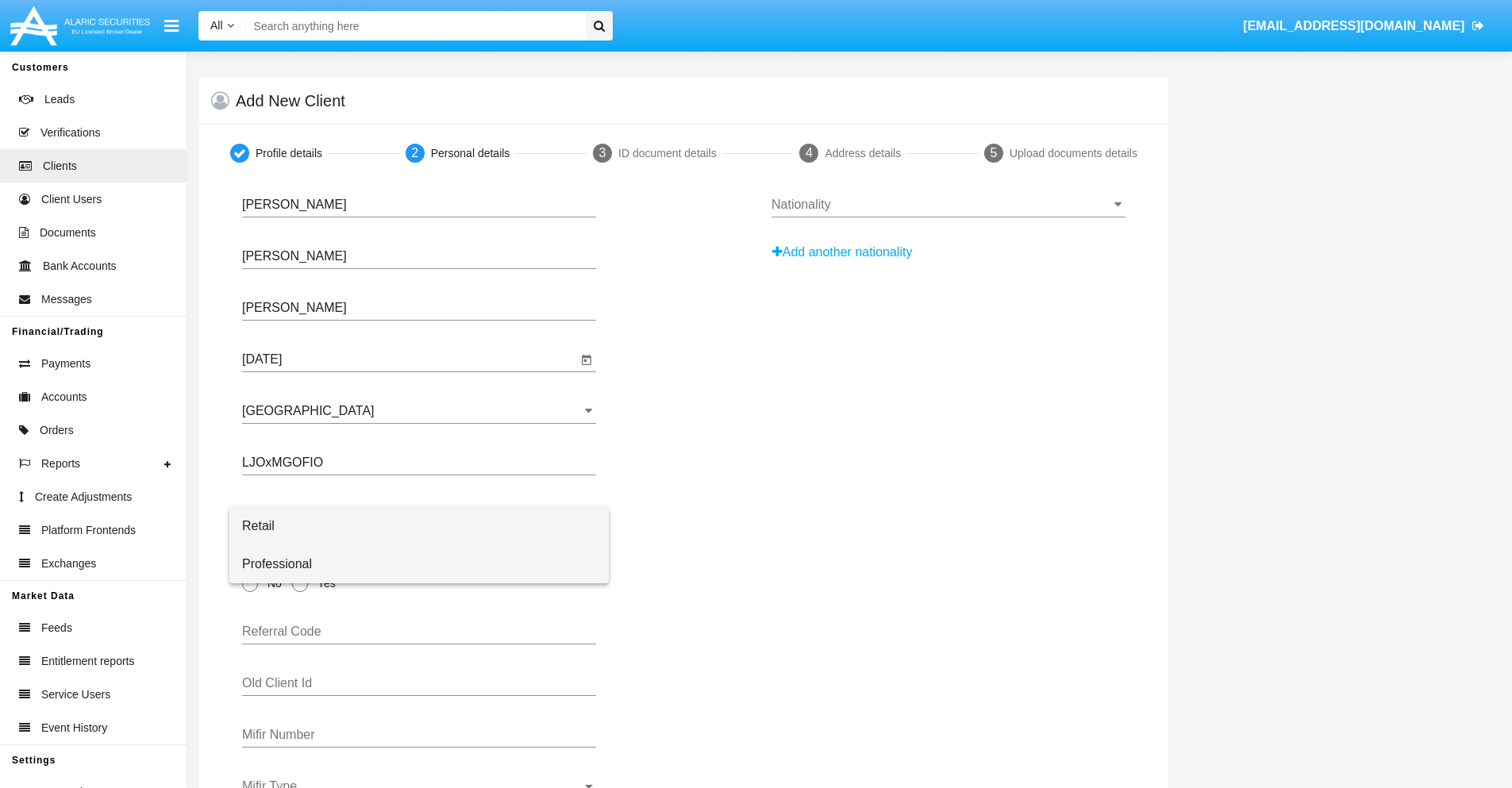
click at [419, 564] on span "Professional" at bounding box center [419, 564] width 354 height 38
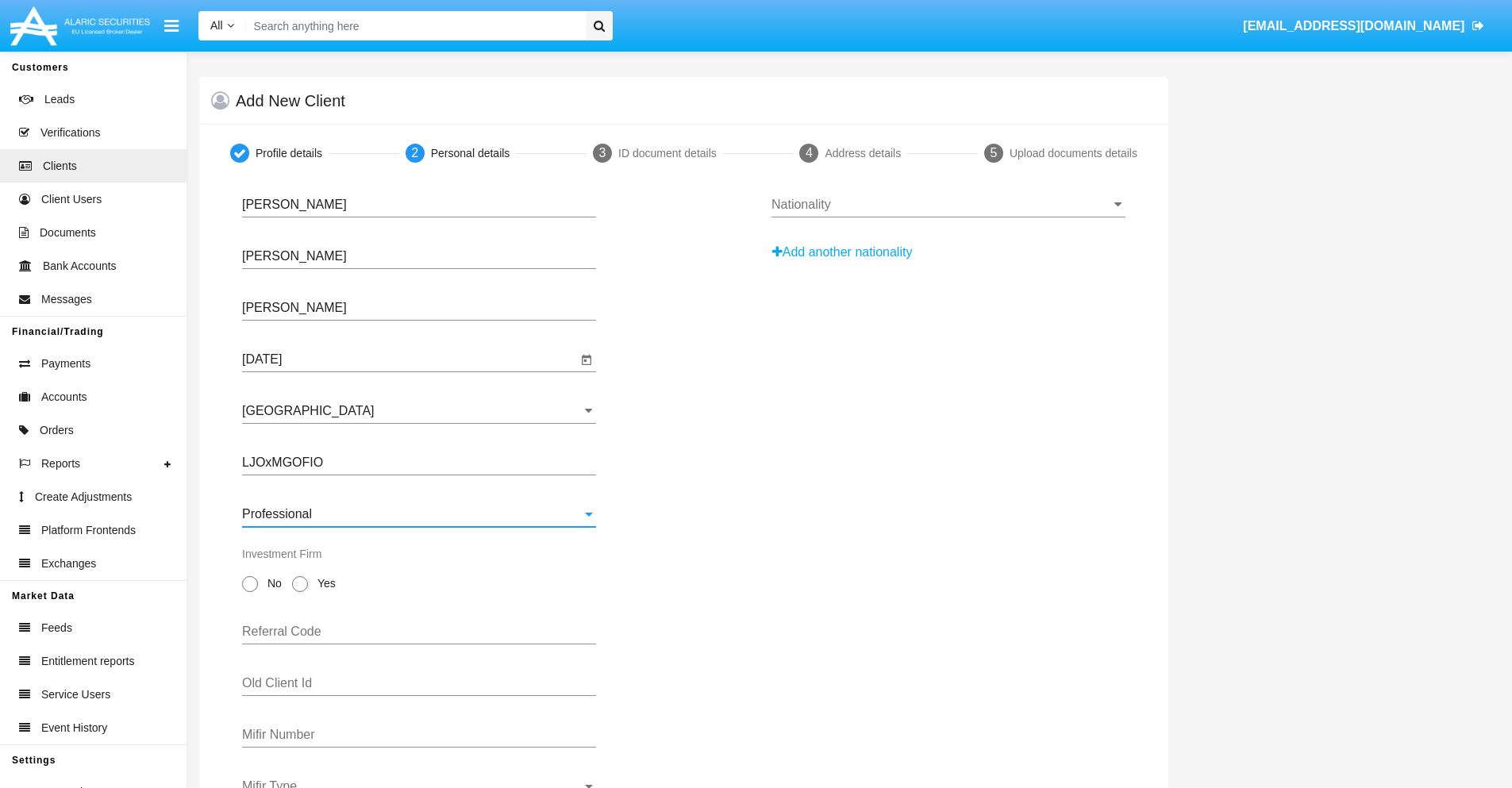
click at [271, 583] on span "No" at bounding box center [271, 584] width 28 height 17
click at [250, 592] on input "No" at bounding box center [249, 592] width 1 height 1
radio input "true"
type input "gQQtNvrfxl"
type input "mmDCHbVbig"
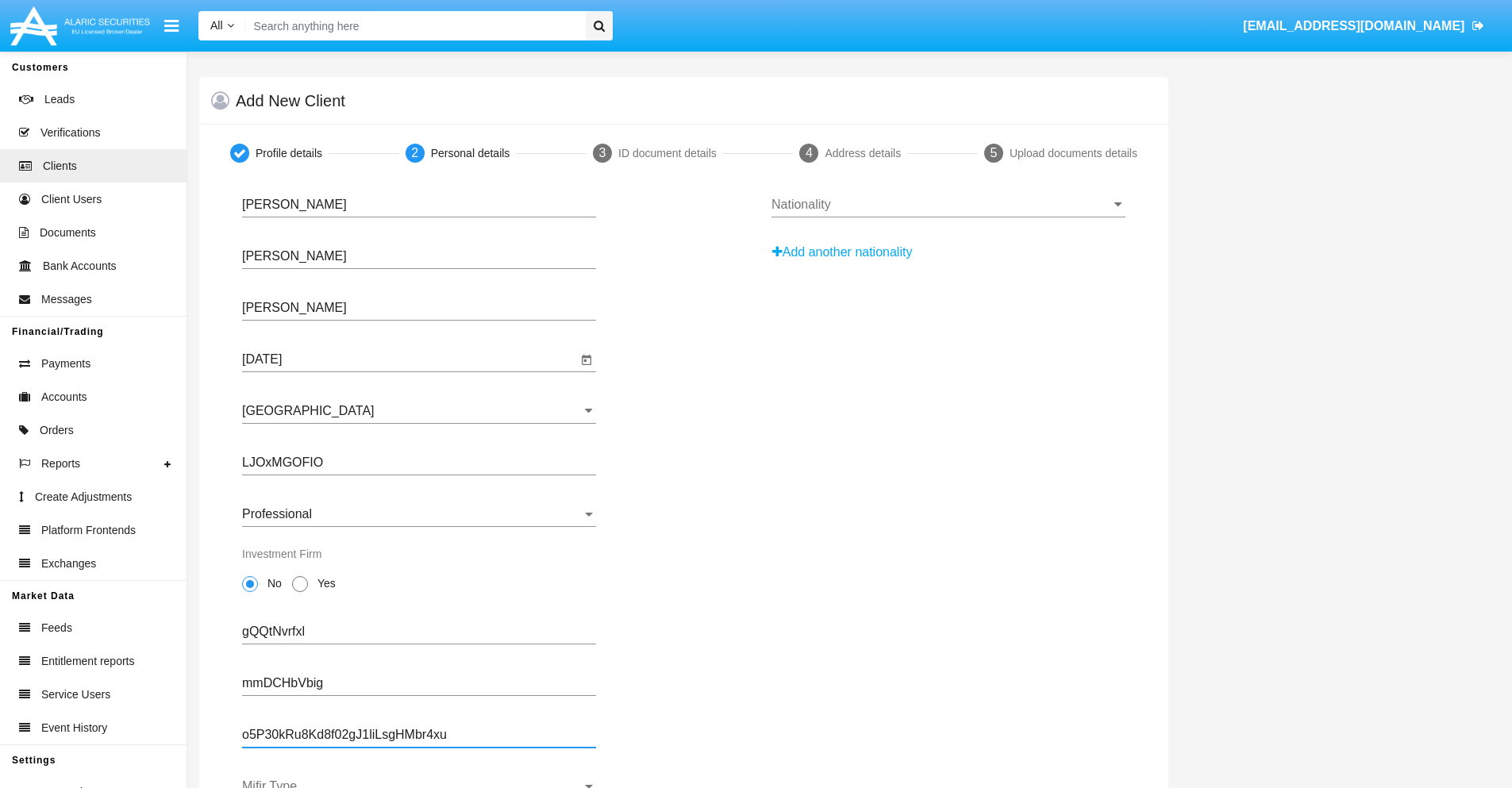
type input "o5P30kRu8Kd8f02gJ1liLsgHMbr4xu"
click at [419, 784] on span "Mifir Type" at bounding box center [412, 786] width 340 height 15
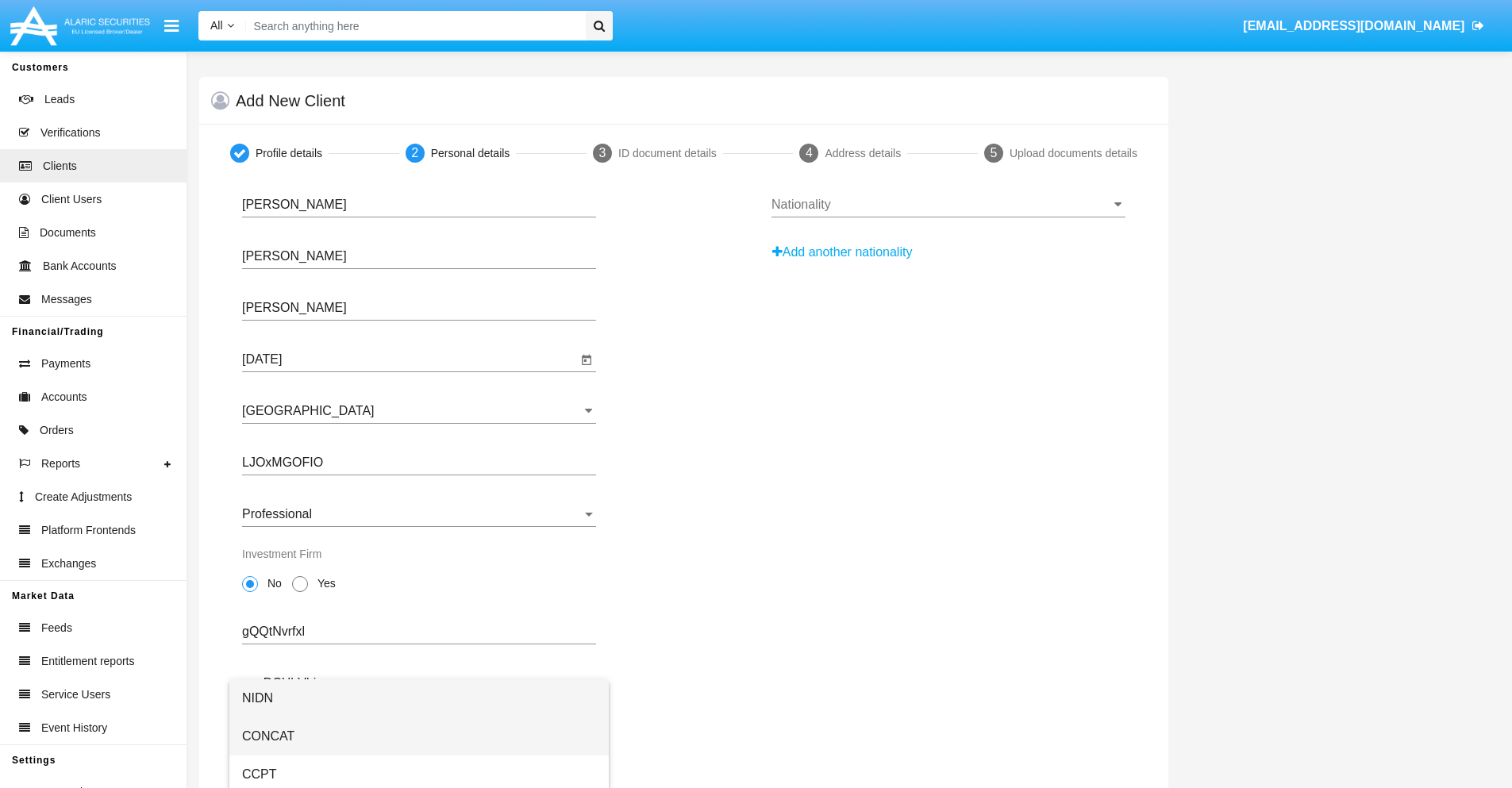
click at [419, 737] on span "CONCAT" at bounding box center [419, 736] width 354 height 38
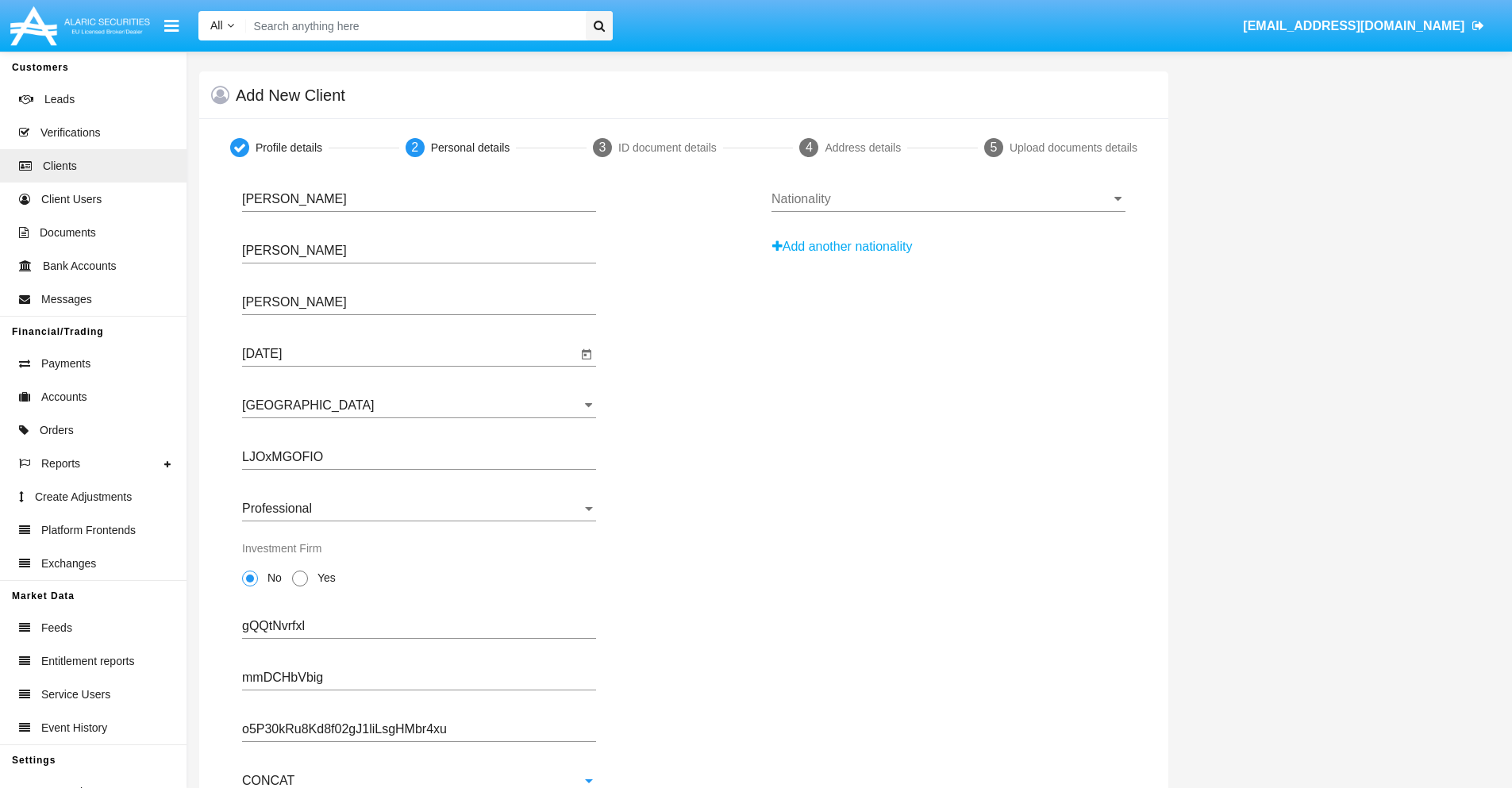
scroll to position [57, 0]
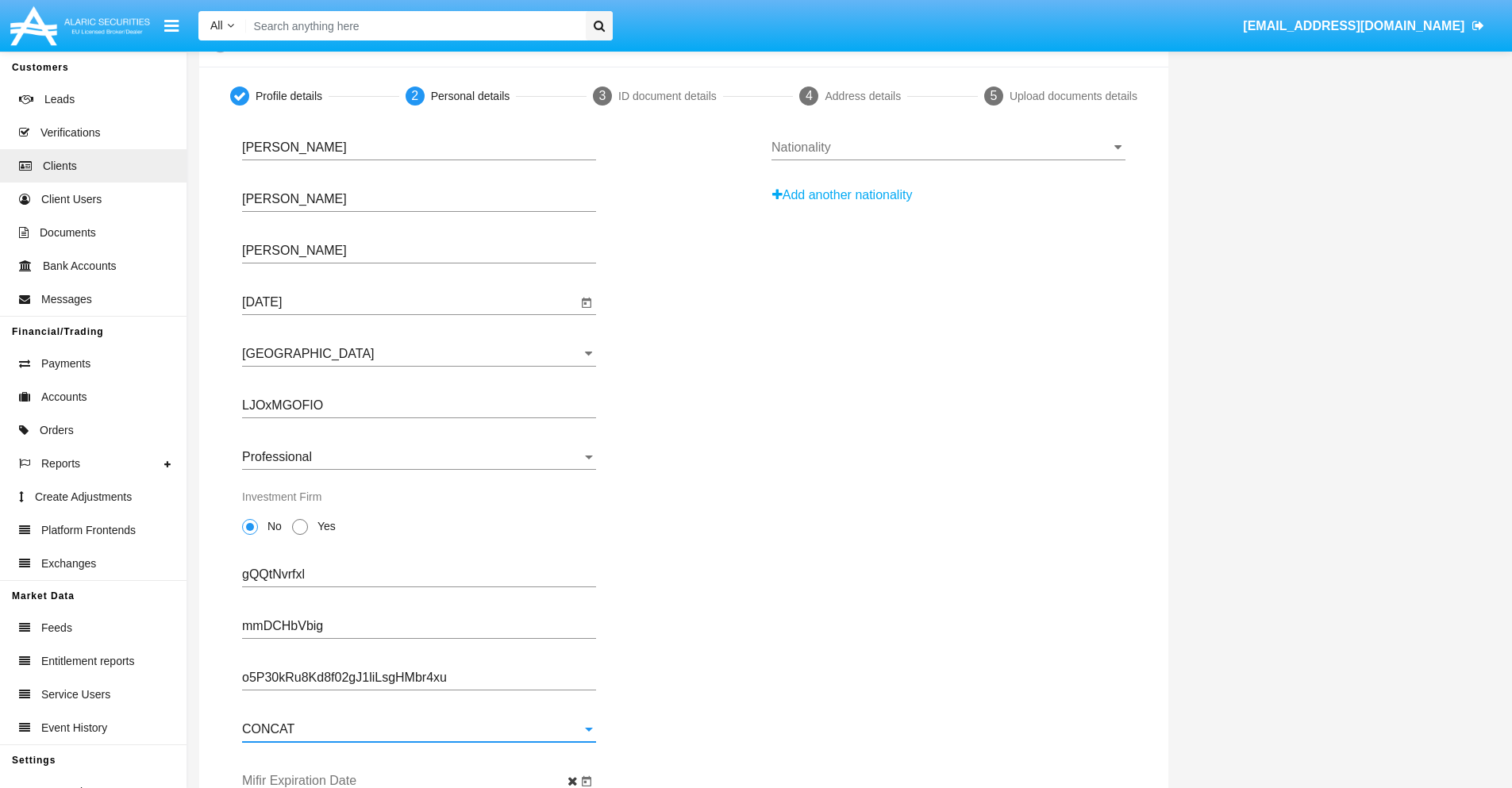
click at [410, 781] on input "Mifir Expiration Date" at bounding box center [410, 780] width 335 height 15
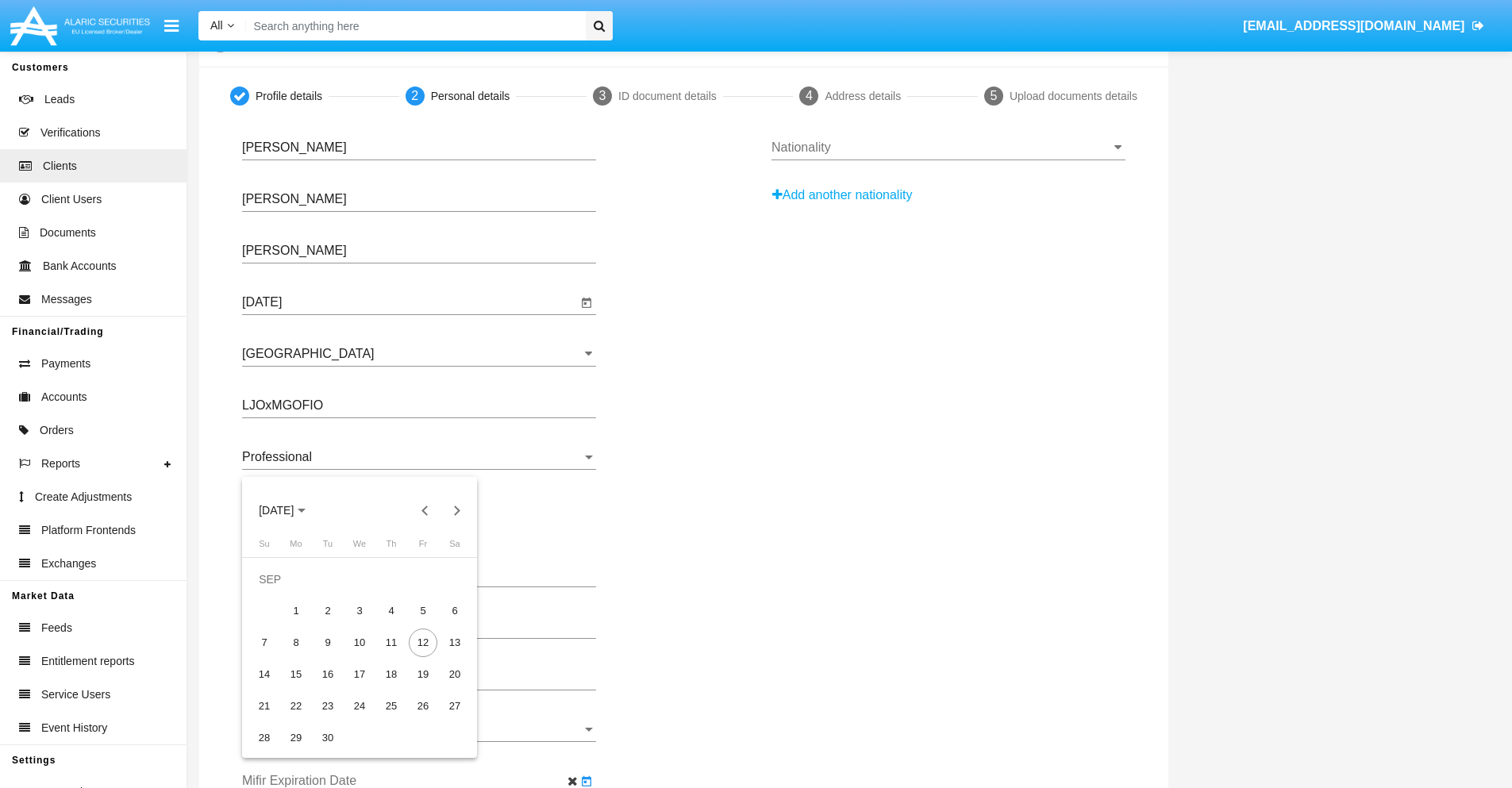
click at [289, 511] on span "[DATE]" at bounding box center [276, 511] width 35 height 13
click at [388, 655] on div "2030" at bounding box center [388, 654] width 50 height 28
click at [277, 592] on div "JAN" at bounding box center [277, 591] width 50 height 28
click at [328, 610] on div "1" at bounding box center [327, 610] width 28 height 28
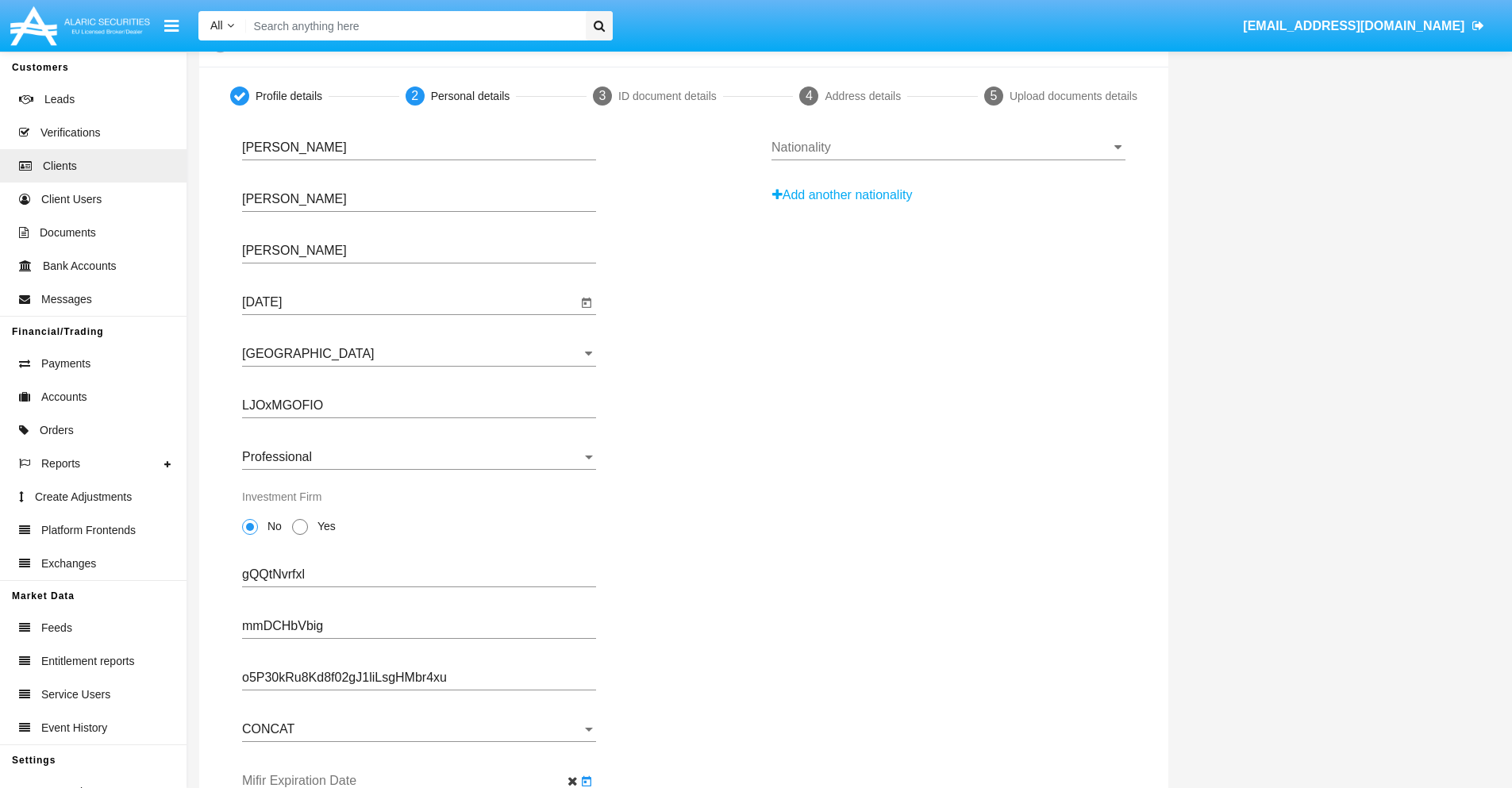
type input "[DATE]"
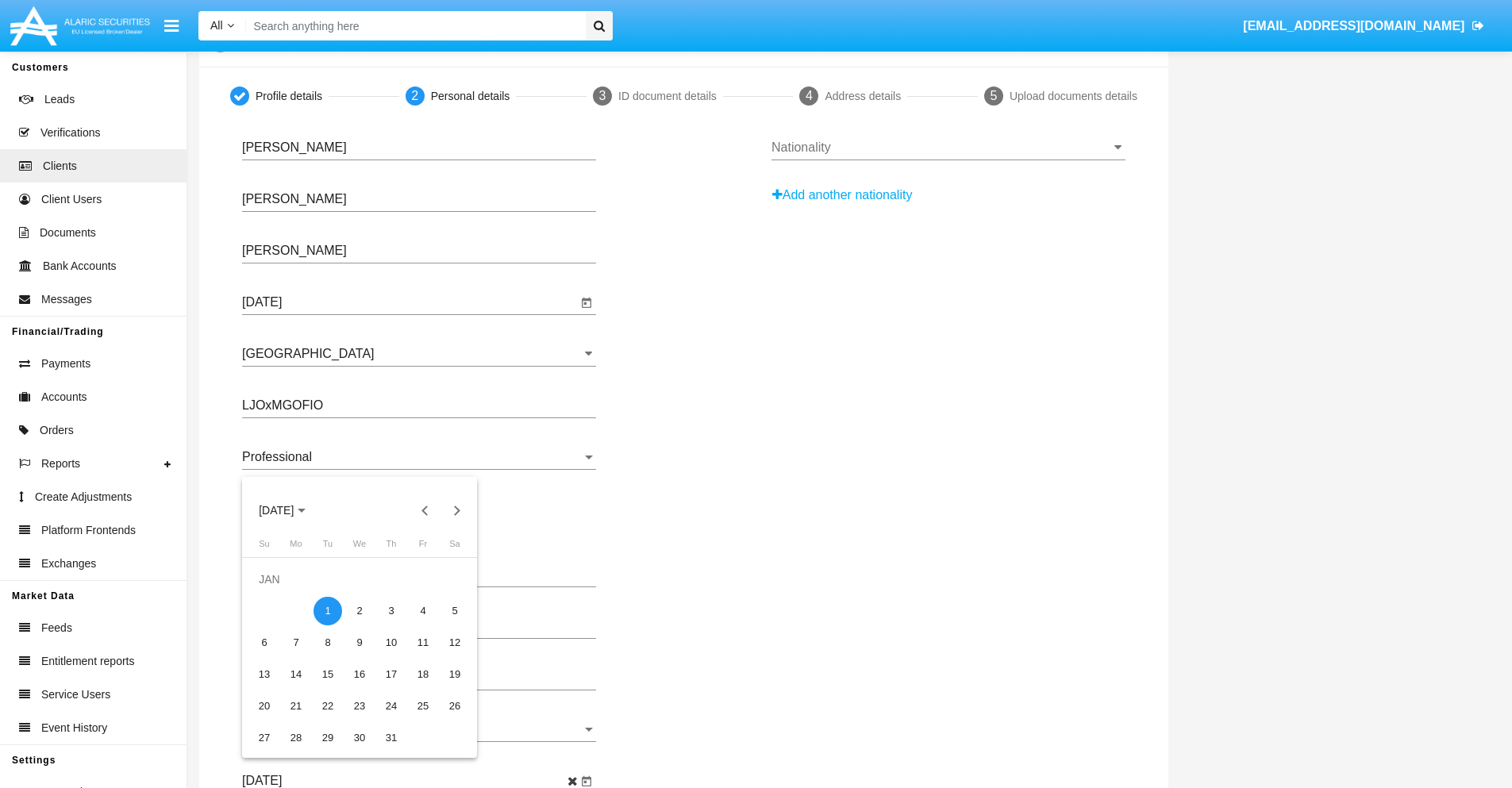
scroll to position [0, 0]
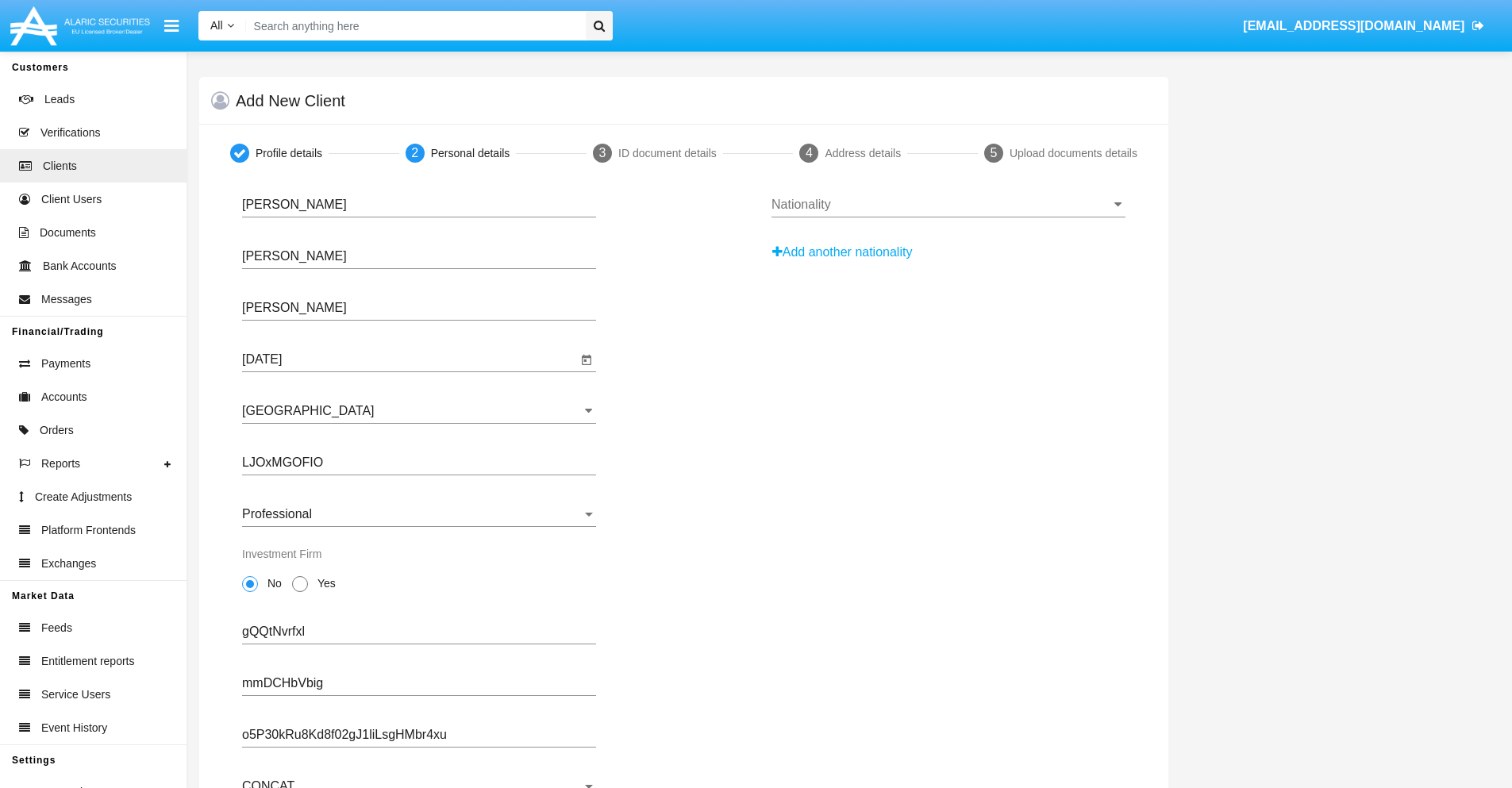
click at [948, 205] on input "Nationality" at bounding box center [949, 205] width 354 height 15
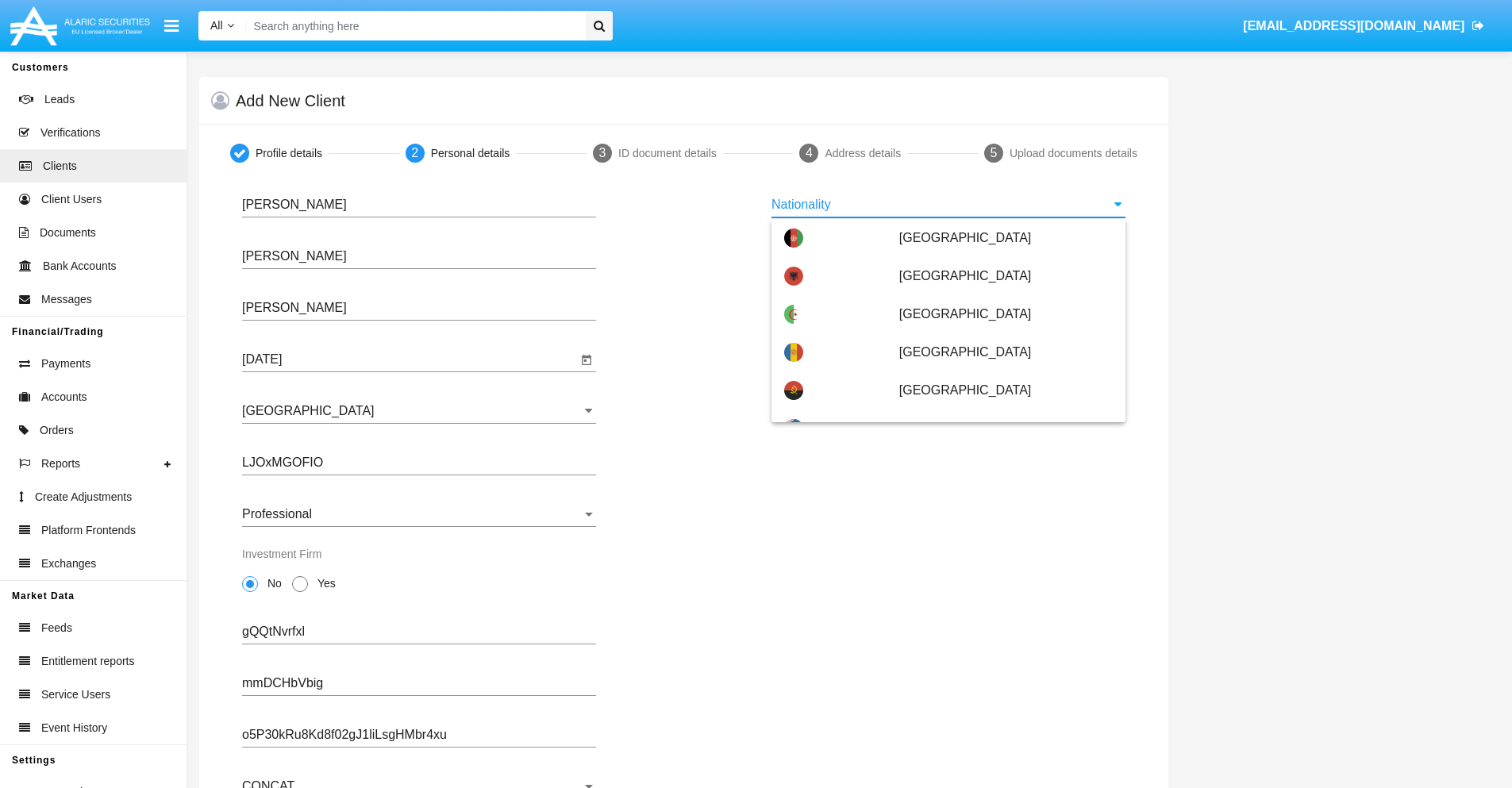
scroll to position [940, 0]
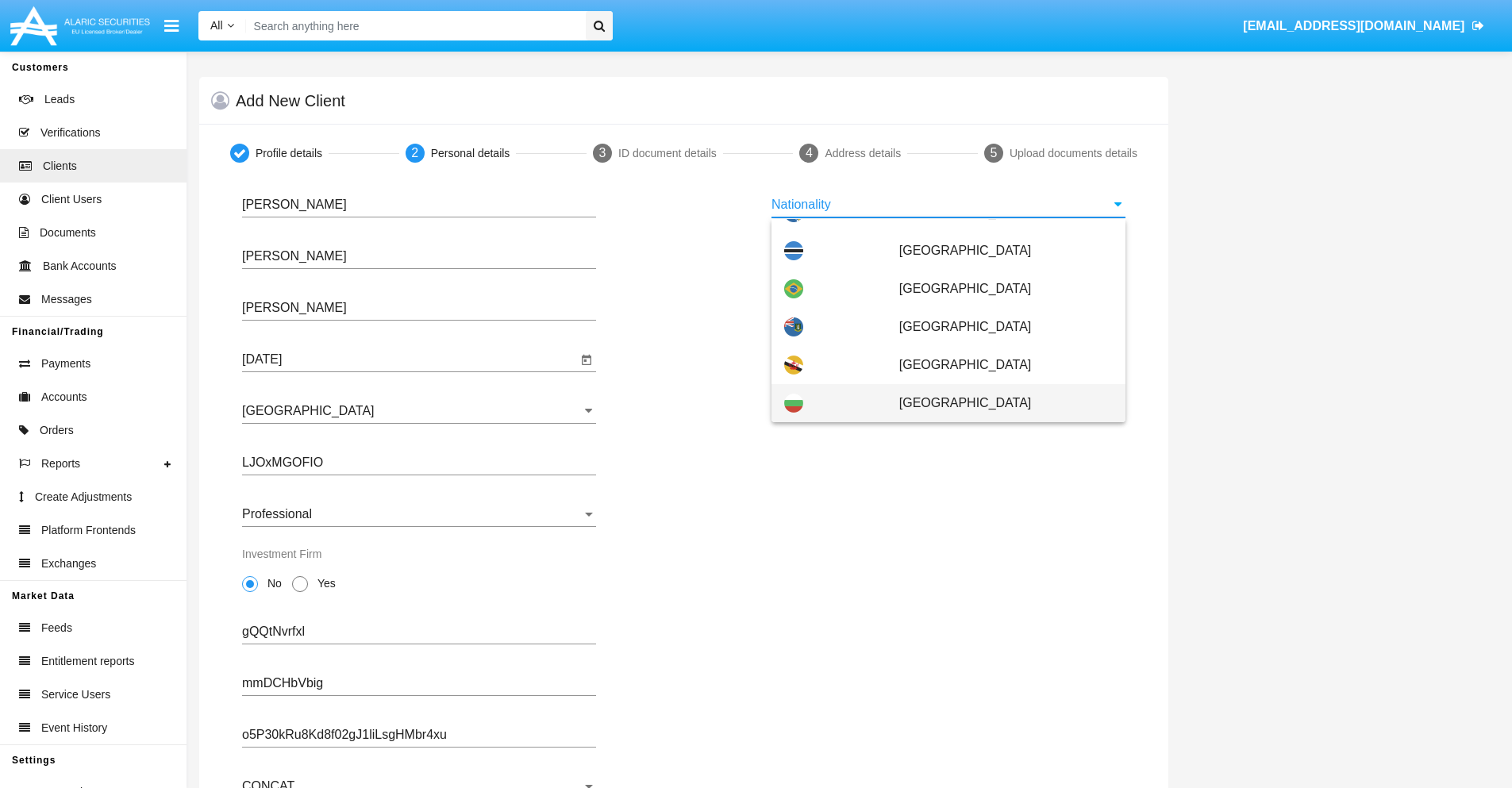
click at [998, 403] on span "[GEOGRAPHIC_DATA]" at bounding box center [1006, 403] width 213 height 38
type input "[GEOGRAPHIC_DATA]"
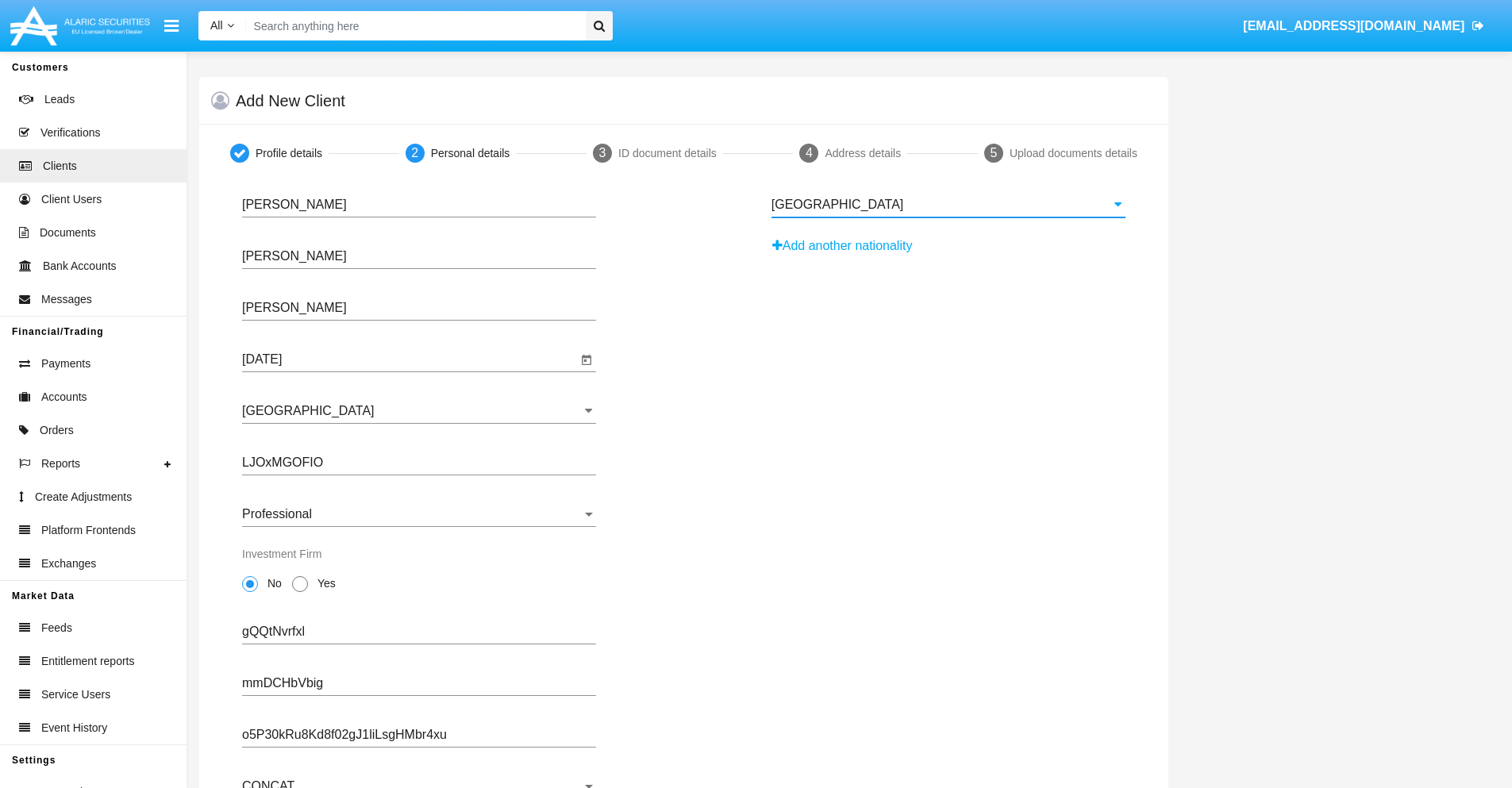
click at [848, 246] on button "Add another nationality" at bounding box center [847, 246] width 151 height 26
click at [948, 256] on input "Nationality #1" at bounding box center [949, 256] width 354 height 15
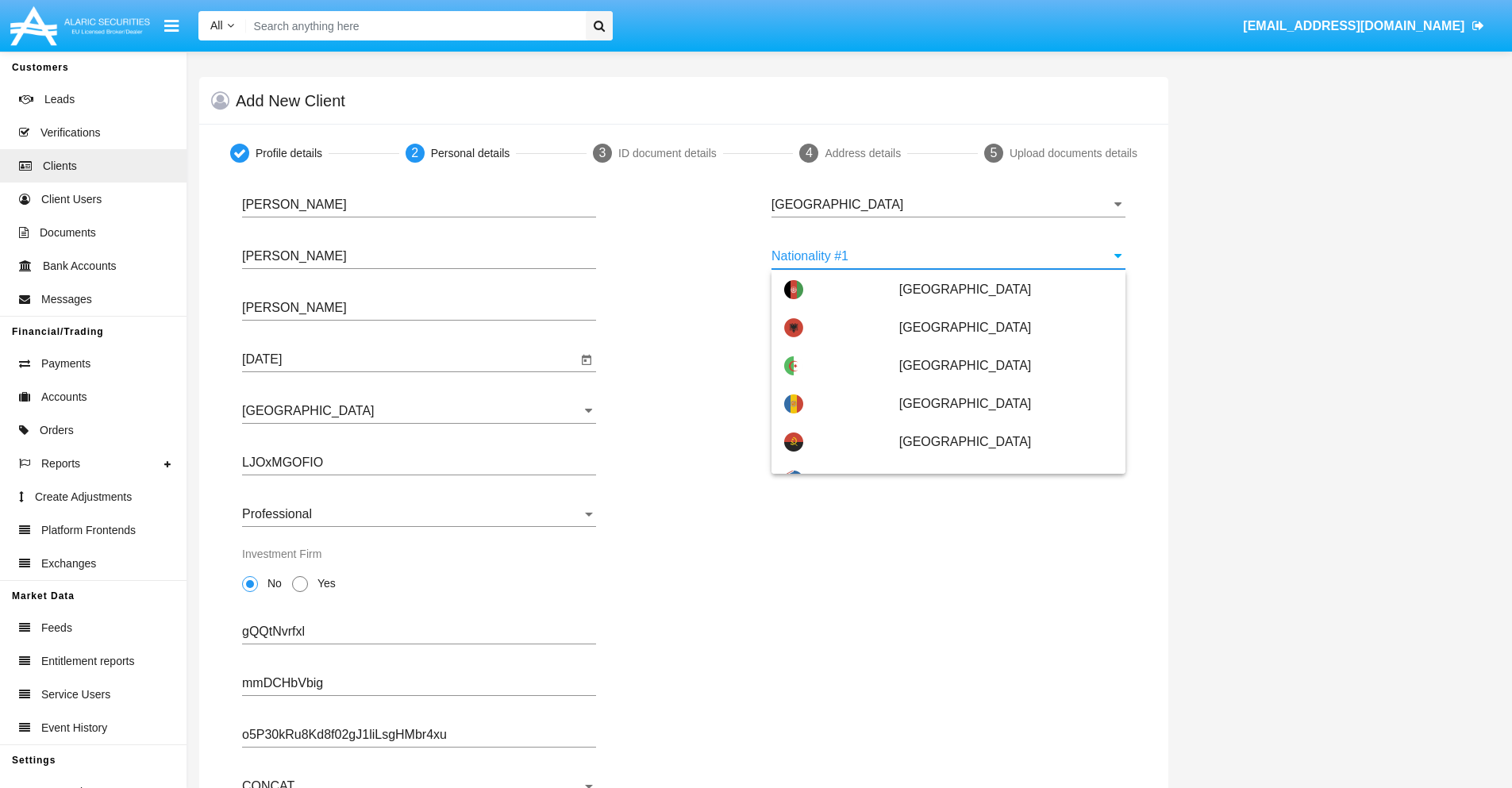
scroll to position [7074, 0]
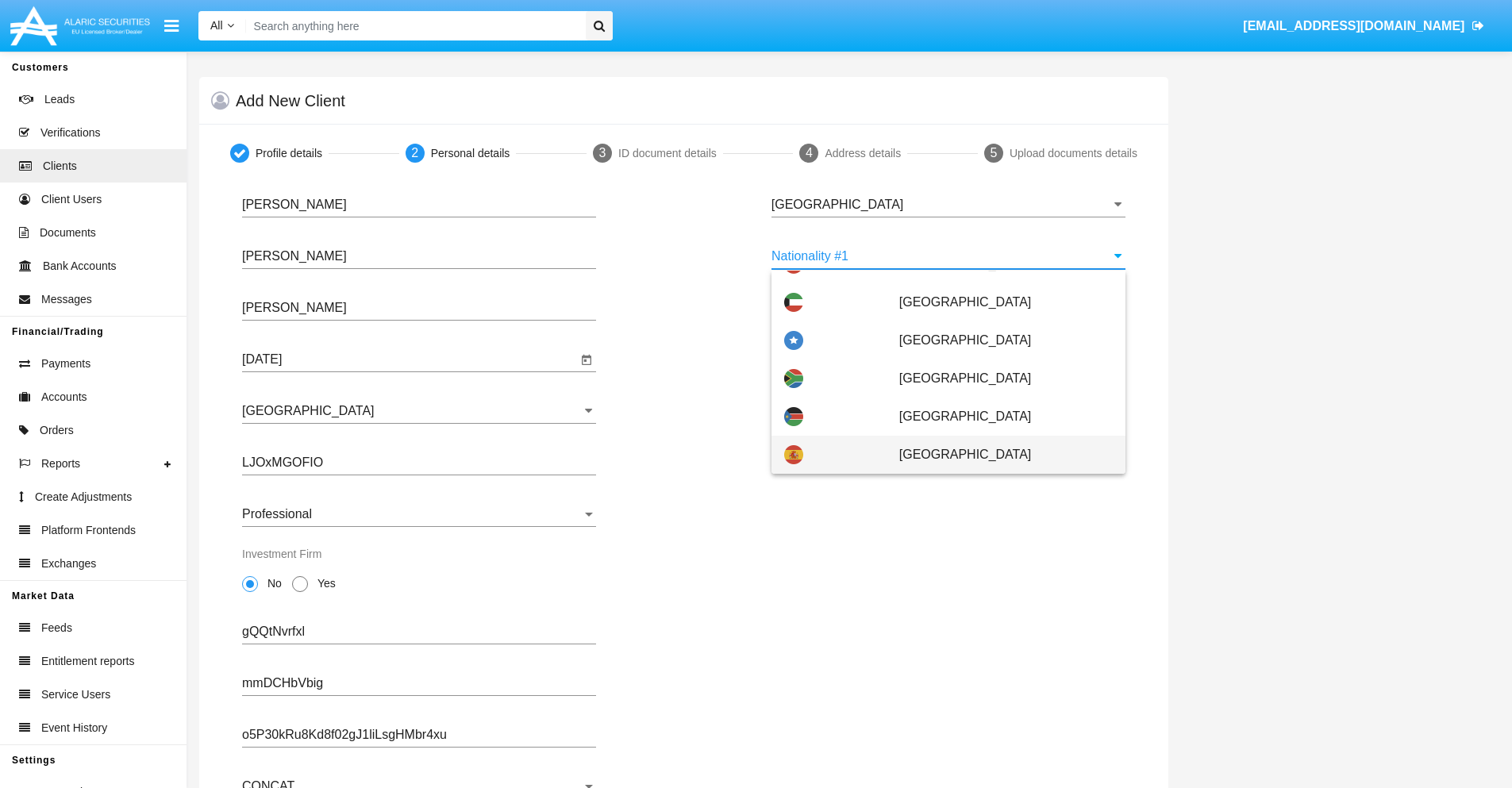
click at [998, 455] on span "[GEOGRAPHIC_DATA]" at bounding box center [1006, 454] width 213 height 38
type input "[GEOGRAPHIC_DATA]"
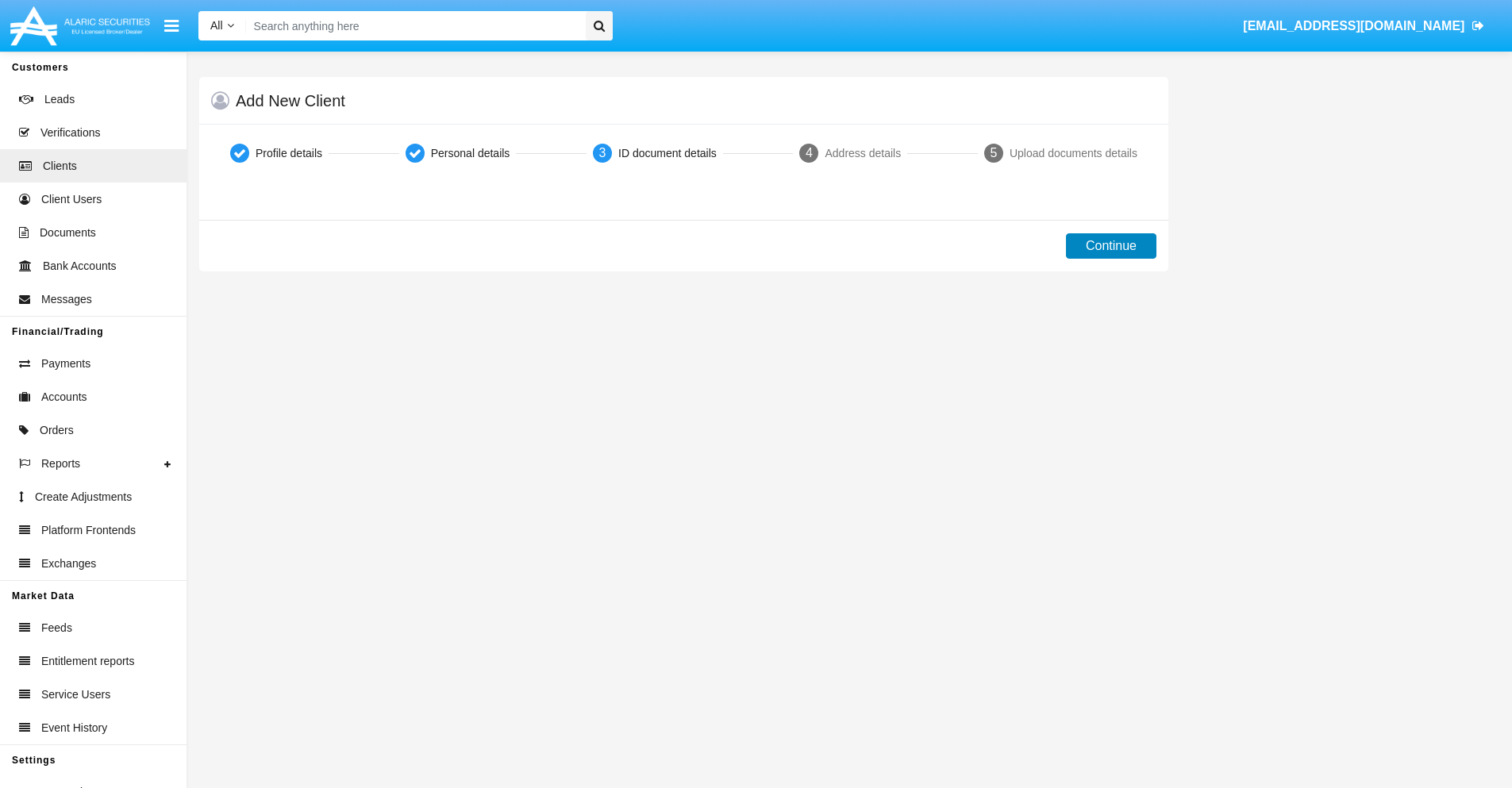
scroll to position [0, 0]
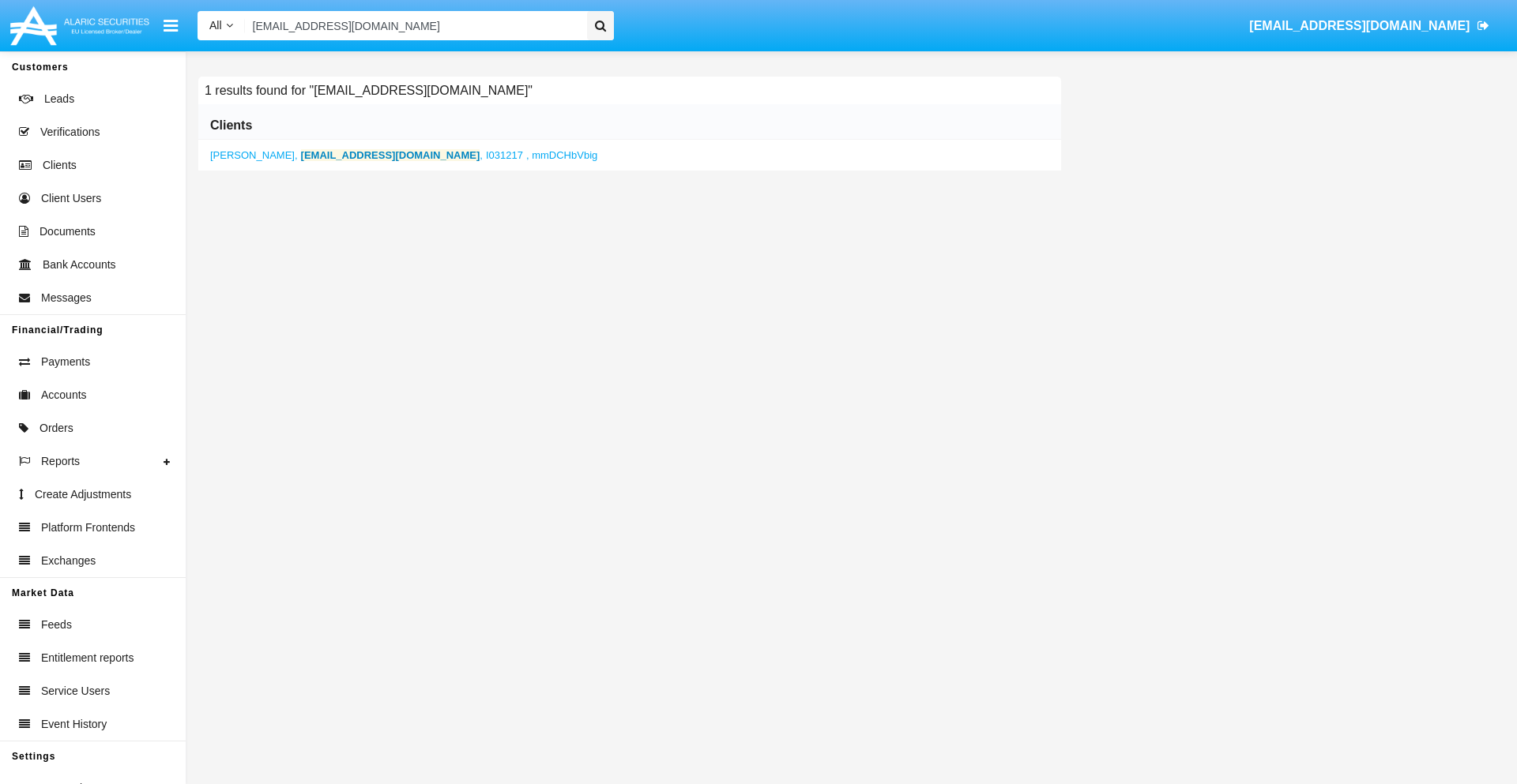
type input "[EMAIL_ADDRESS][DOMAIN_NAME]"
click at [365, 155] on b "[EMAIL_ADDRESS][DOMAIN_NAME]" at bounding box center [390, 155] width 179 height 12
